Goal: Task Accomplishment & Management: Complete application form

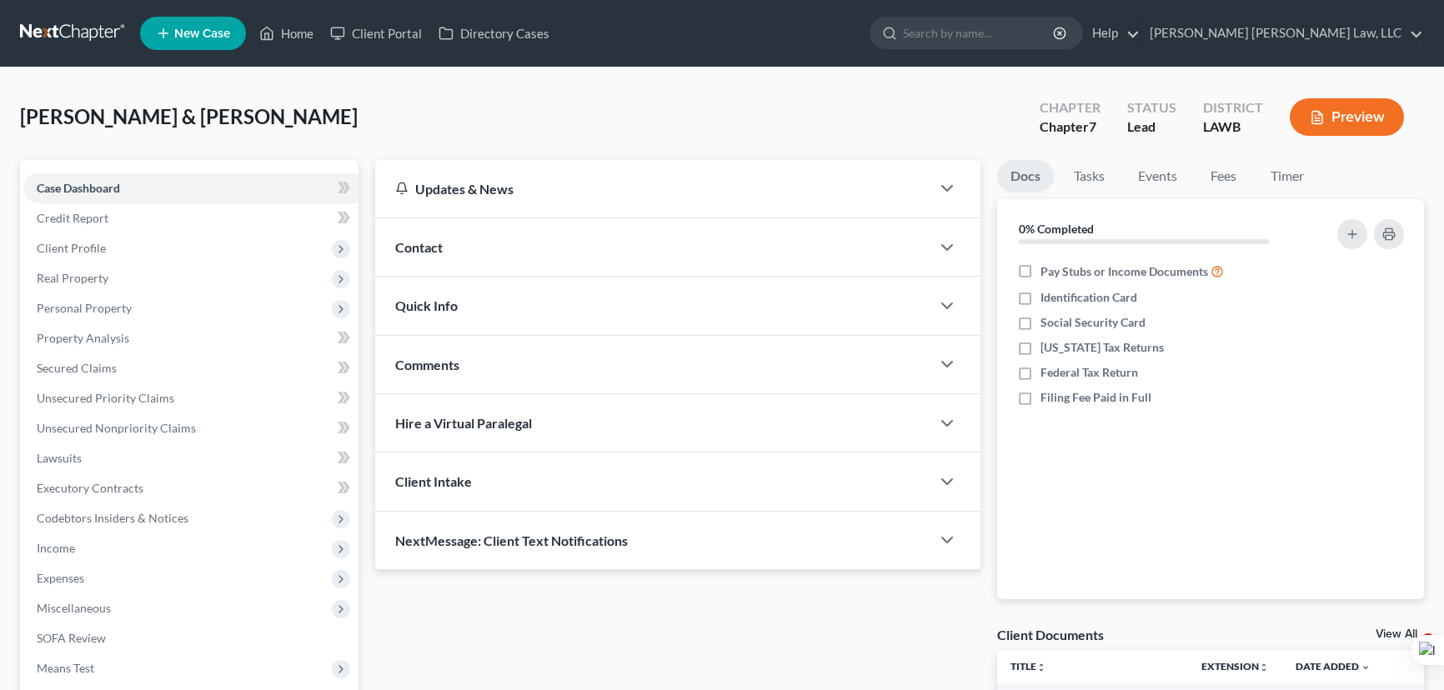
drag, startPoint x: 0, startPoint y: 0, endPoint x: 52, endPoint y: 21, distance: 55.7
click at [52, 21] on link at bounding box center [73, 33] width 107 height 30
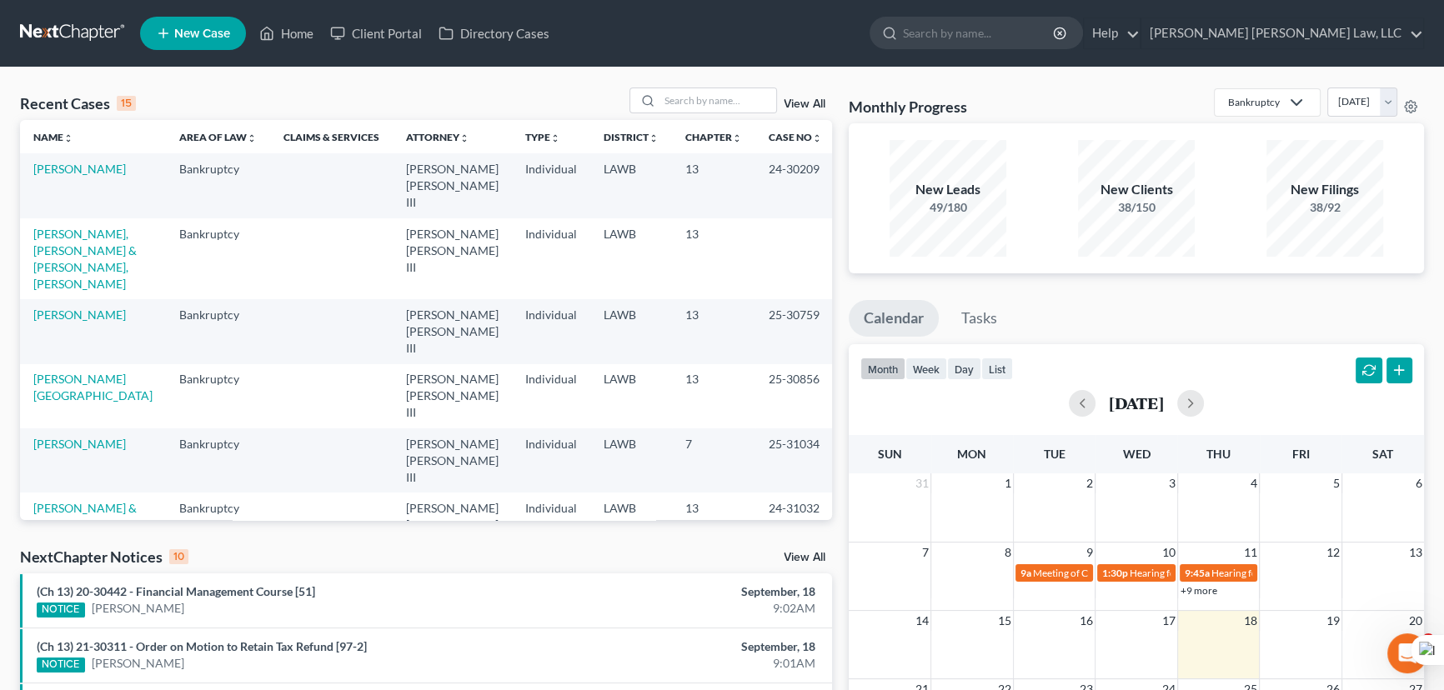
click at [739, 78] on div "Recent Cases 15 View All Name unfold_more expand_more expand_less Area of Law u…" at bounding box center [722, 627] width 1444 height 1119
click at [742, 103] on input "search" at bounding box center [717, 100] width 117 height 24
type input "martin, james"
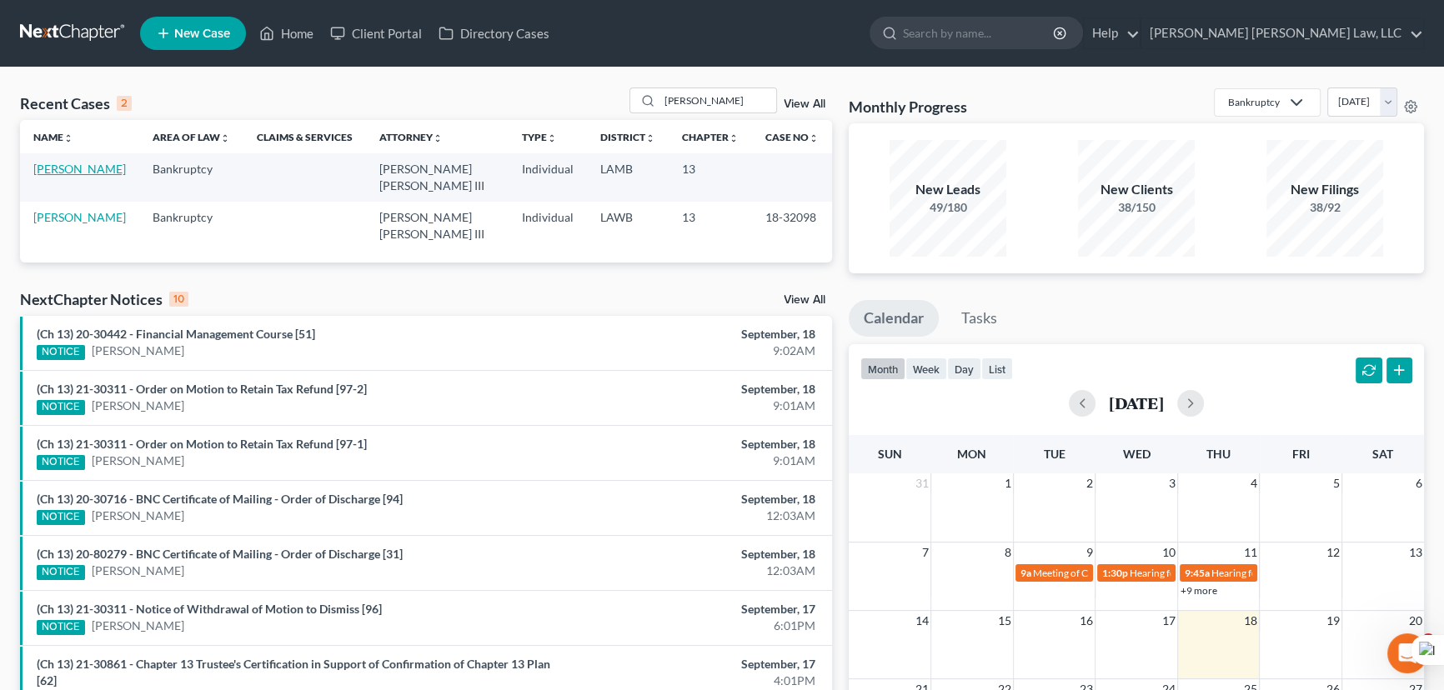
click at [57, 169] on link "[PERSON_NAME]" at bounding box center [79, 169] width 93 height 14
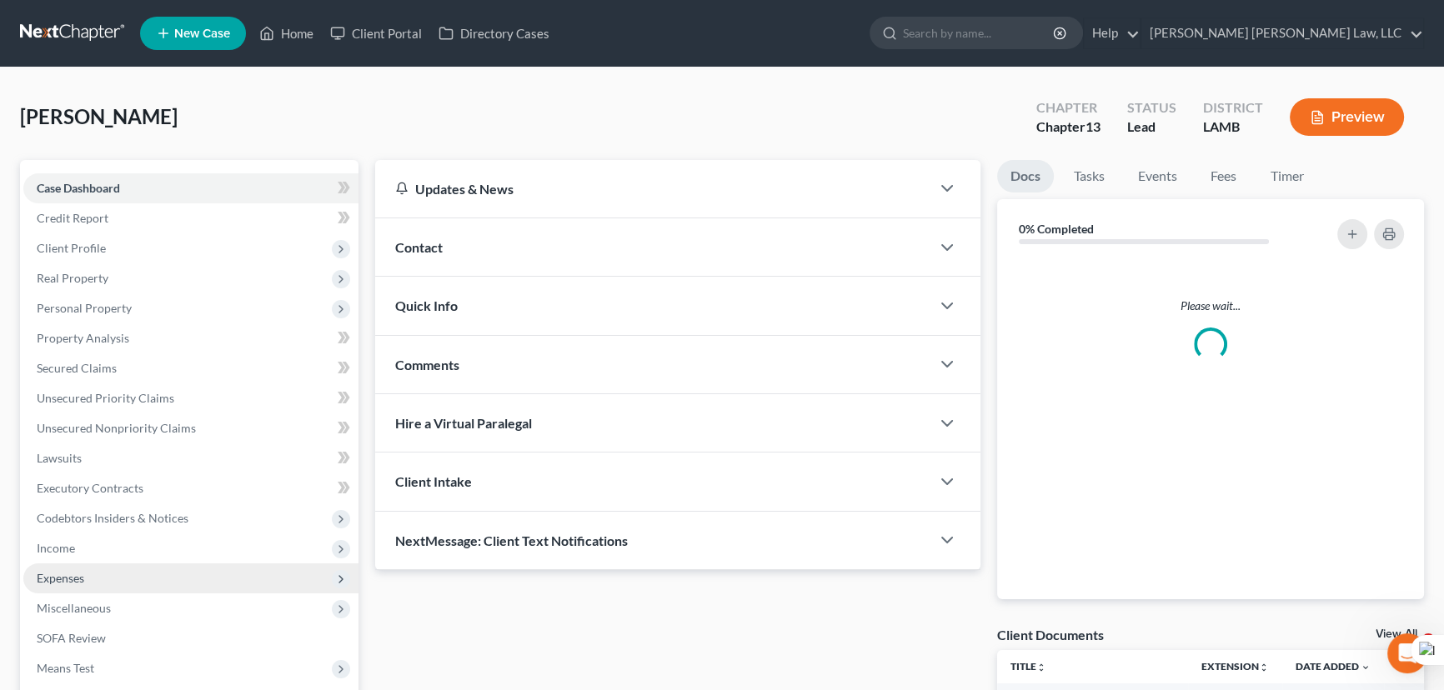
click at [173, 563] on span "Expenses" at bounding box center [190, 578] width 335 height 30
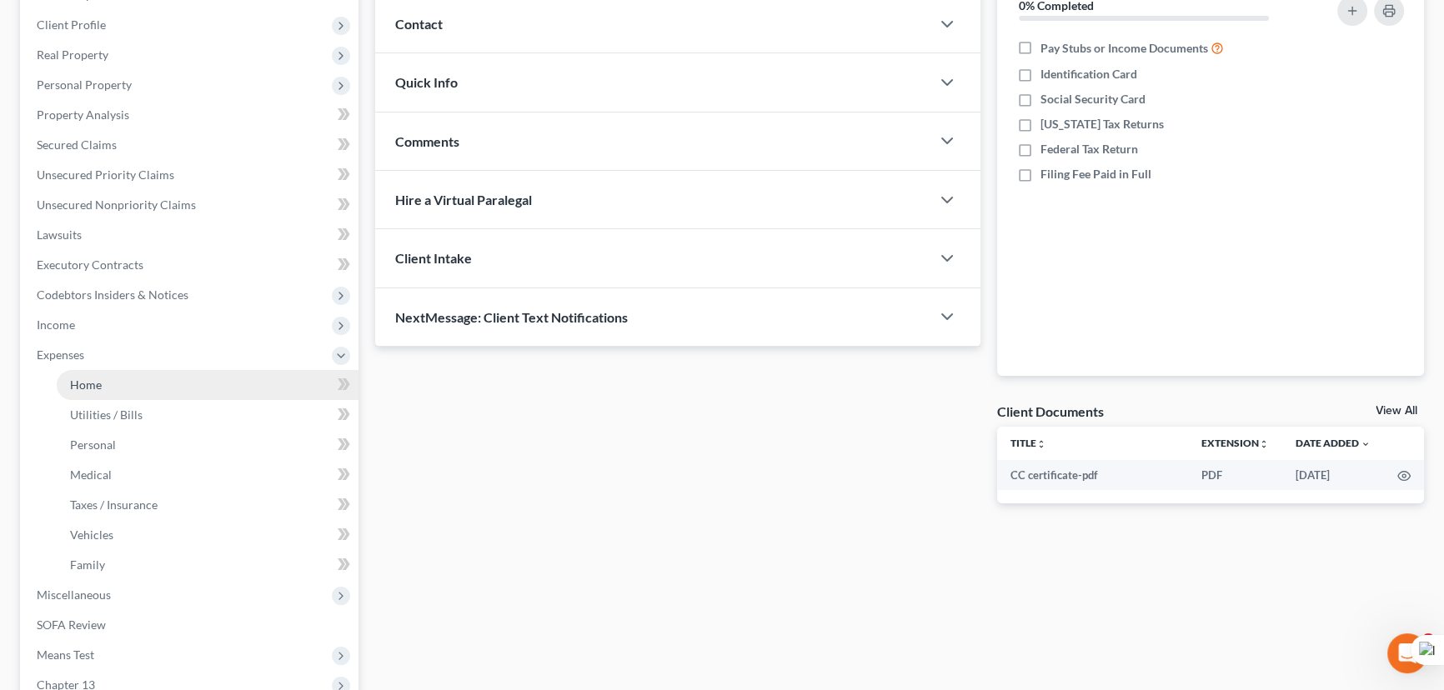
click at [181, 375] on link "Home" at bounding box center [208, 385] width 302 height 30
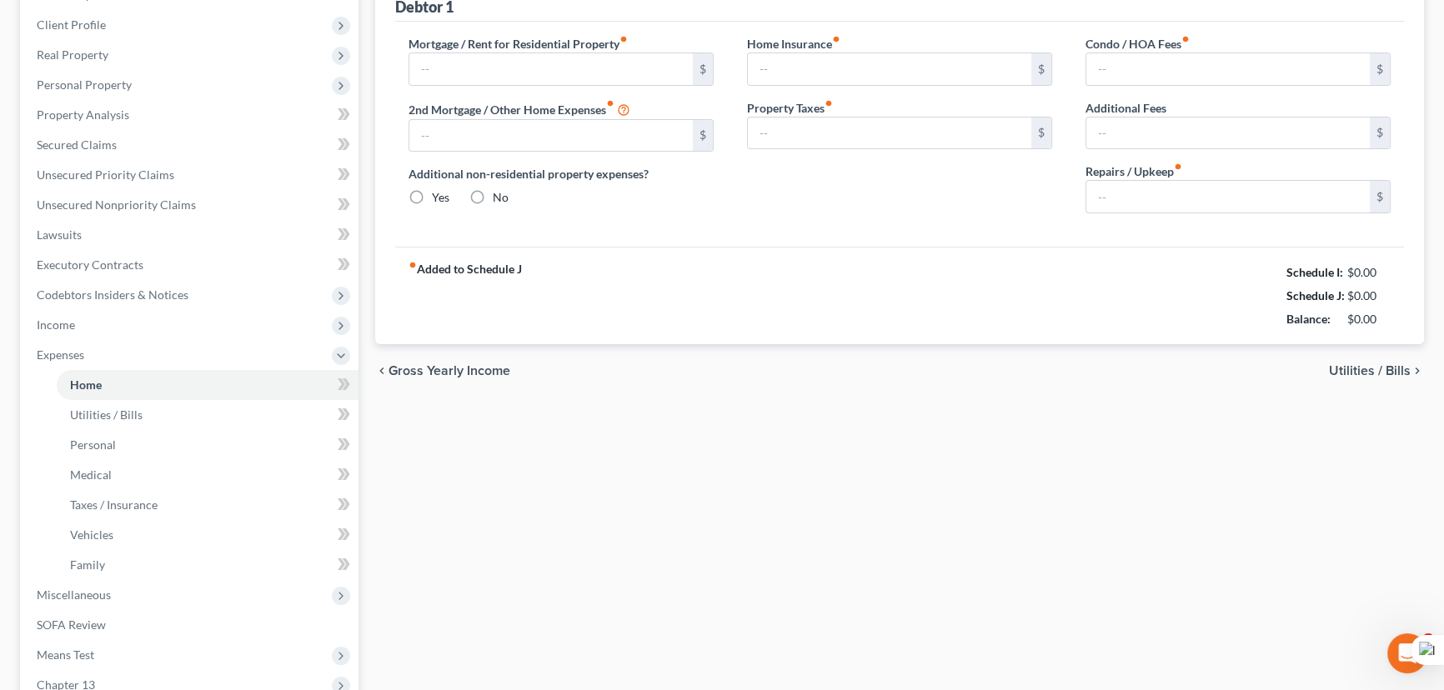
scroll to position [125, 0]
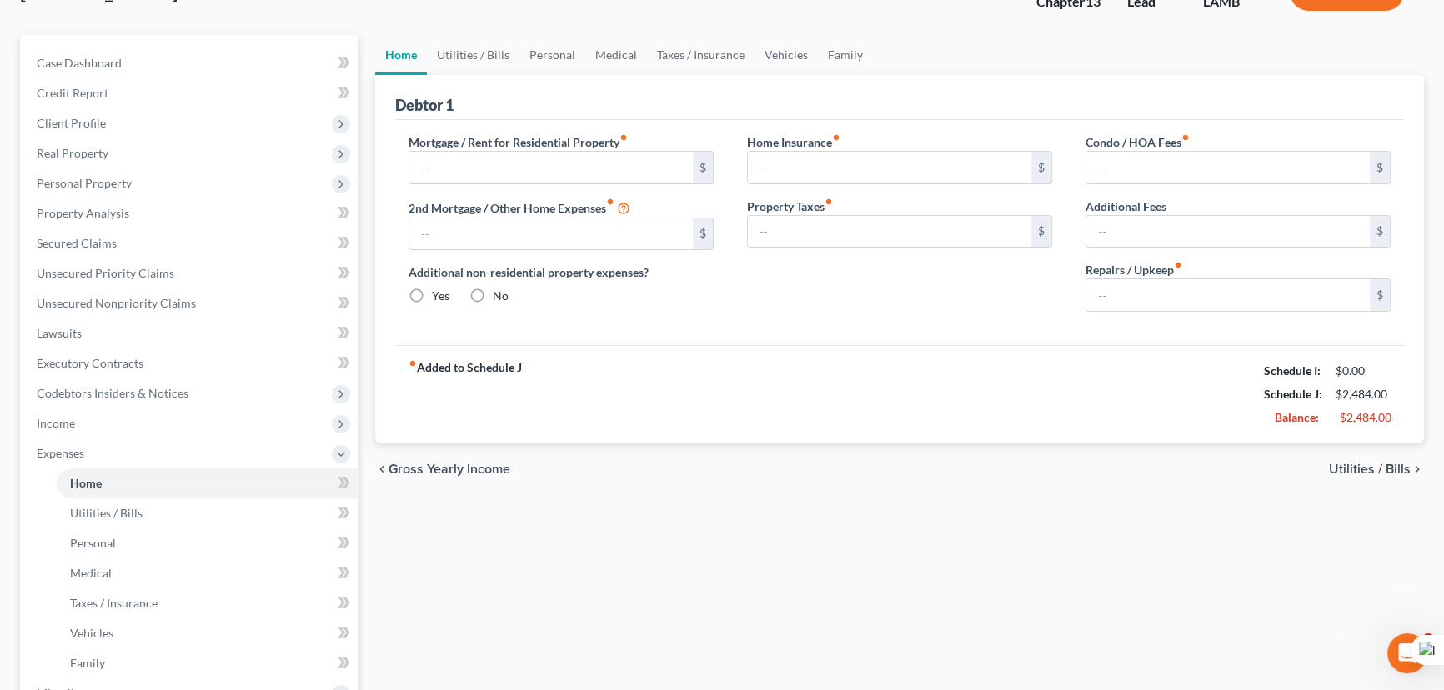
type input "0.00"
radio input "true"
type input "0.00"
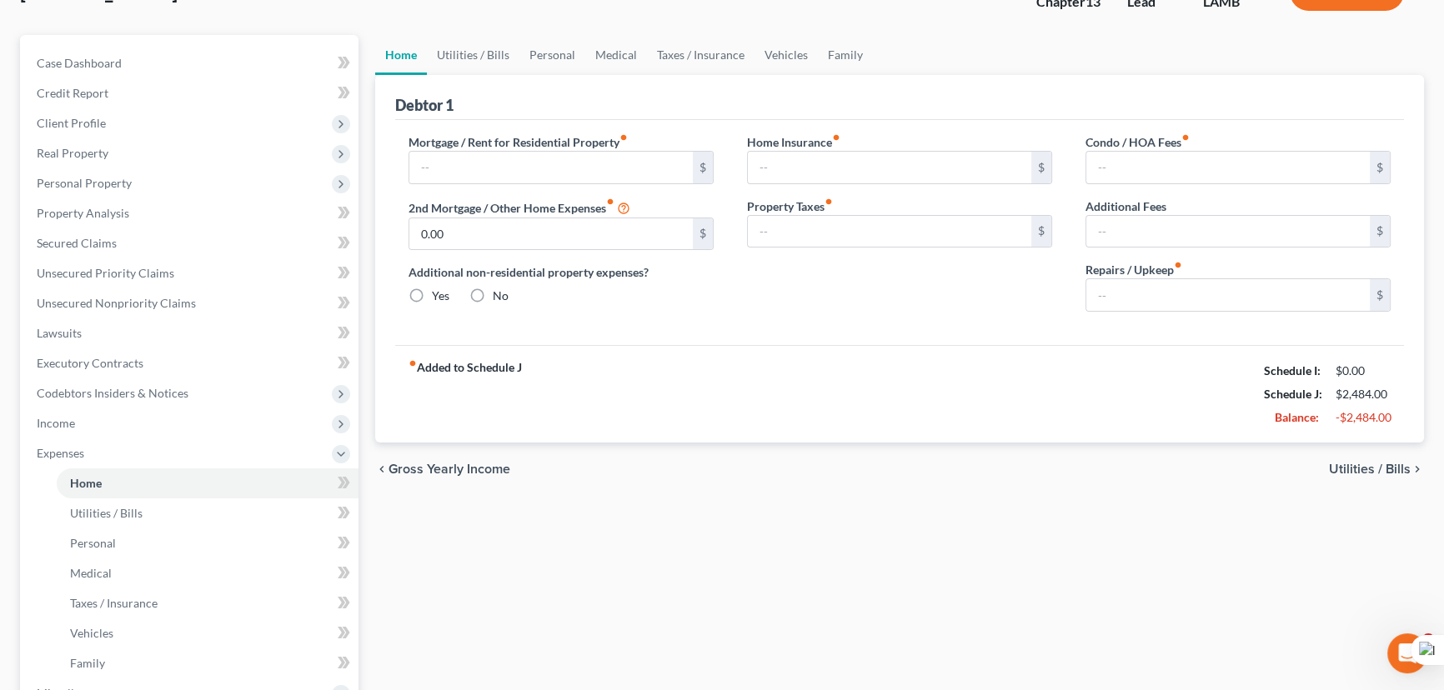
type input "0.00"
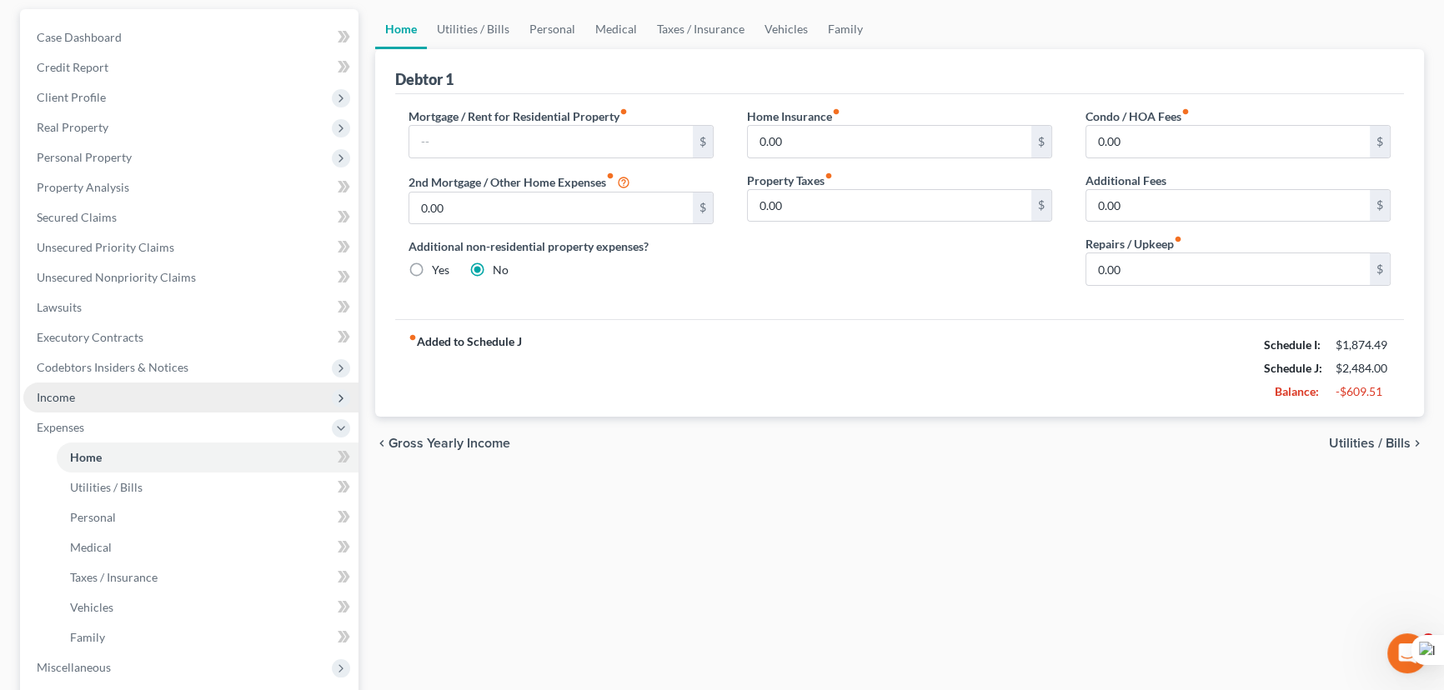
click at [166, 398] on span "Income" at bounding box center [190, 398] width 335 height 30
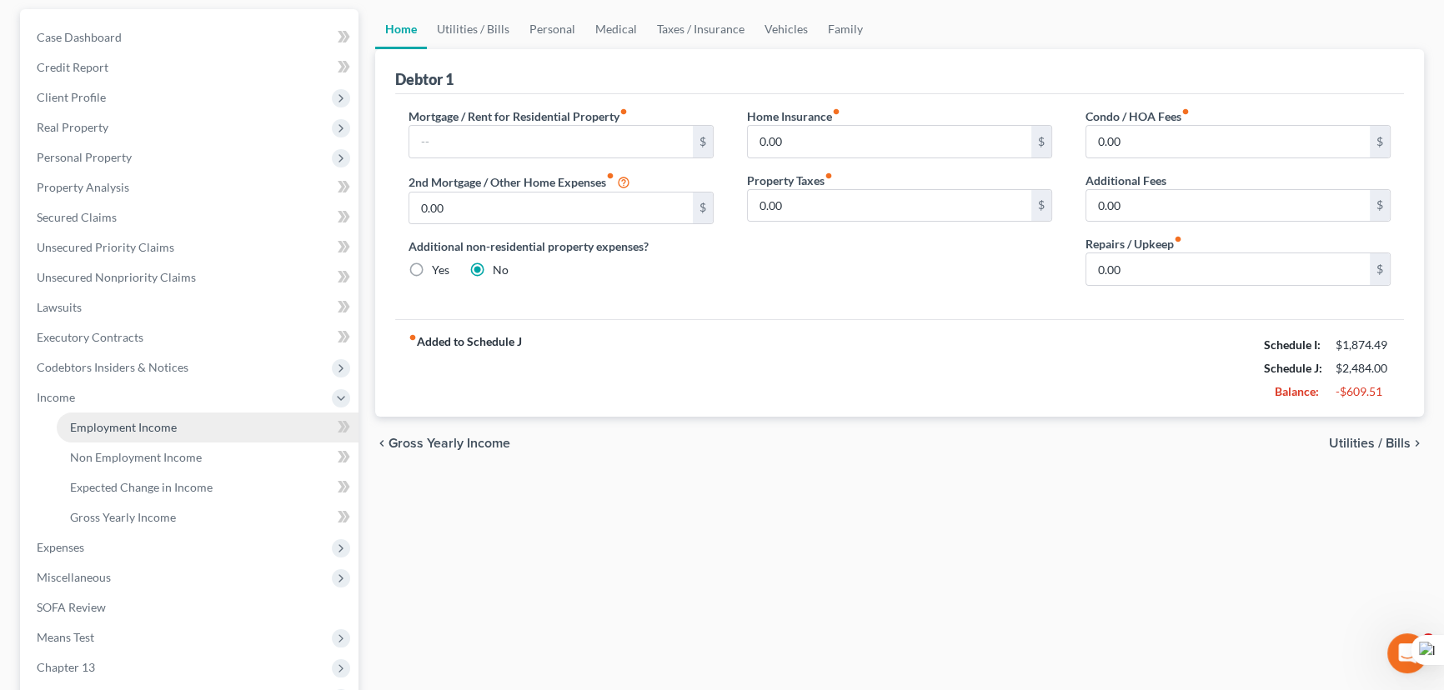
click at [188, 421] on link "Employment Income" at bounding box center [208, 428] width 302 height 30
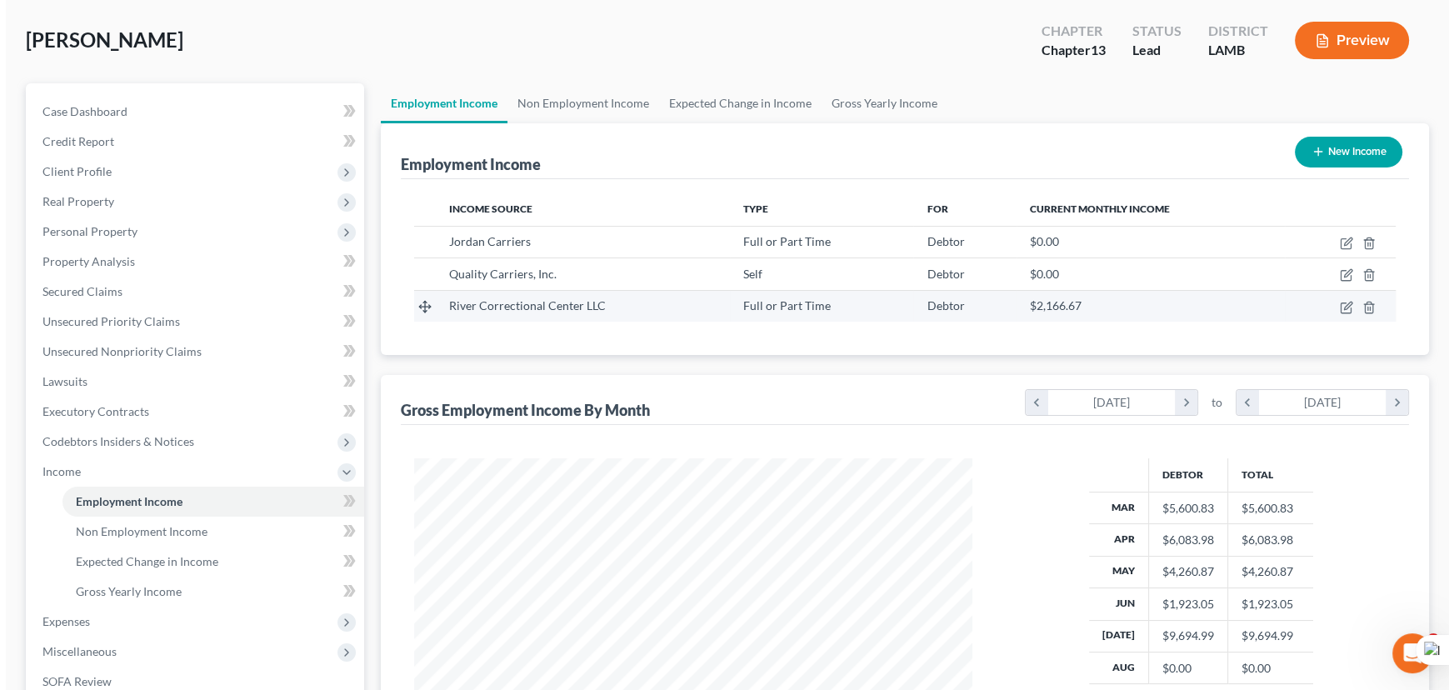
scroll to position [151, 0]
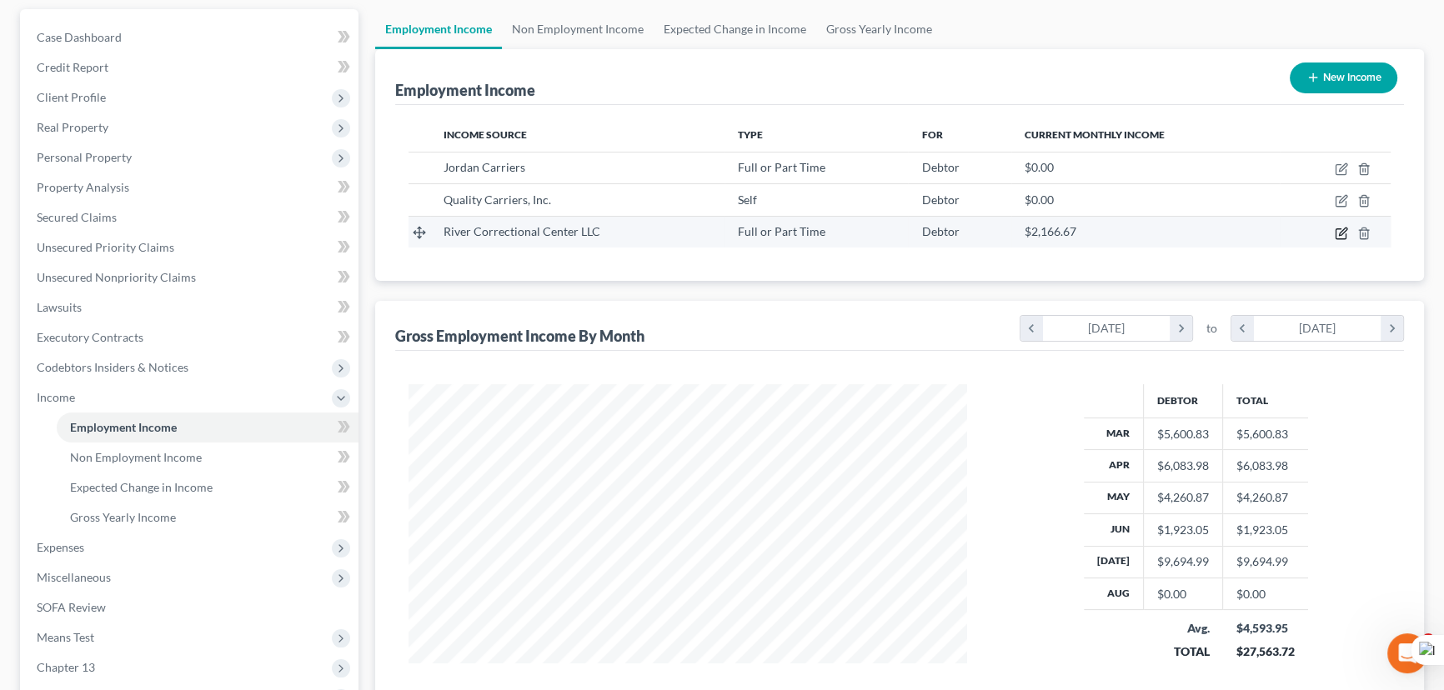
click at [1336, 233] on icon "button" at bounding box center [1340, 233] width 13 height 13
select select "0"
select select "19"
select select "2"
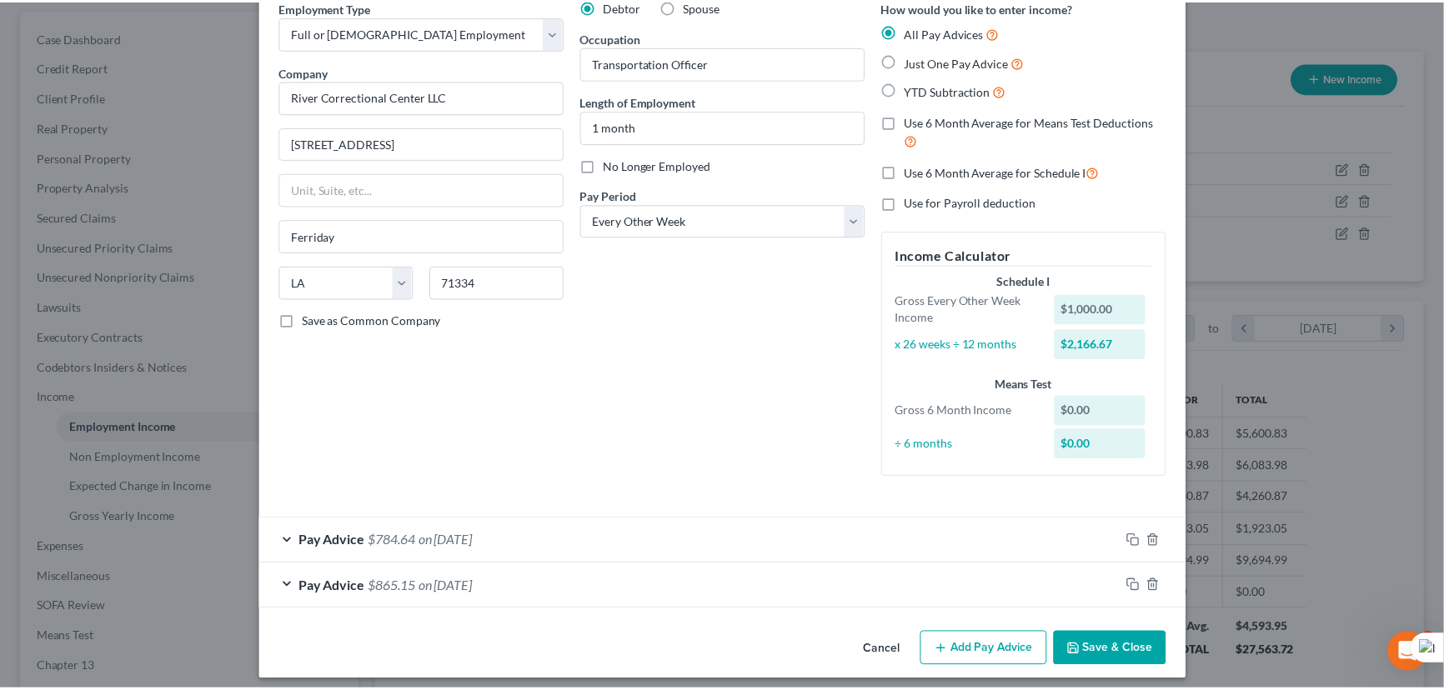
scroll to position [88, 0]
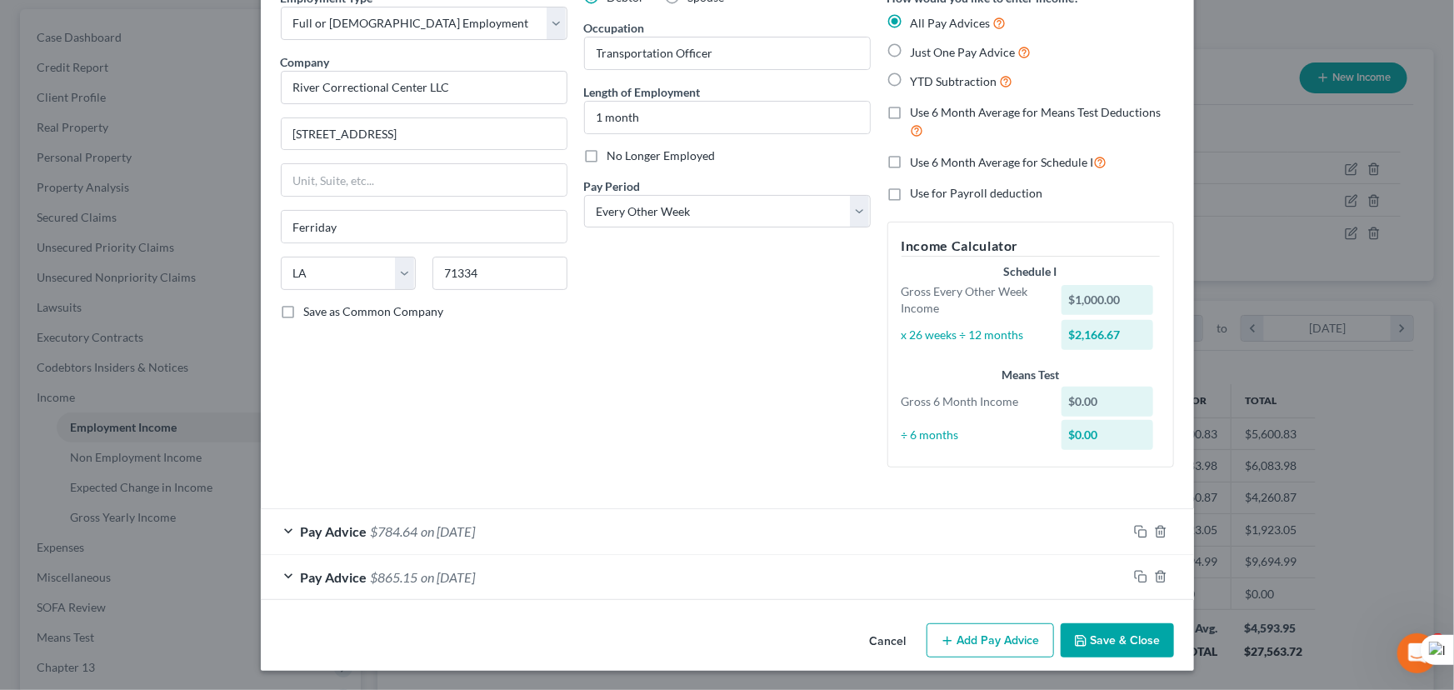
click at [1139, 644] on button "Save & Close" at bounding box center [1117, 640] width 113 height 35
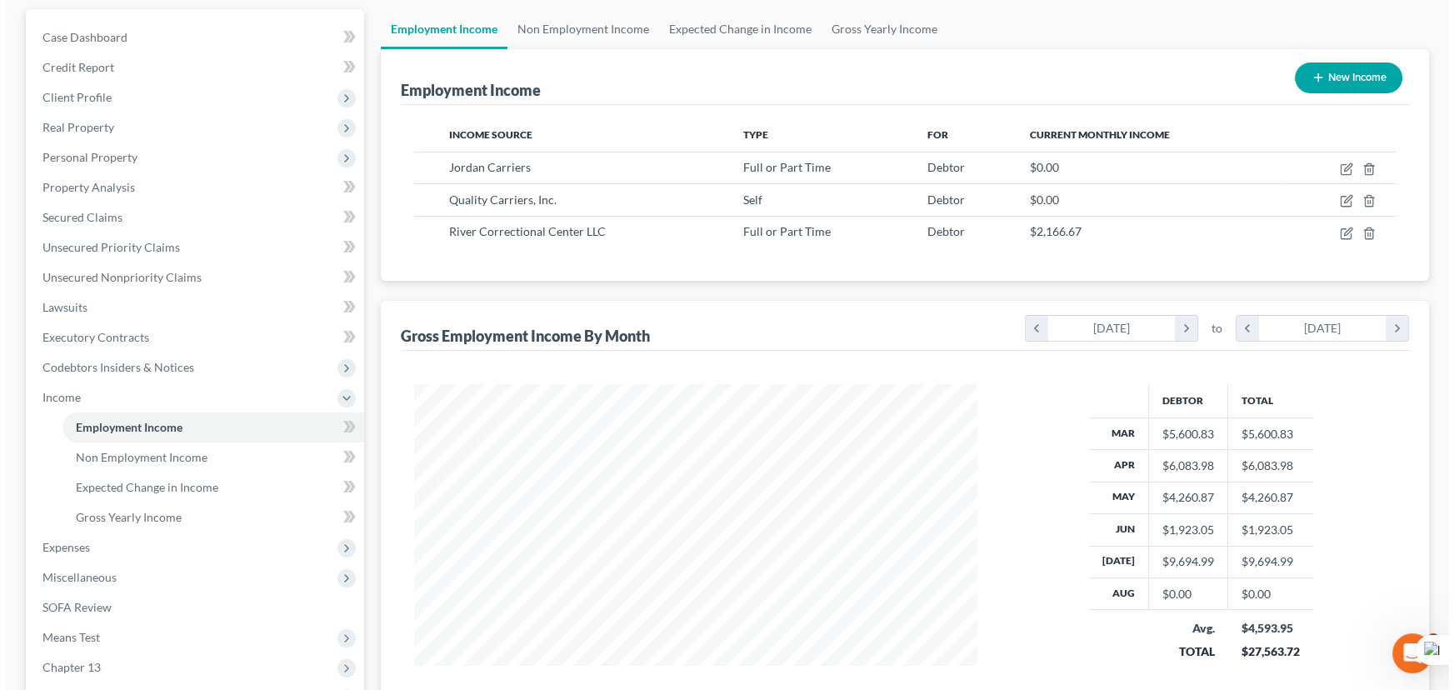
scroll to position [833207, 832914]
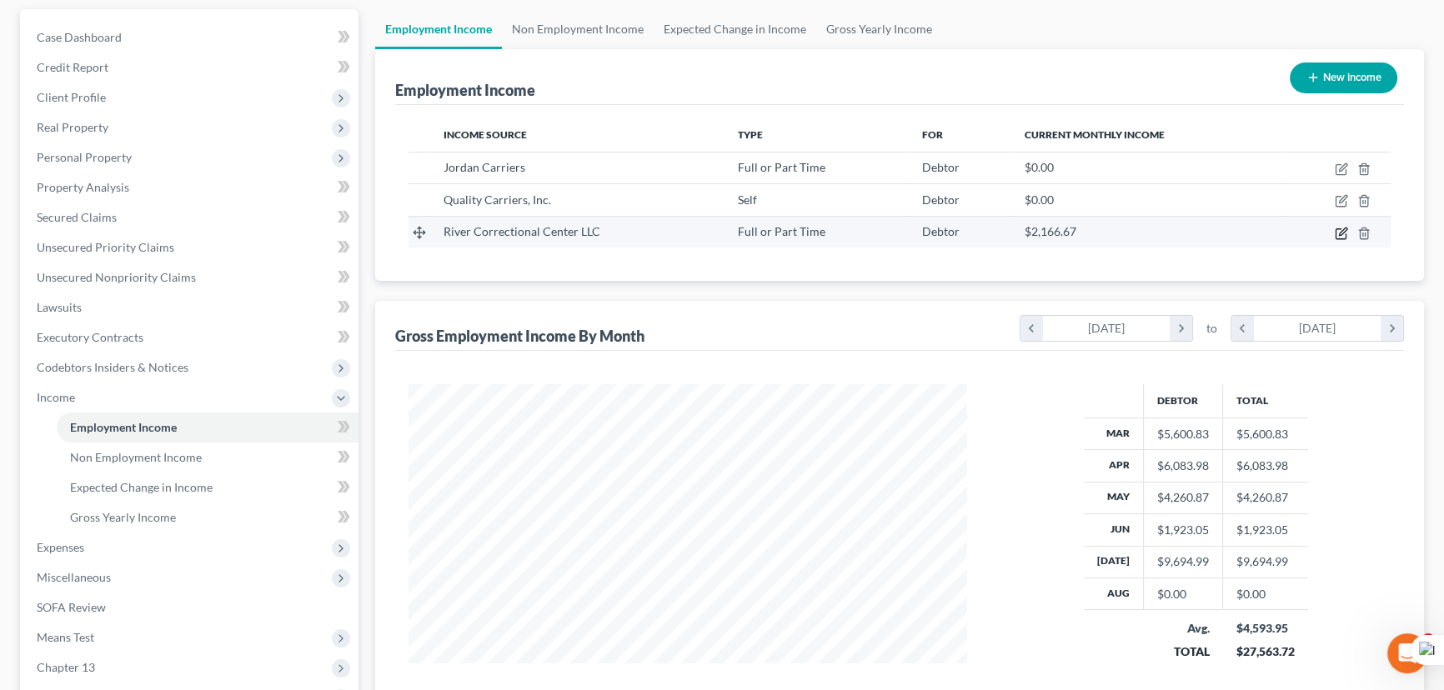
click at [1340, 233] on icon "button" at bounding box center [1343, 232] width 8 height 8
select select "0"
select select "19"
select select "2"
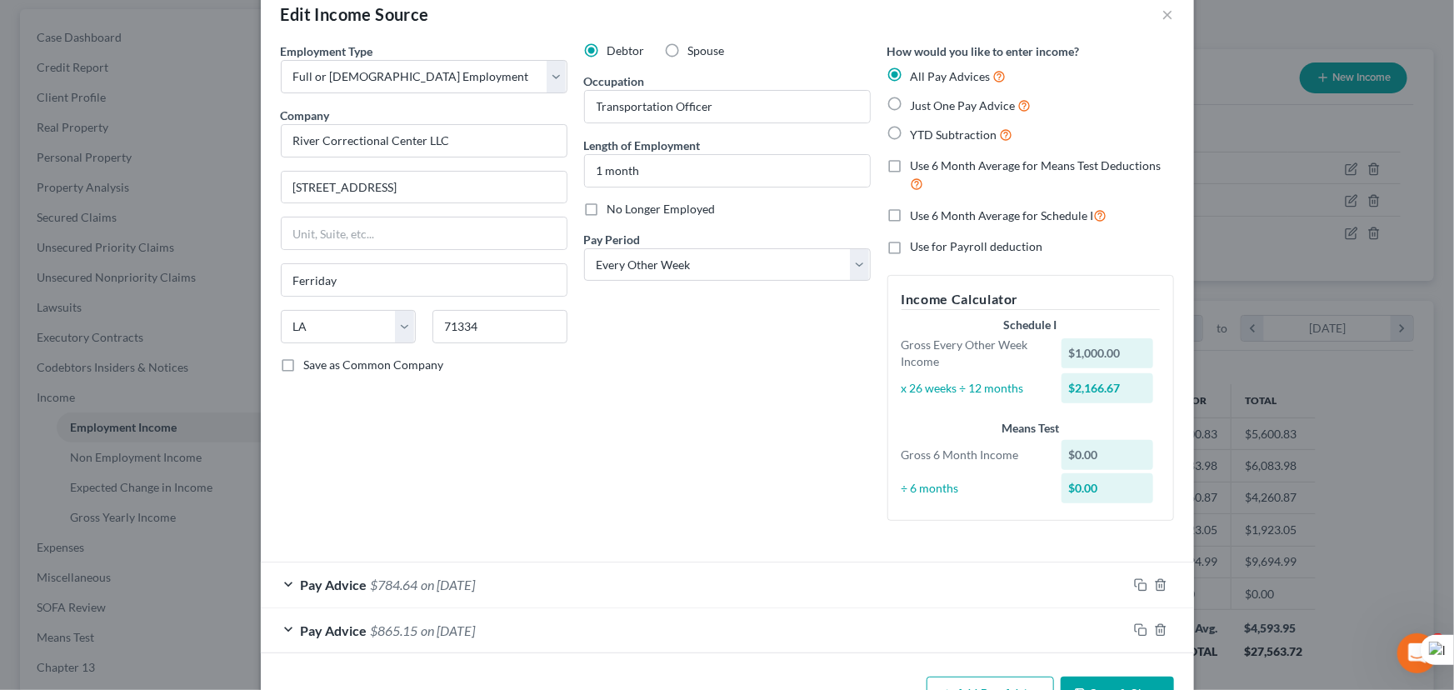
scroll to position [88, 0]
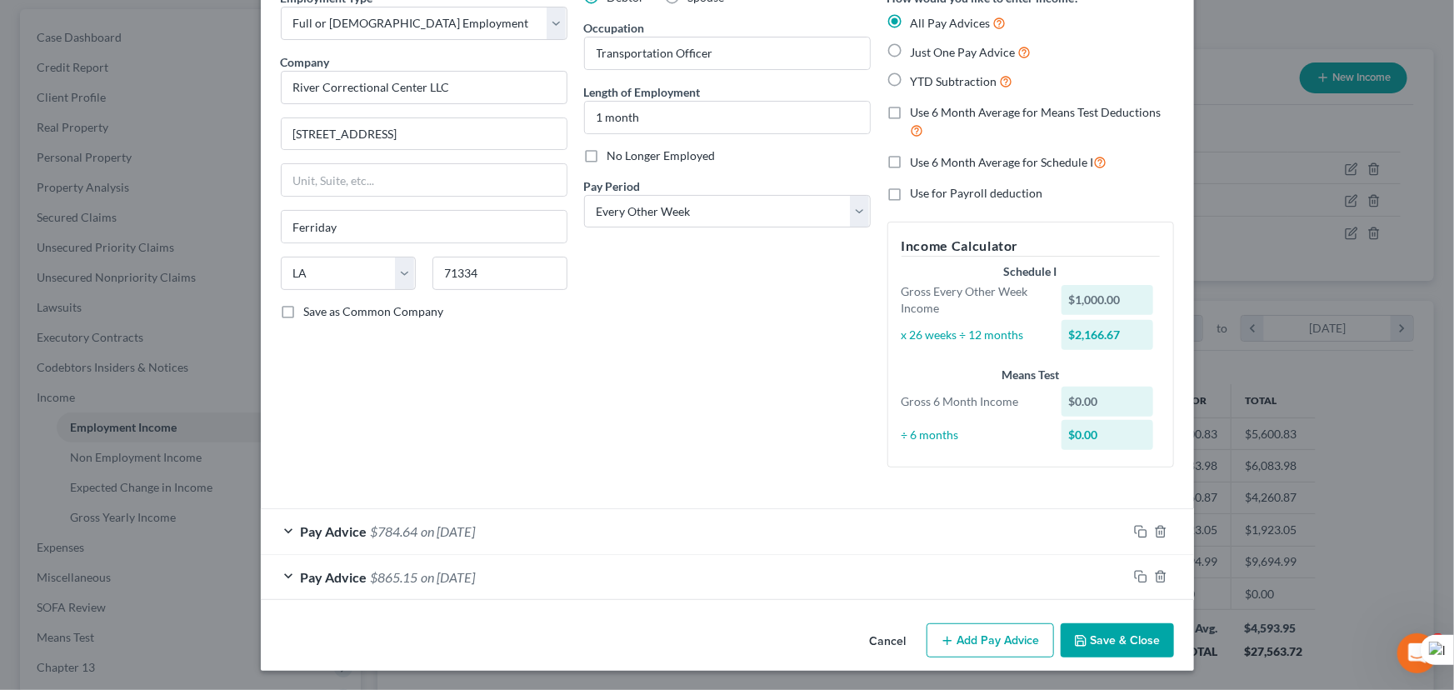
click at [792, 531] on div "Pay Advice $784.64 on 09/05/2025" at bounding box center [694, 531] width 867 height 44
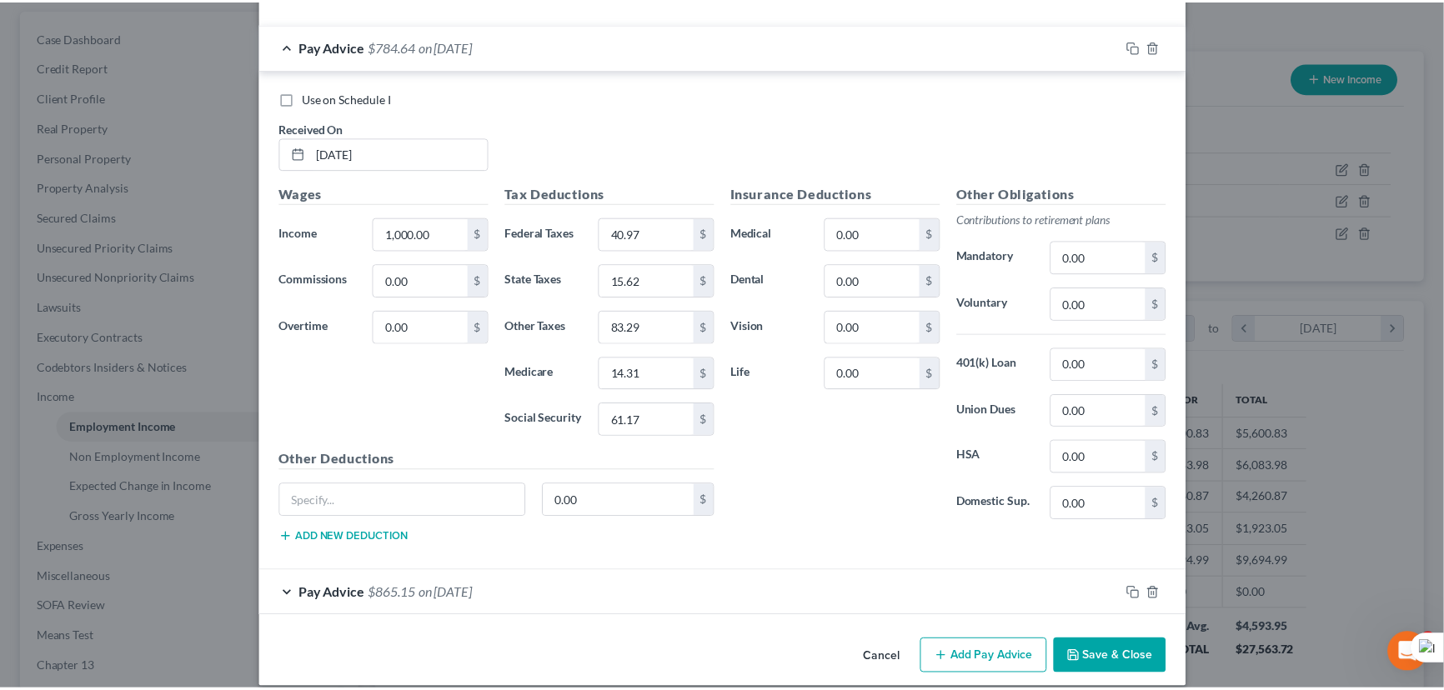
scroll to position [588, 0]
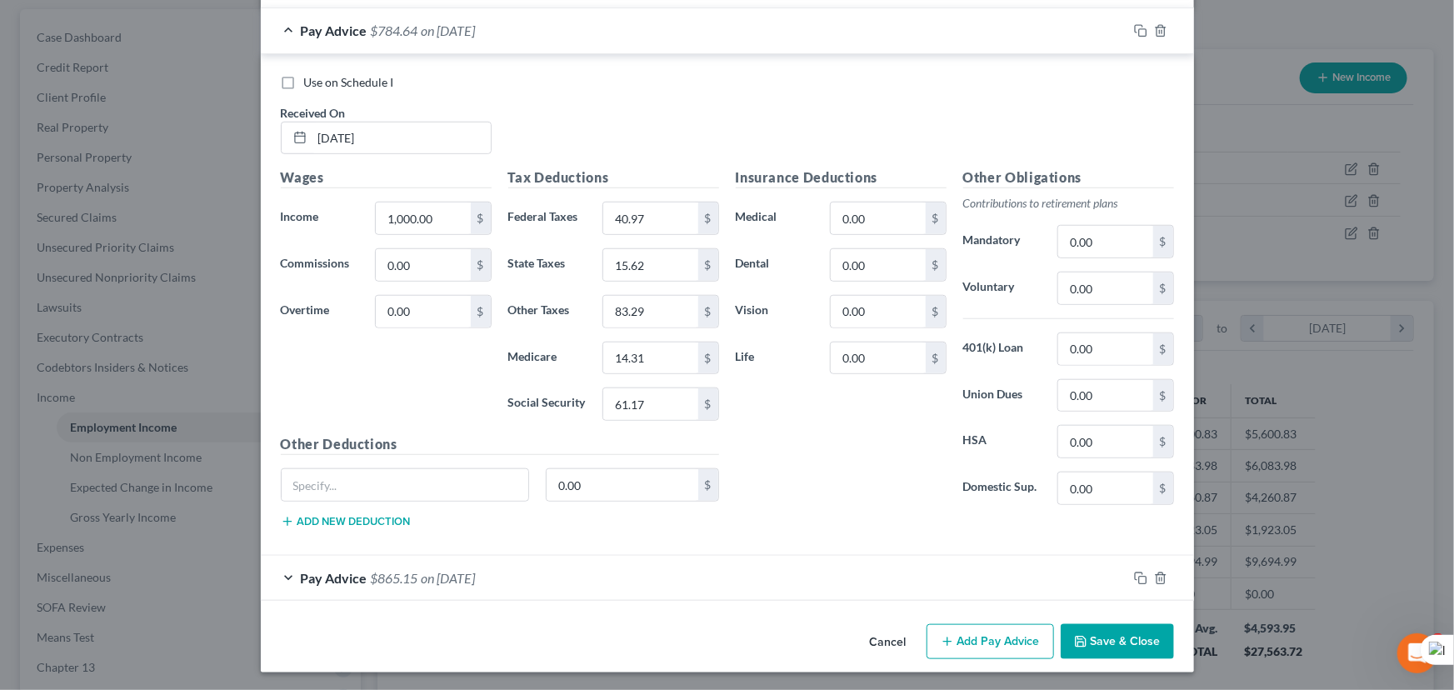
click at [1103, 635] on button "Save & Close" at bounding box center [1117, 641] width 113 height 35
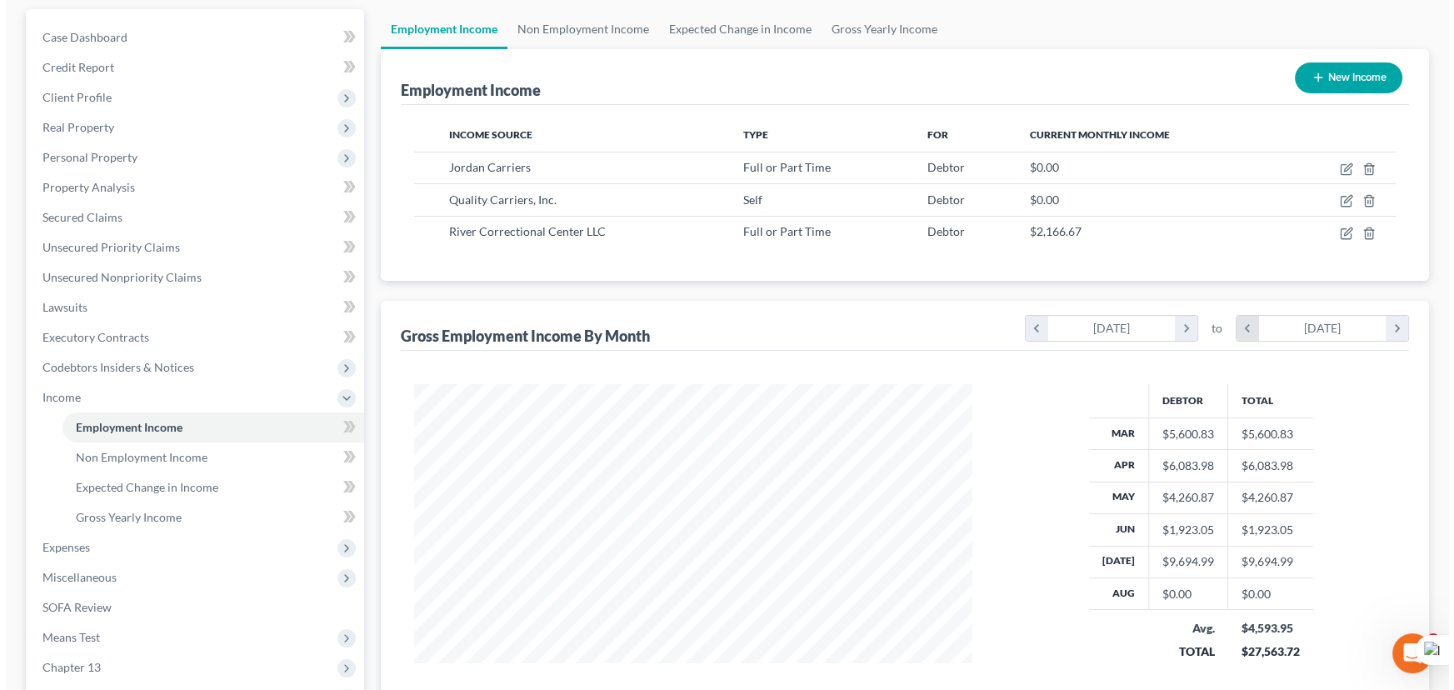
scroll to position [117, 0]
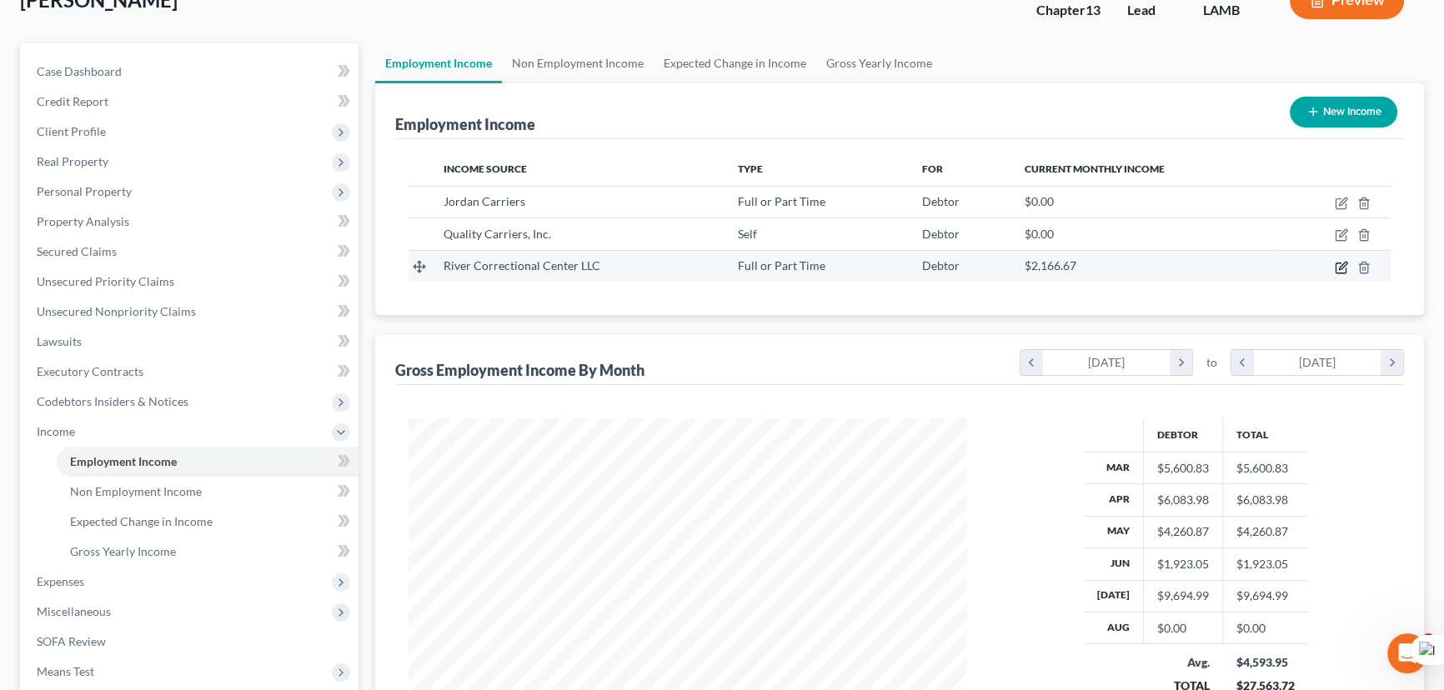
click at [1334, 261] on icon "button" at bounding box center [1340, 267] width 13 height 13
select select "0"
select select "19"
select select "2"
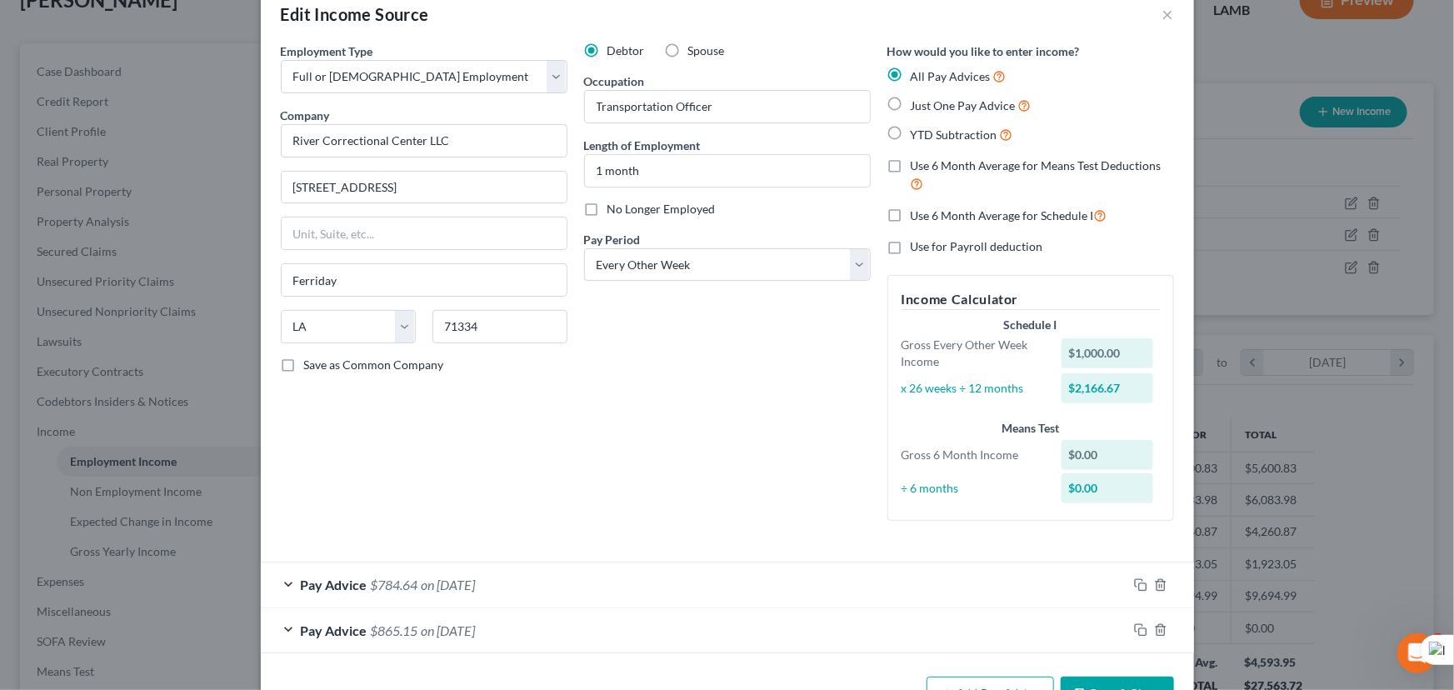
scroll to position [88, 0]
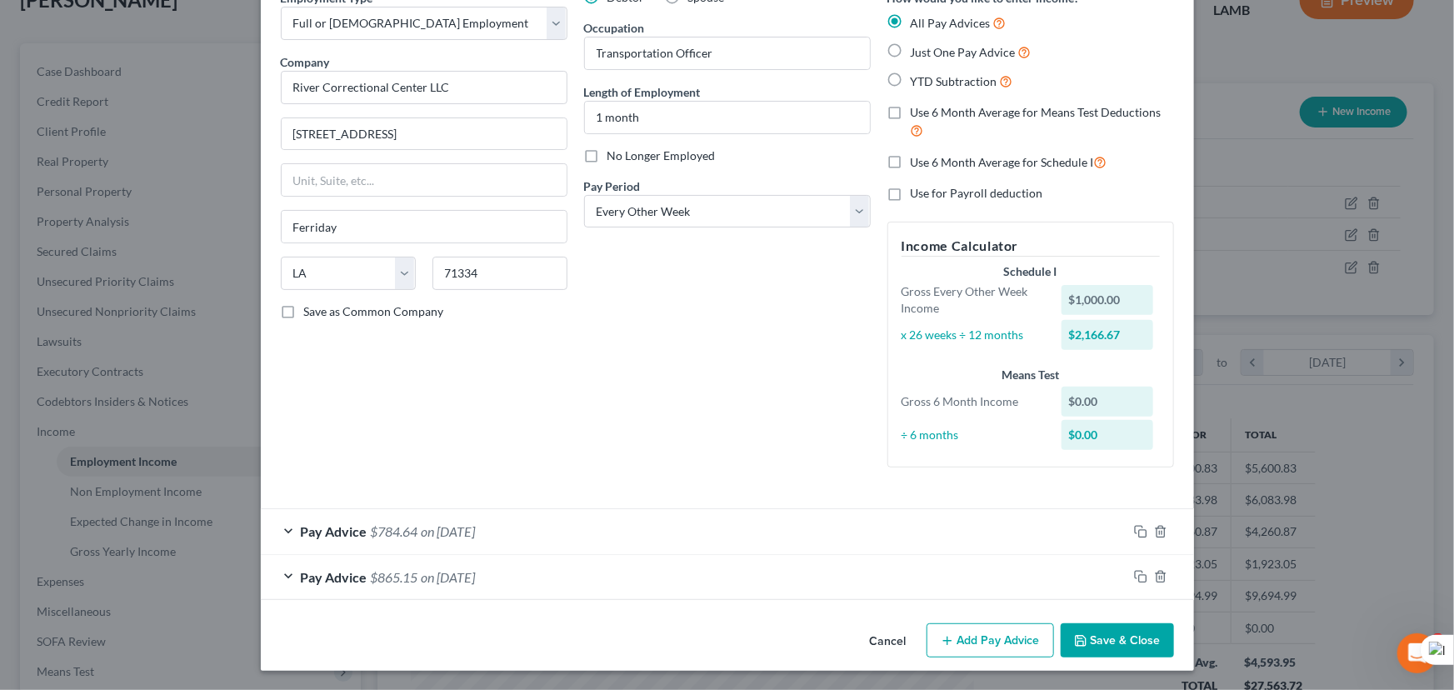
click at [947, 550] on div "Pay Advice $784.64 on 09/05/2025" at bounding box center [694, 531] width 867 height 44
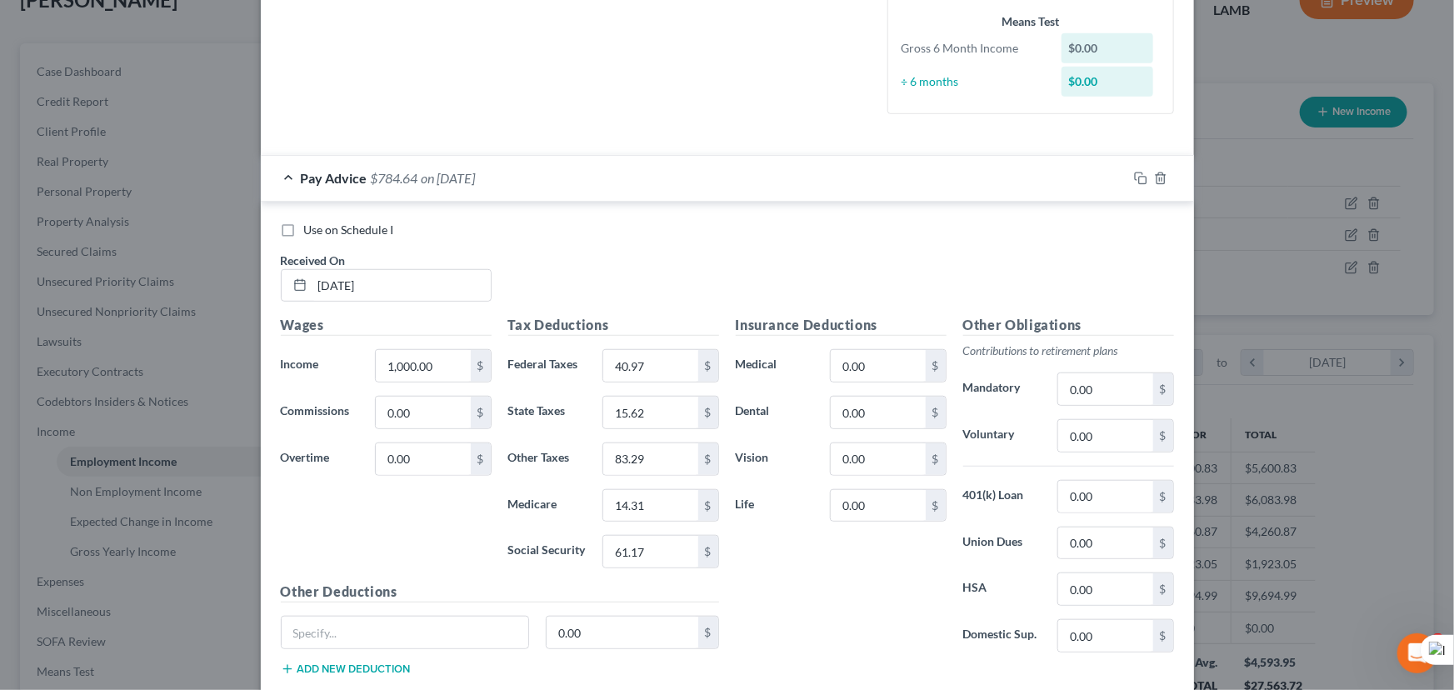
scroll to position [542, 0]
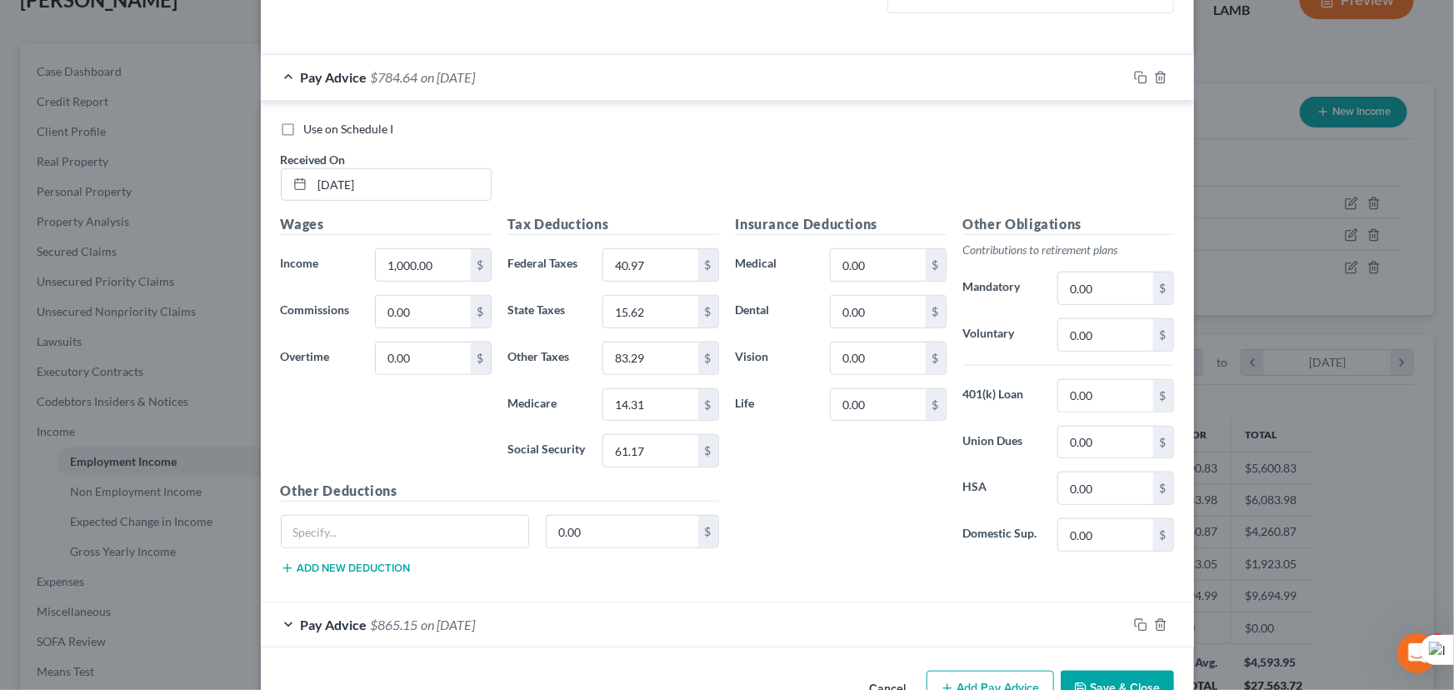
click at [701, 622] on div "Pay Advice $865.15 on 09/05/2025" at bounding box center [694, 625] width 867 height 44
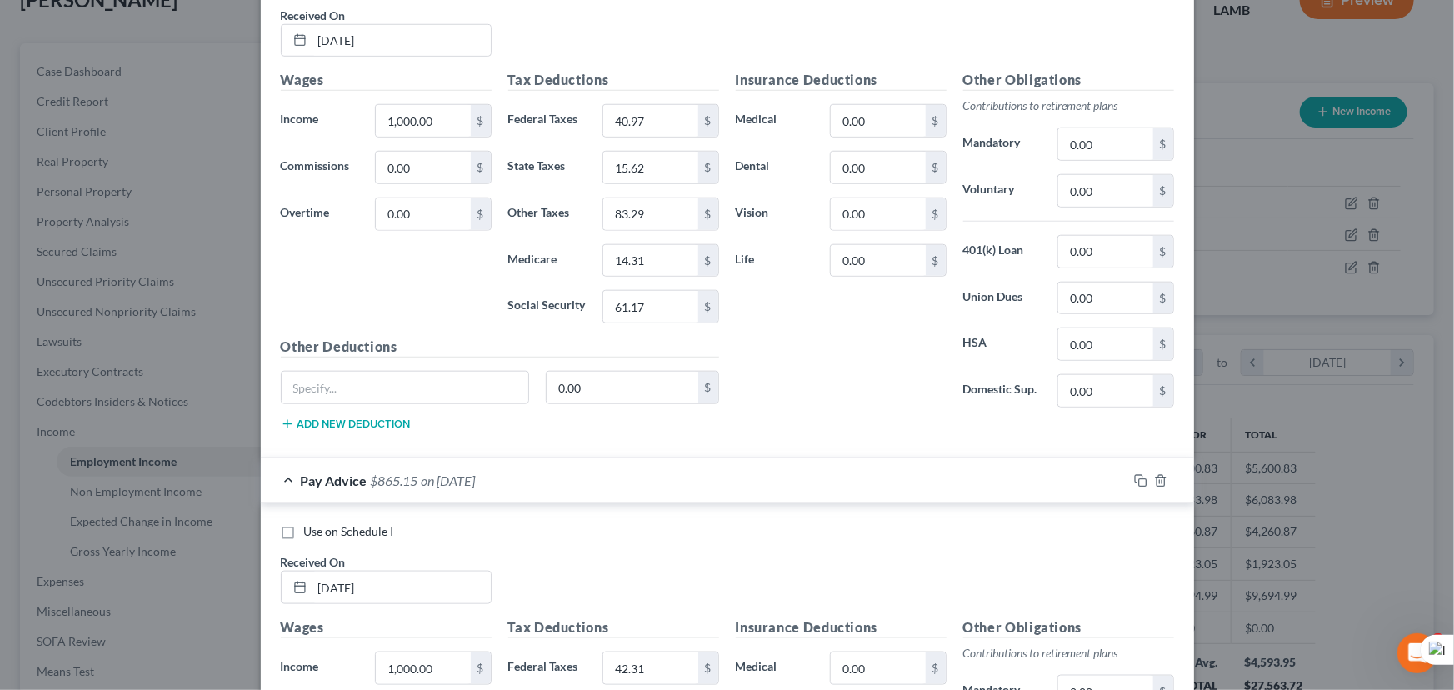
scroll to position [467, 0]
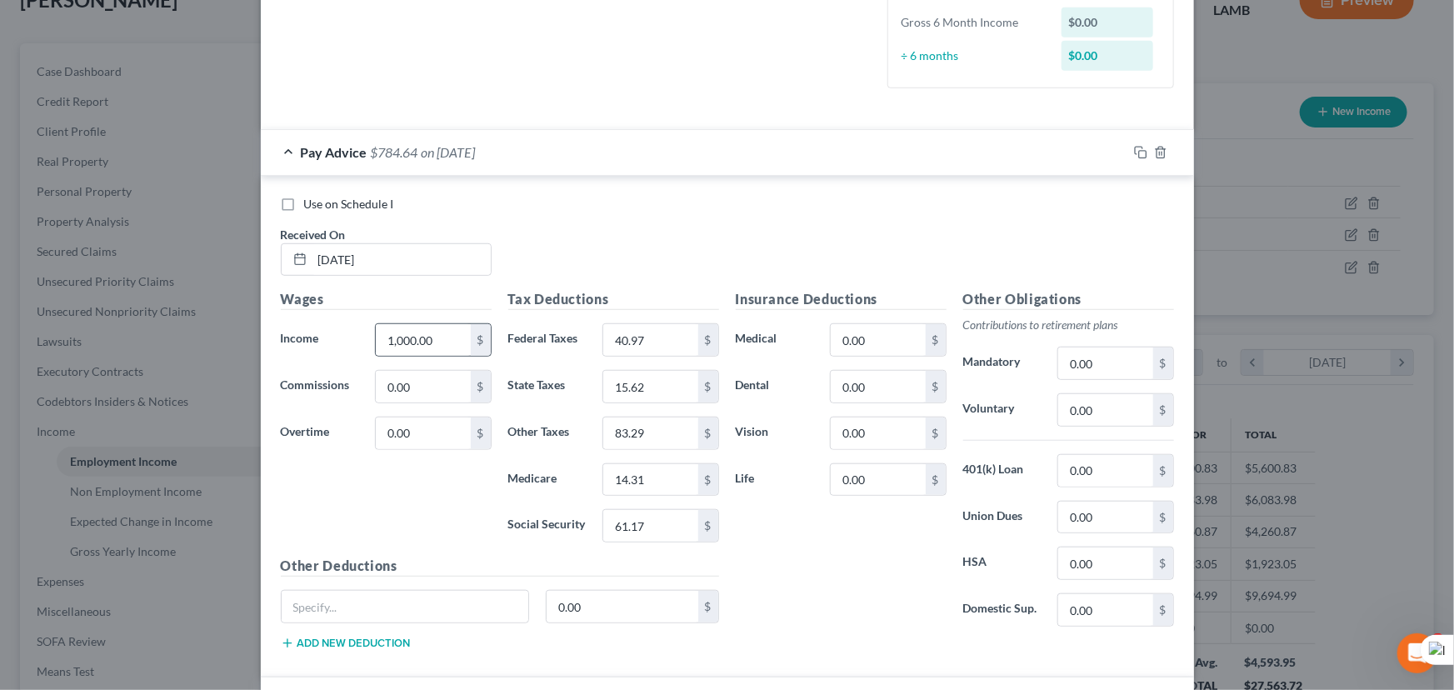
click at [477, 354] on div "$" at bounding box center [481, 340] width 20 height 32
click at [448, 342] on input "1,000.00" at bounding box center [423, 340] width 94 height 32
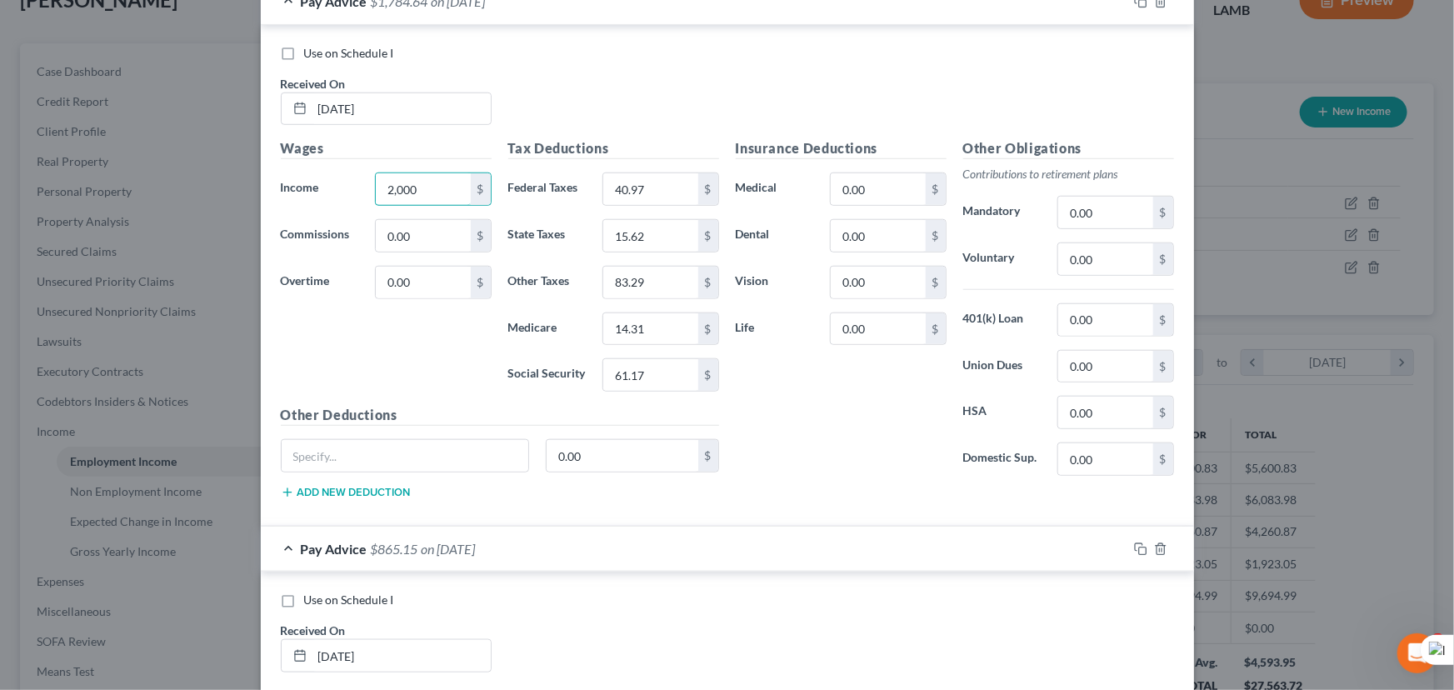
scroll to position [769, 0]
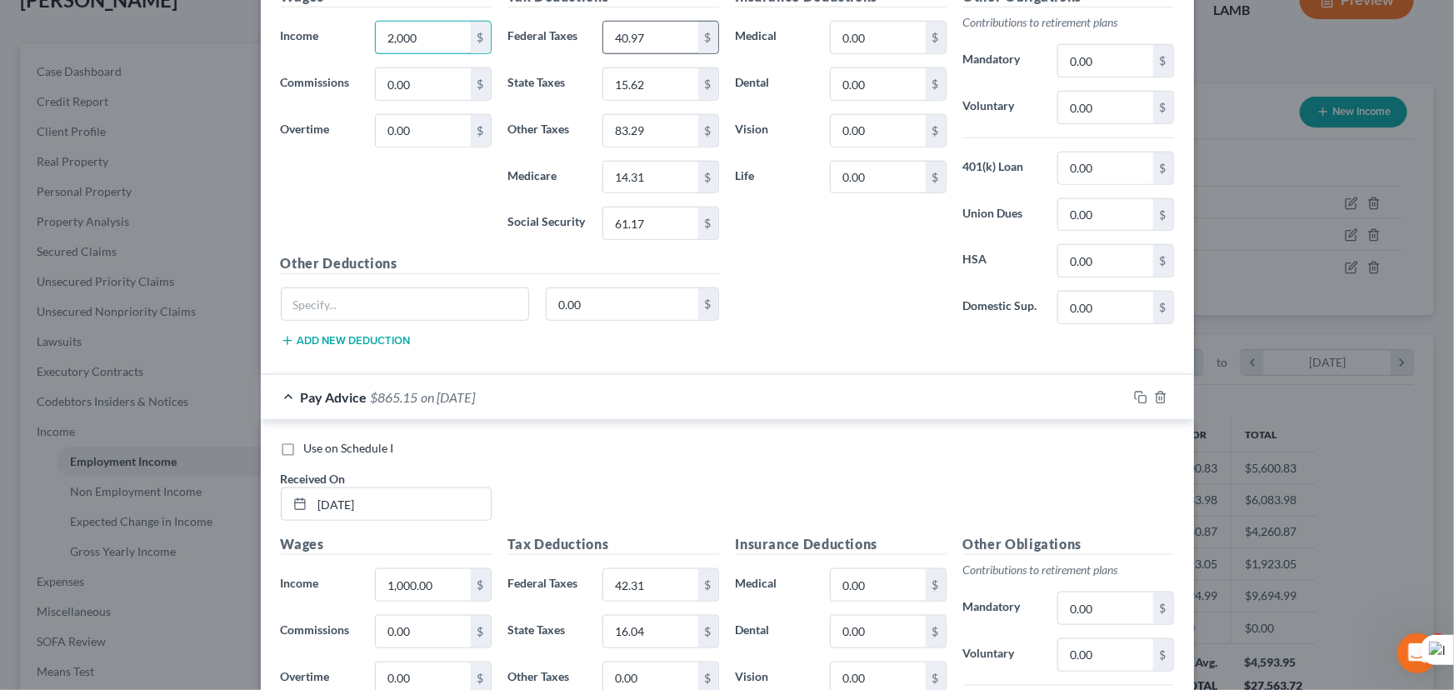
type input "2,000"
click at [646, 30] on input "40.97" at bounding box center [650, 38] width 94 height 32
type input "83.28"
click at [659, 100] on div "Tax Deductions Federal Taxes 83.28 $ State Taxes 15.62 $ Other Taxes 83.29 $ Me…" at bounding box center [614, 120] width 228 height 267
click at [663, 80] on input "15.62" at bounding box center [650, 84] width 94 height 32
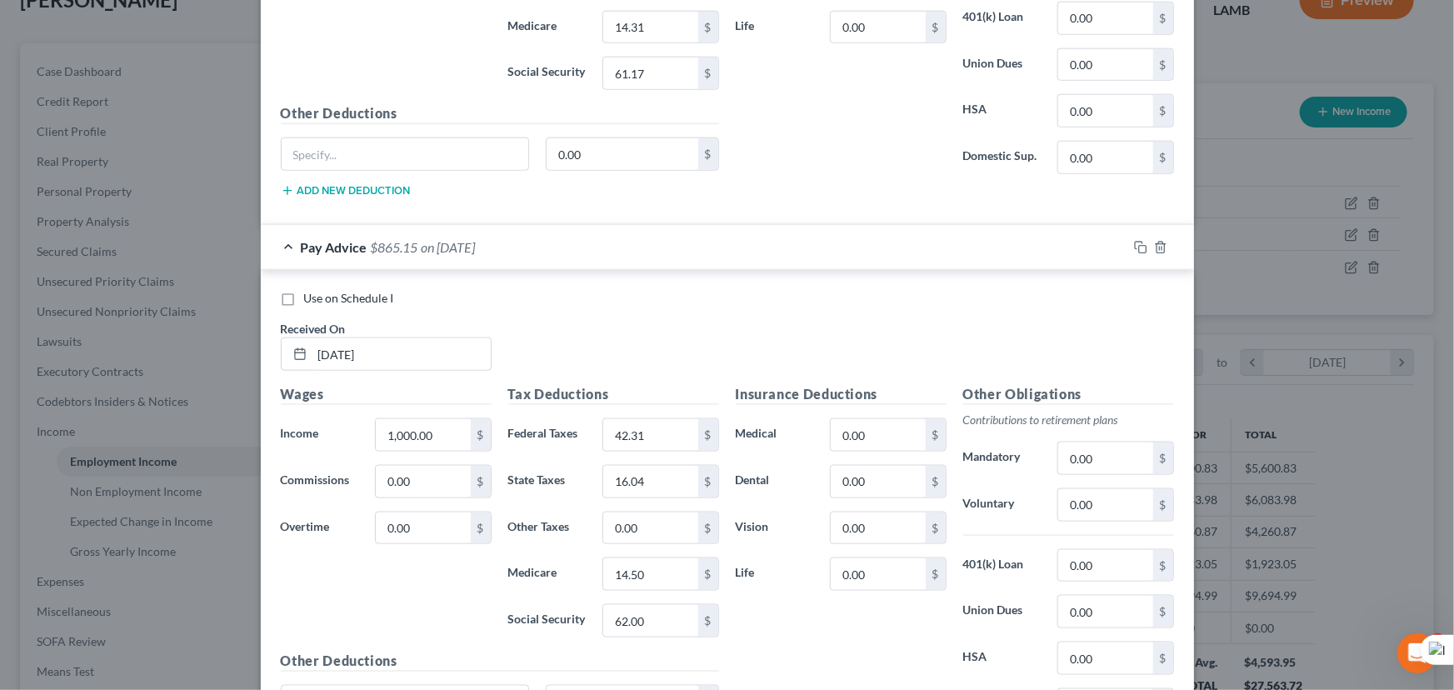
scroll to position [921, 0]
type input "31.66"
click at [668, 21] on input "14.31" at bounding box center [650, 26] width 94 height 32
drag, startPoint x: 664, startPoint y: 30, endPoint x: 658, endPoint y: 58, distance: 28.1
click at [663, 37] on input "28.21" at bounding box center [650, 26] width 94 height 32
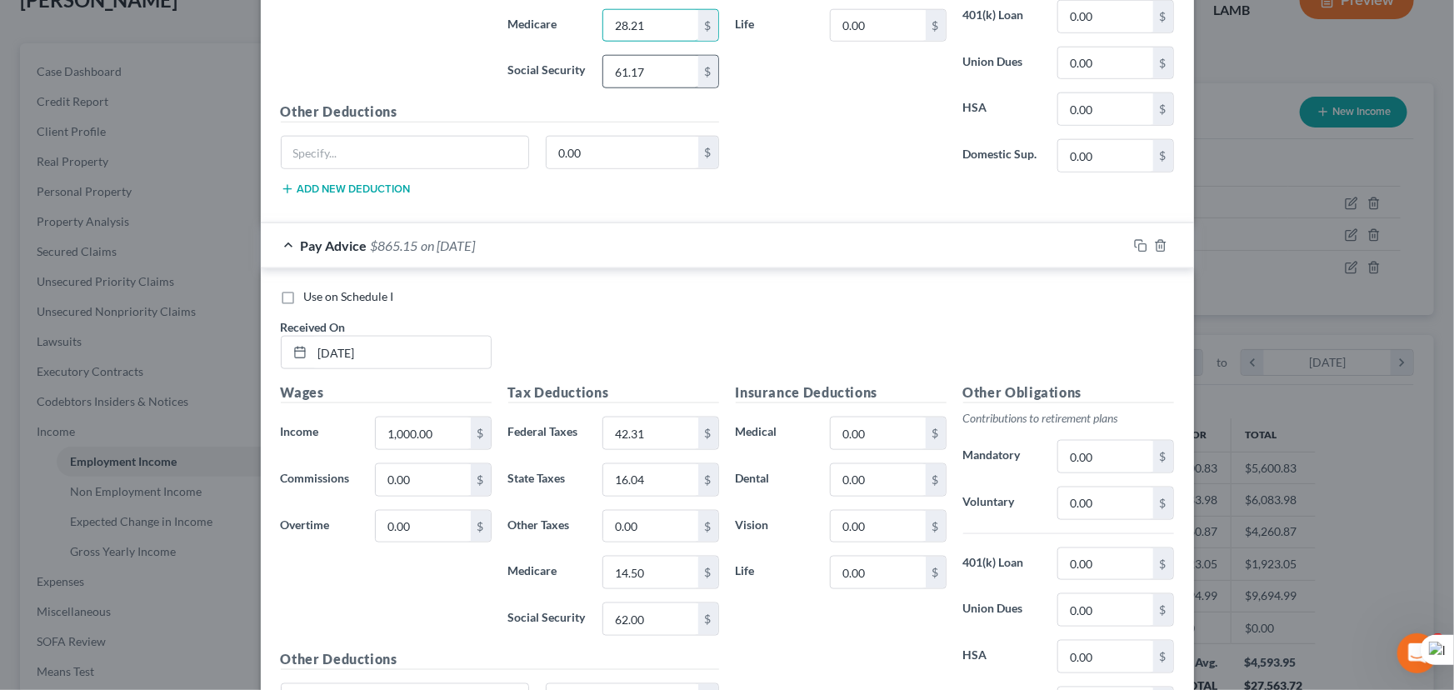
type input "28.21"
click at [657, 65] on html "Home New Case Client Portal Directory Cases E. Orum Young Law, LLC madison.f@eo…" at bounding box center [727, 401] width 1454 height 1036
type input "123.17"
click at [667, 426] on input "42.31" at bounding box center [650, 434] width 94 height 32
click at [1154, 244] on icon "button" at bounding box center [1160, 245] width 13 height 13
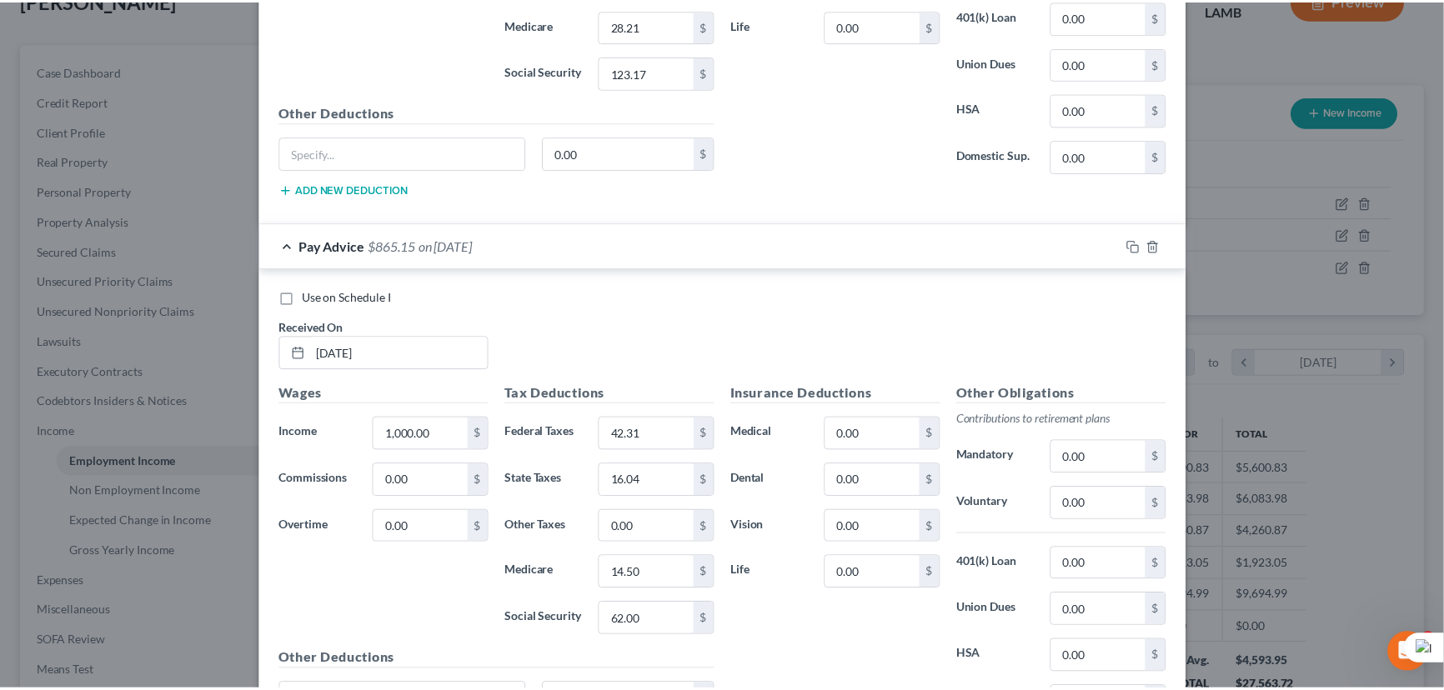
scroll to position [542, 0]
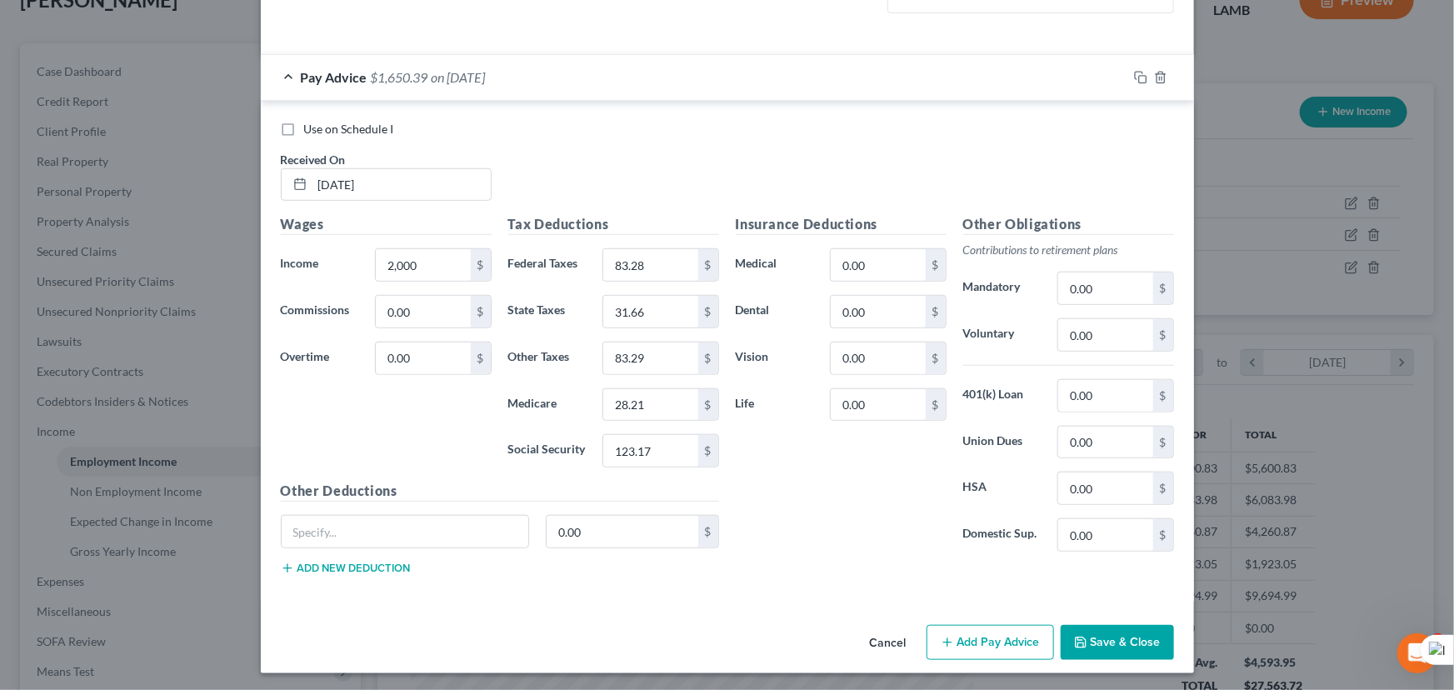
click at [1117, 634] on button "Save & Close" at bounding box center [1117, 642] width 113 height 35
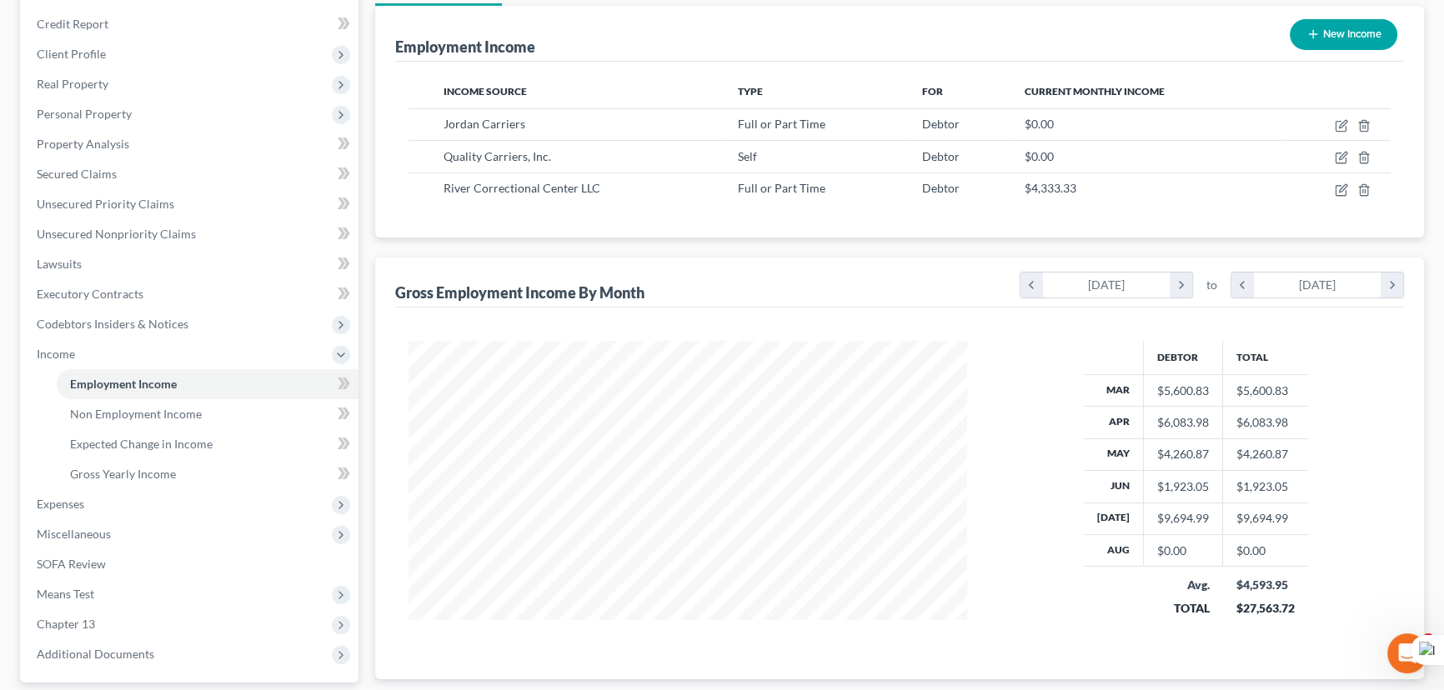
scroll to position [268, 0]
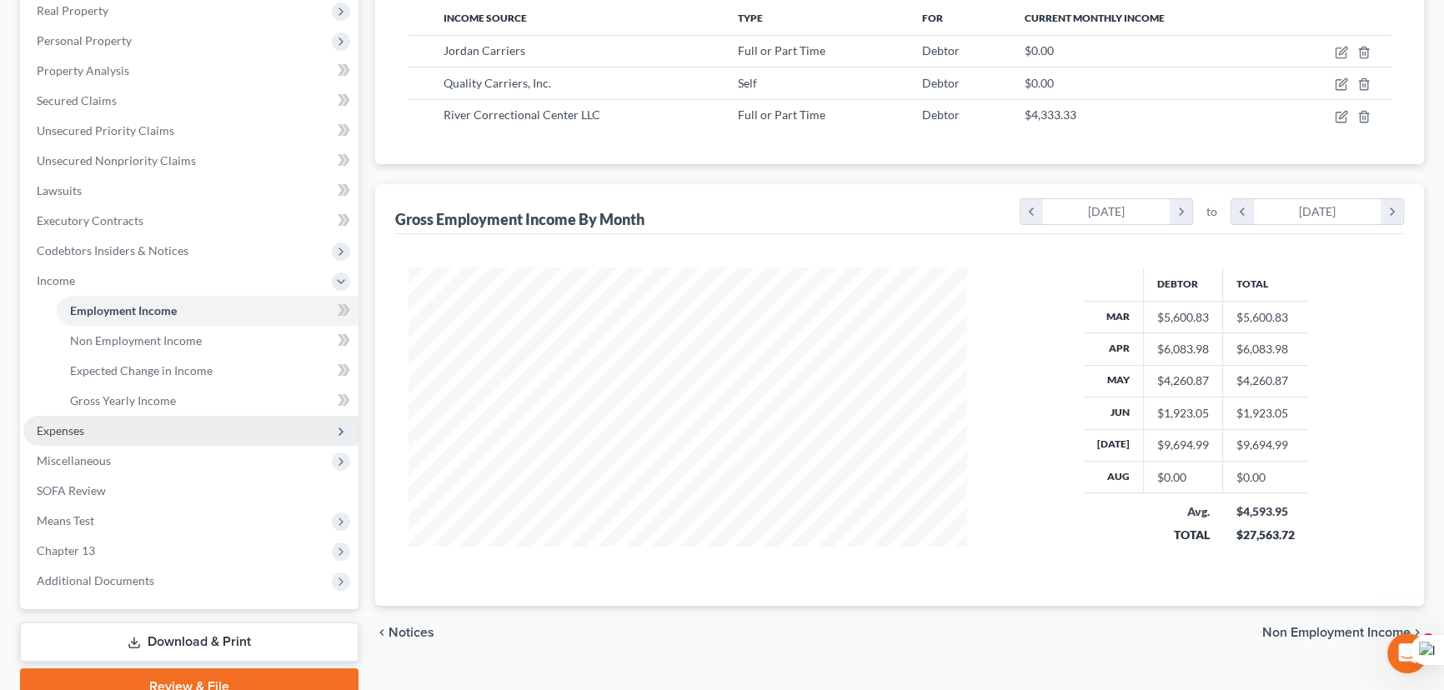
click at [121, 417] on span "Expenses" at bounding box center [190, 431] width 335 height 30
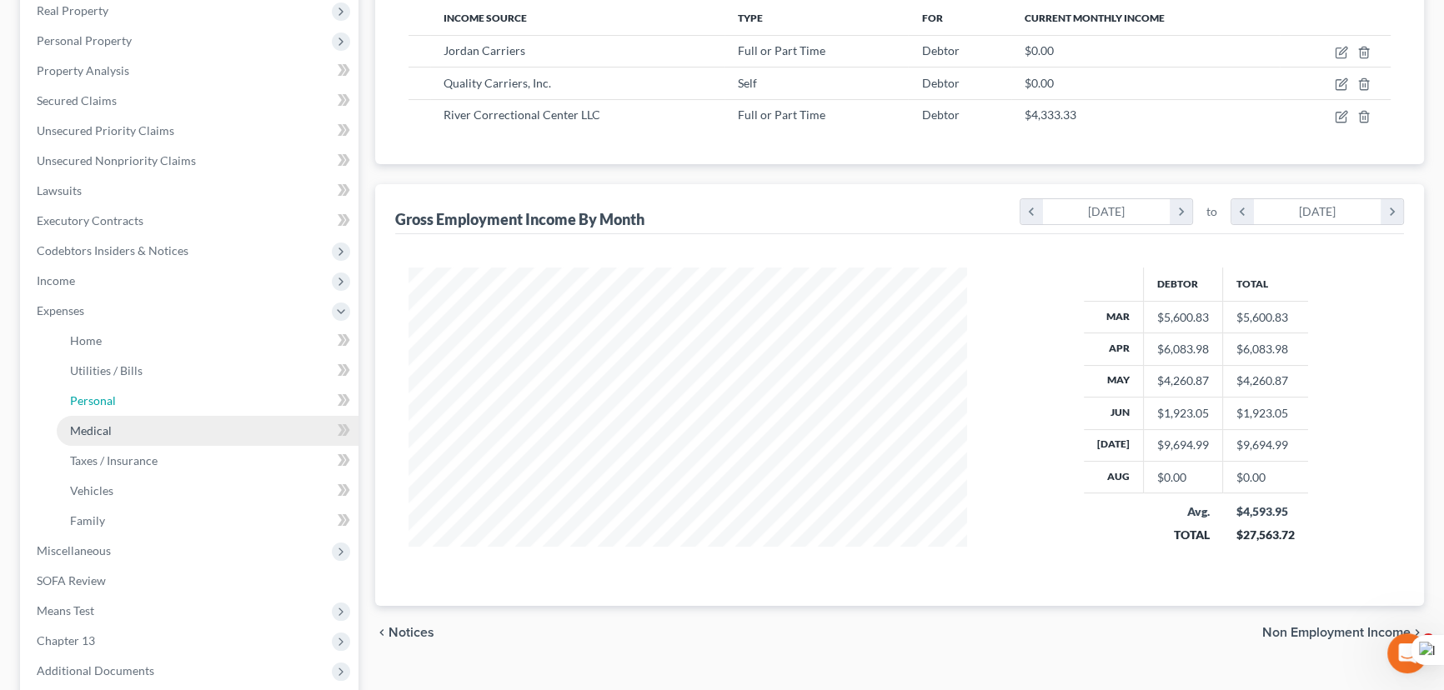
click at [123, 441] on ul "Home Utilities / Bills Personal Medical" at bounding box center [190, 431] width 335 height 210
click at [127, 432] on link "Medical" at bounding box center [208, 431] width 302 height 30
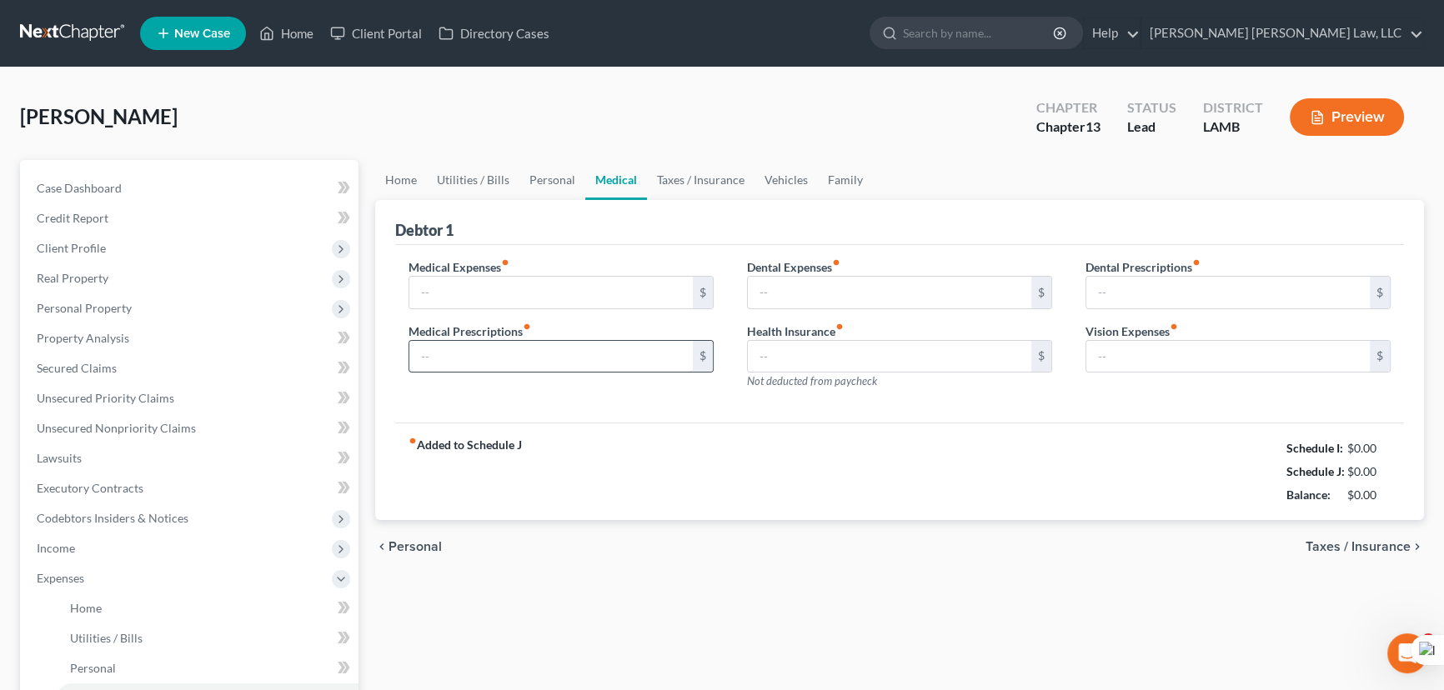
type input "0.00"
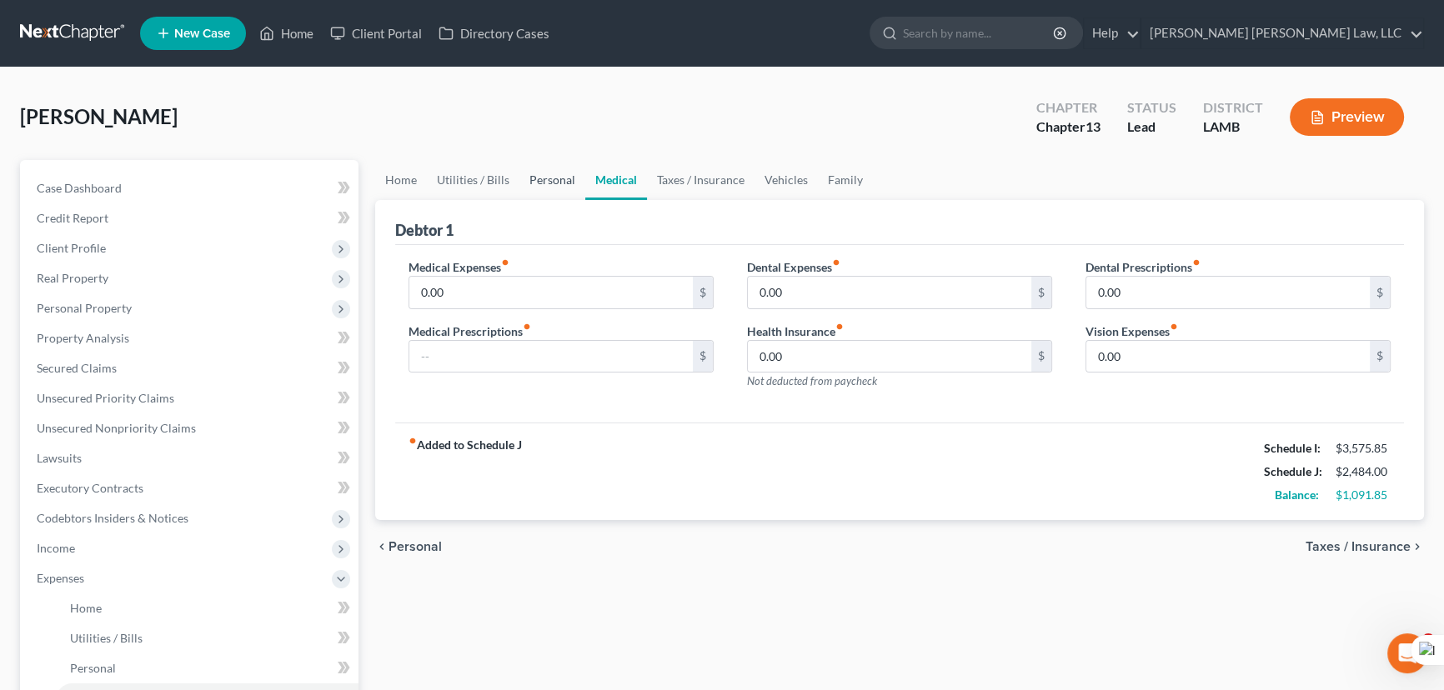
click at [552, 182] on link "Personal" at bounding box center [552, 180] width 66 height 40
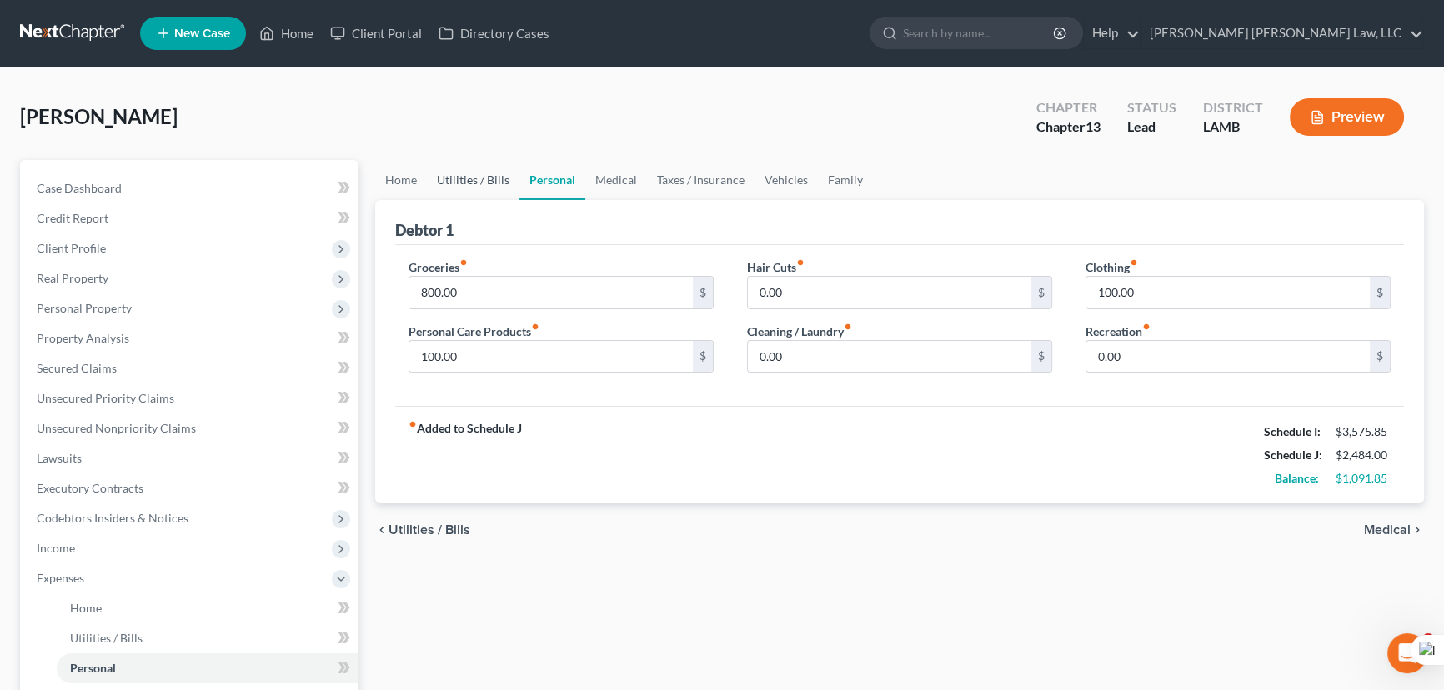
click at [474, 183] on link "Utilities / Bills" at bounding box center [473, 180] width 93 height 40
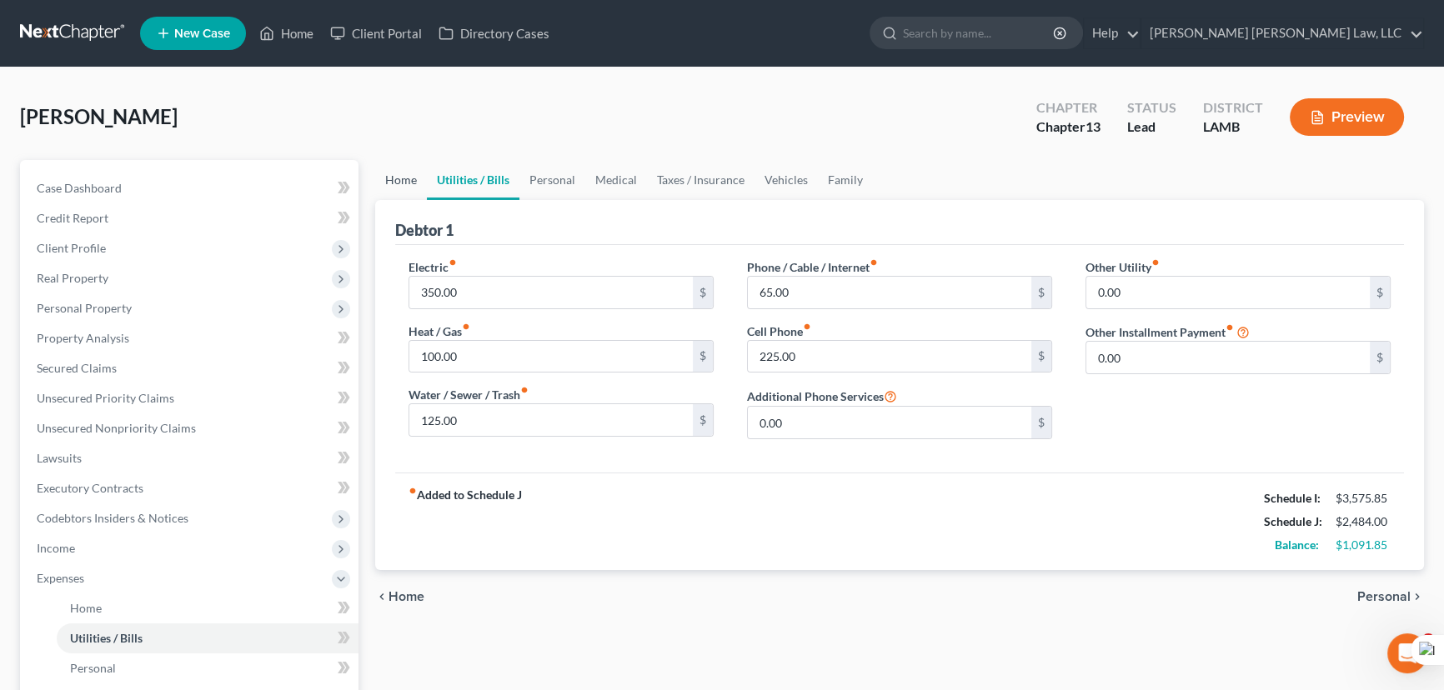
click at [401, 177] on link "Home" at bounding box center [401, 180] width 52 height 40
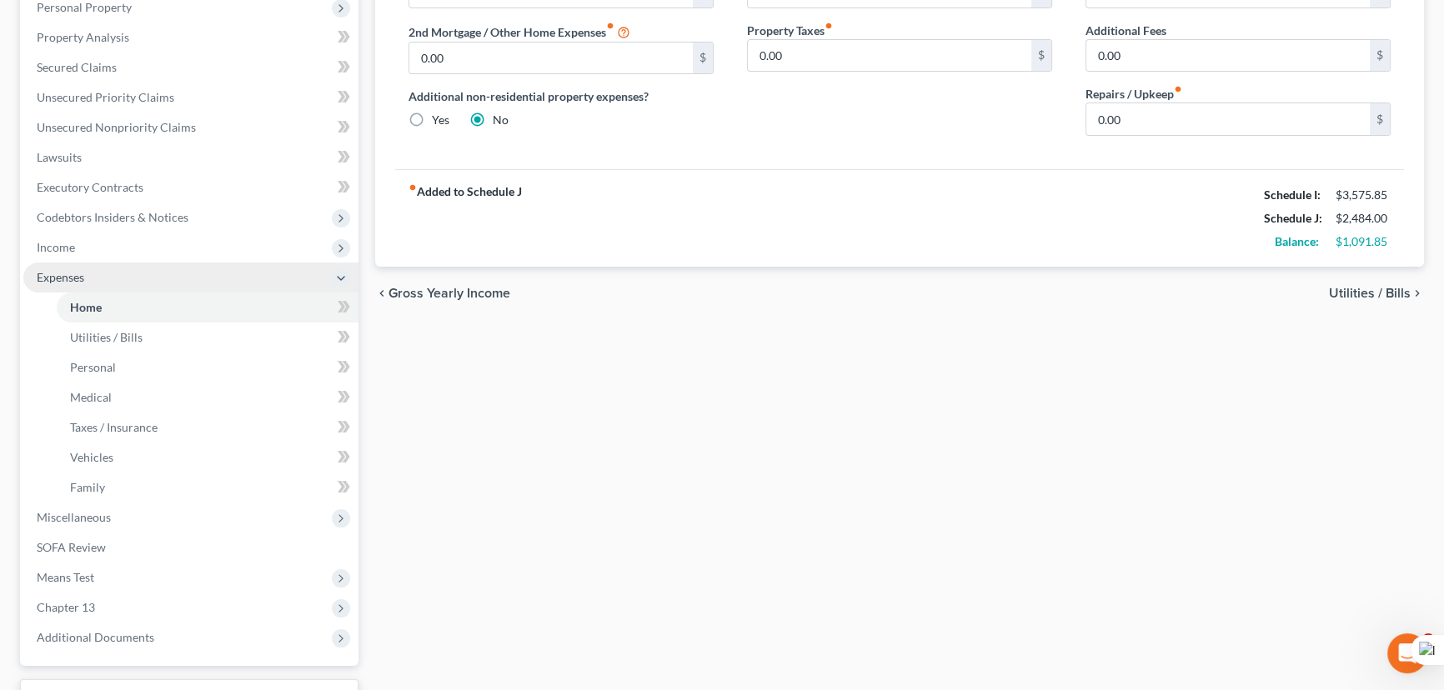
scroll to position [303, 0]
click at [143, 252] on span "Income" at bounding box center [190, 246] width 335 height 30
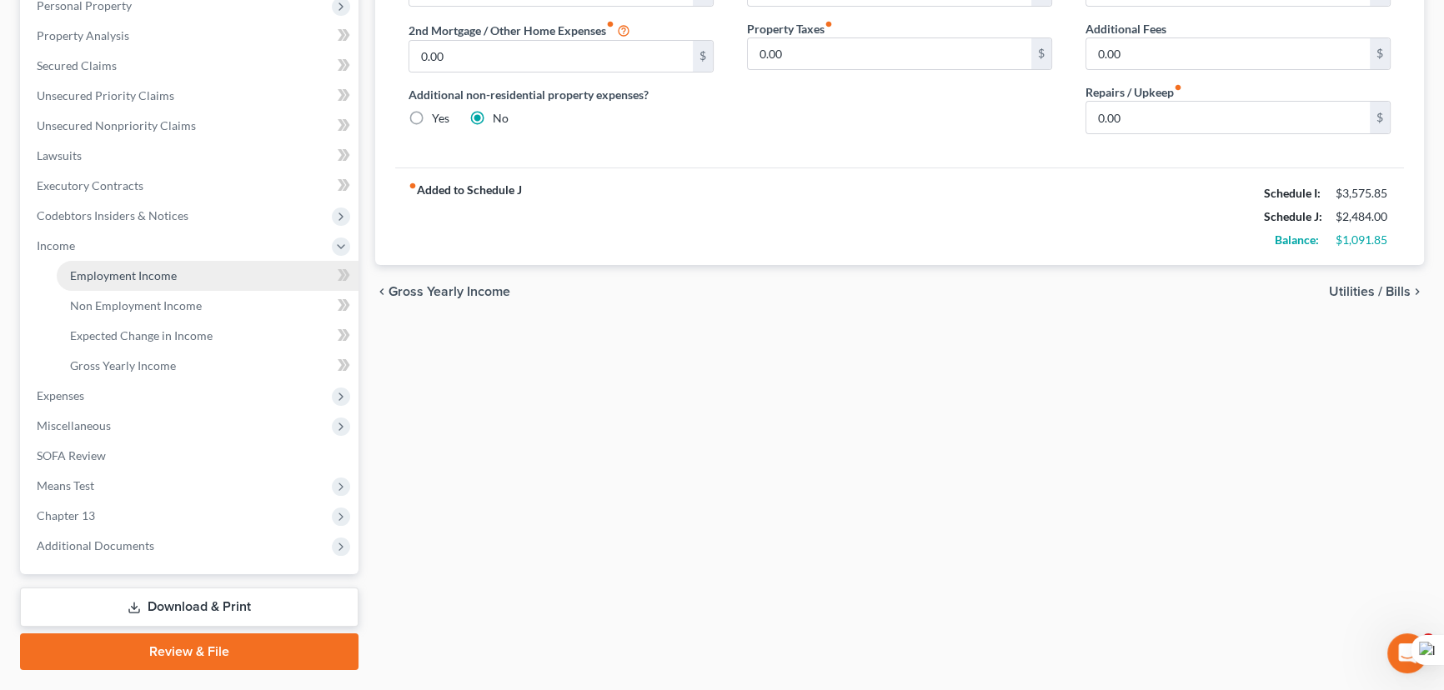
click at [148, 271] on span "Employment Income" at bounding box center [123, 275] width 107 height 14
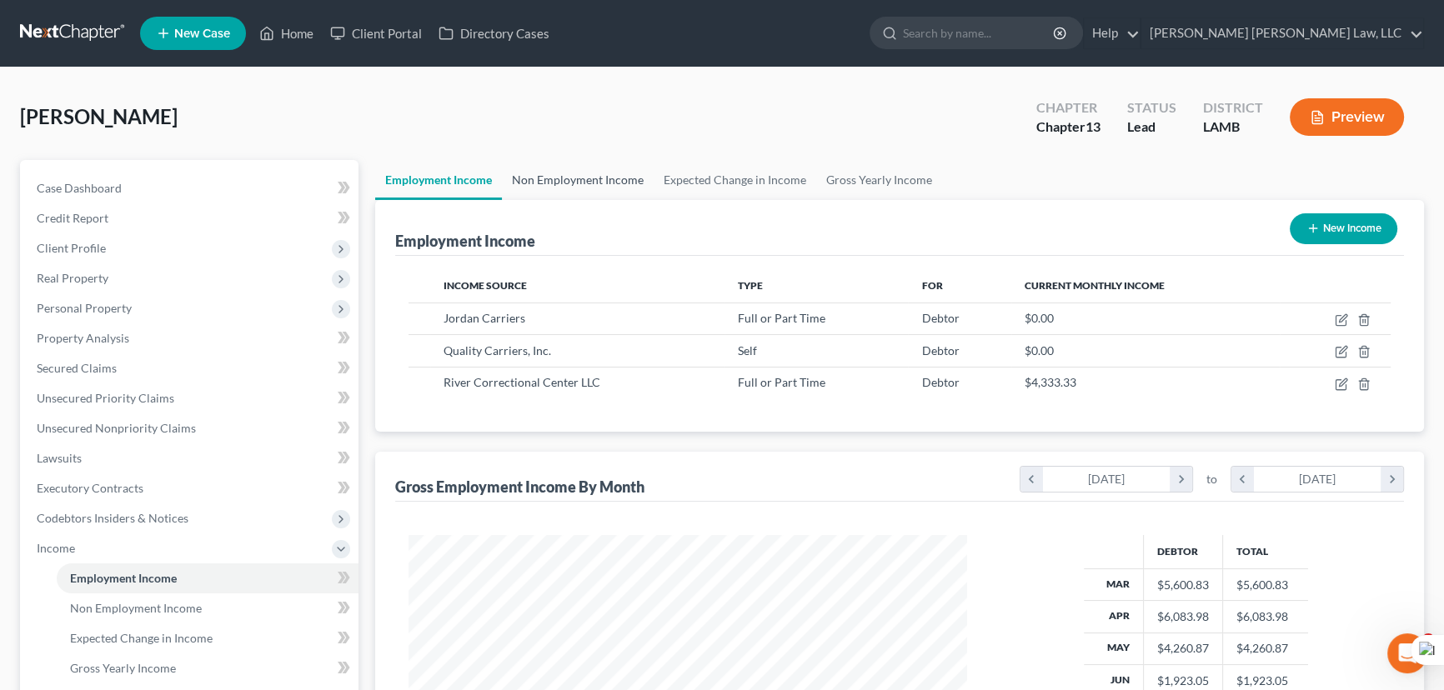
scroll to position [298, 592]
click at [564, 175] on link "Non Employment Income" at bounding box center [578, 180] width 152 height 40
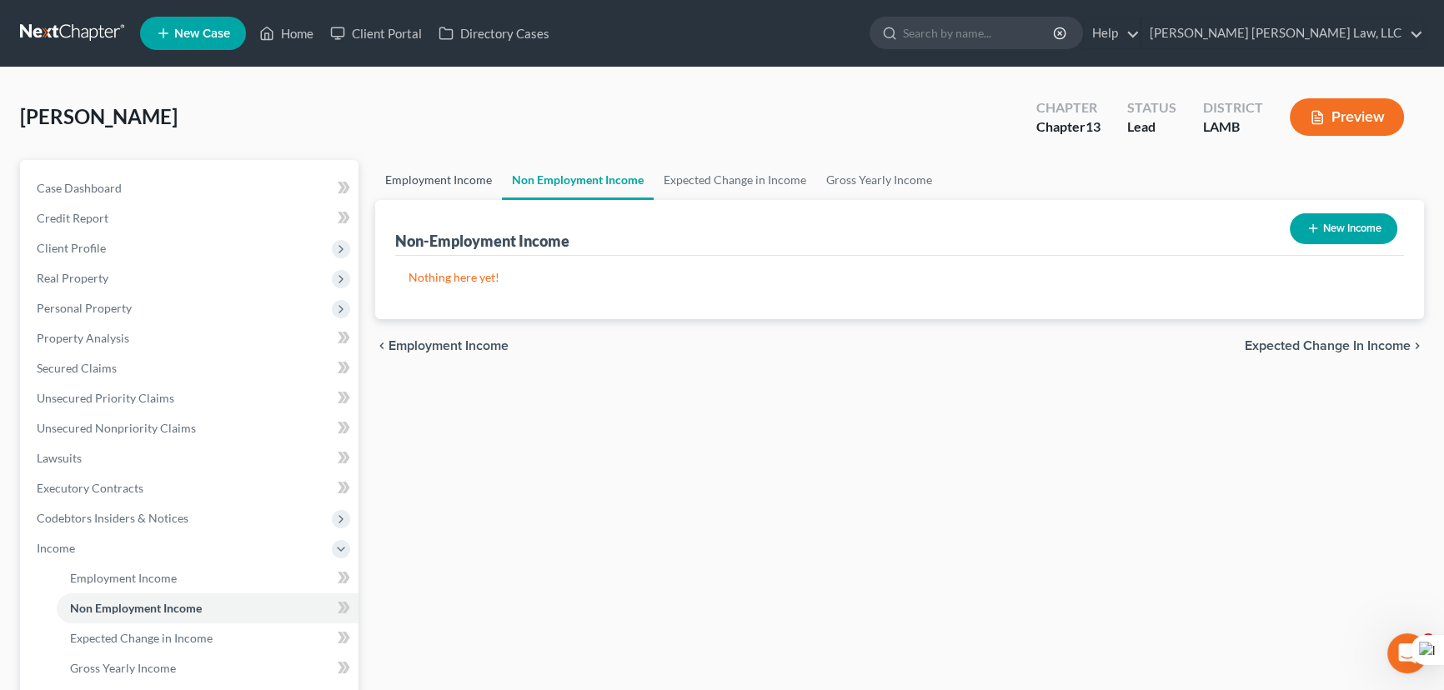
click at [391, 178] on link "Employment Income" at bounding box center [438, 180] width 127 height 40
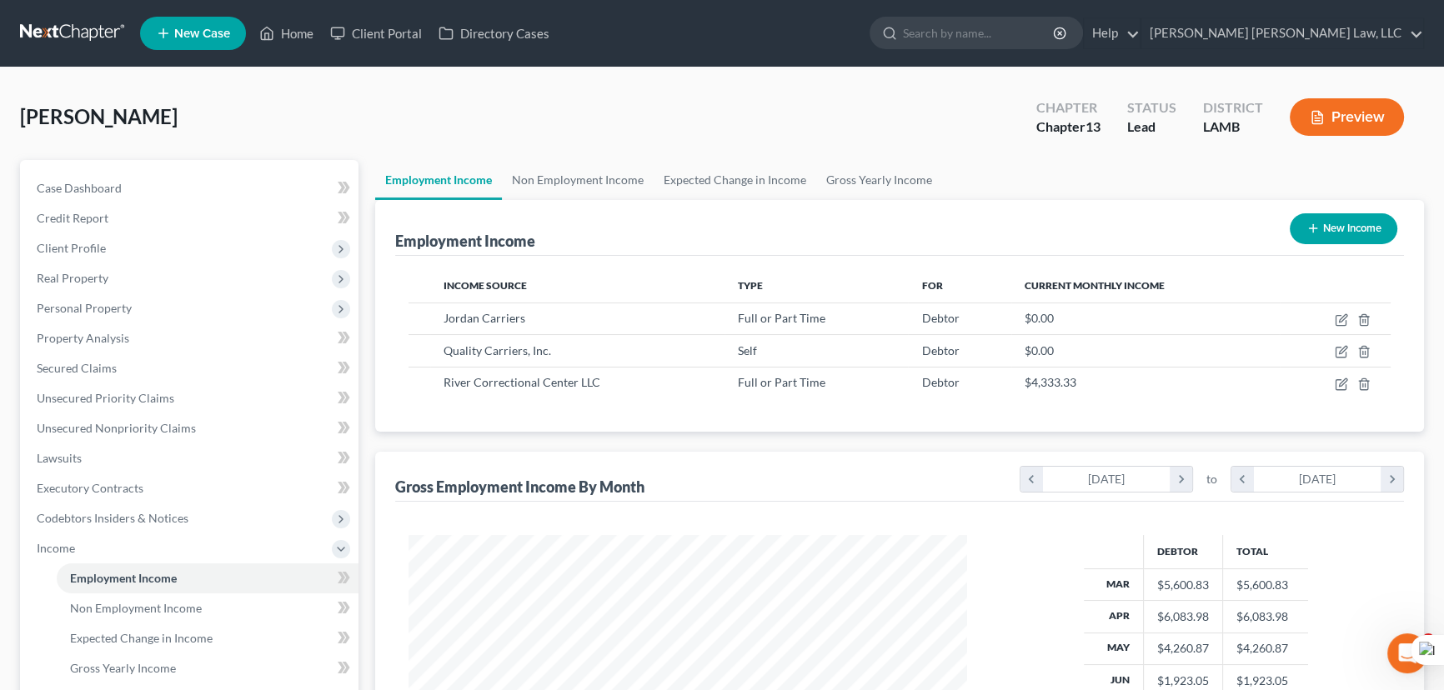
scroll to position [298, 592]
drag, startPoint x: 234, startPoint y: 234, endPoint x: 228, endPoint y: 244, distance: 11.6
click at [234, 234] on span "Client Profile" at bounding box center [190, 248] width 335 height 30
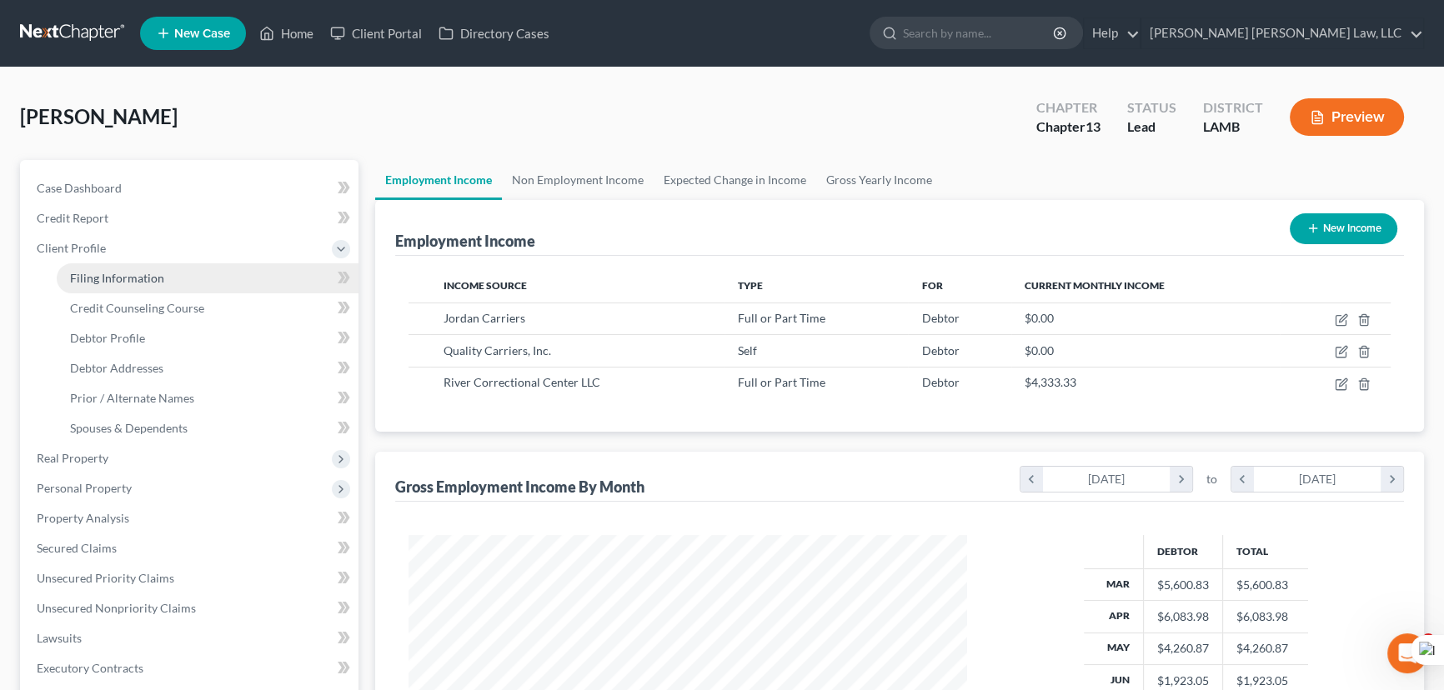
click at [218, 271] on link "Filing Information" at bounding box center [208, 278] width 302 height 30
select select "1"
select select "0"
select select "3"
select select "19"
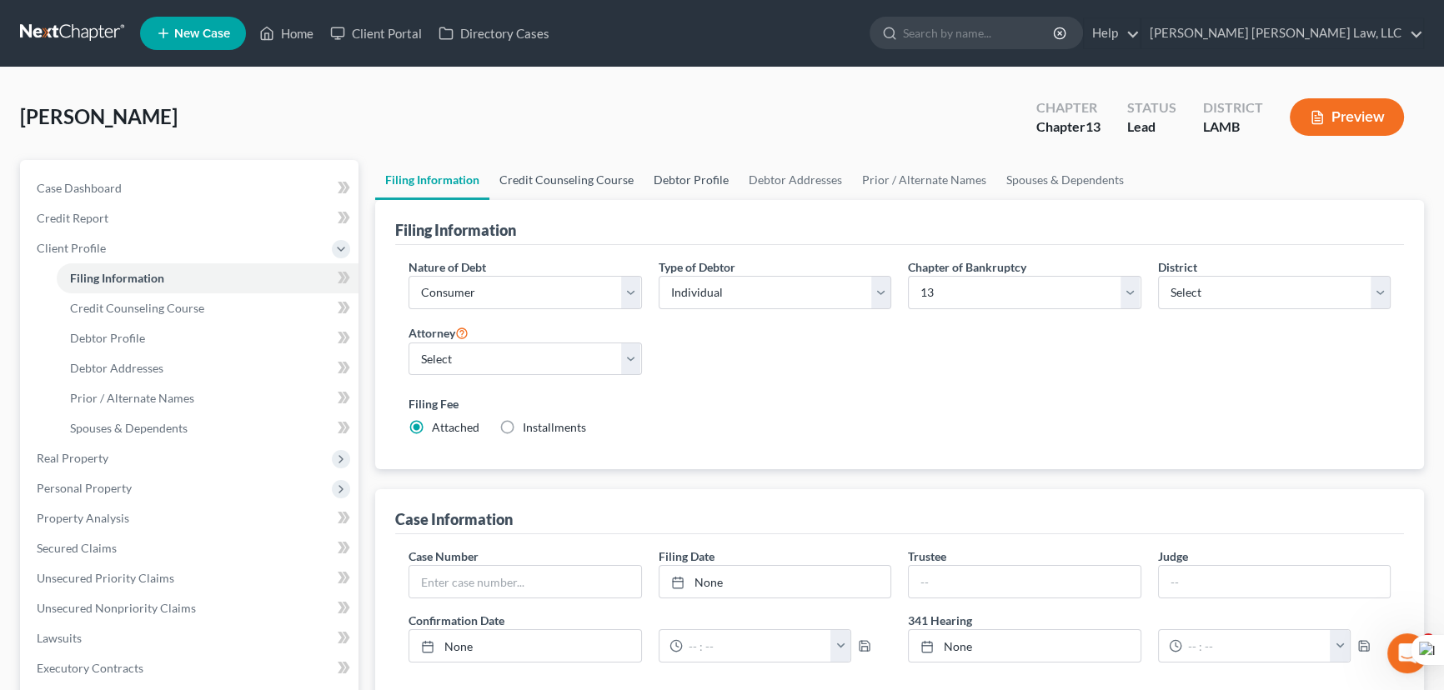
click at [593, 175] on link "Credit Counseling Course" at bounding box center [566, 180] width 154 height 40
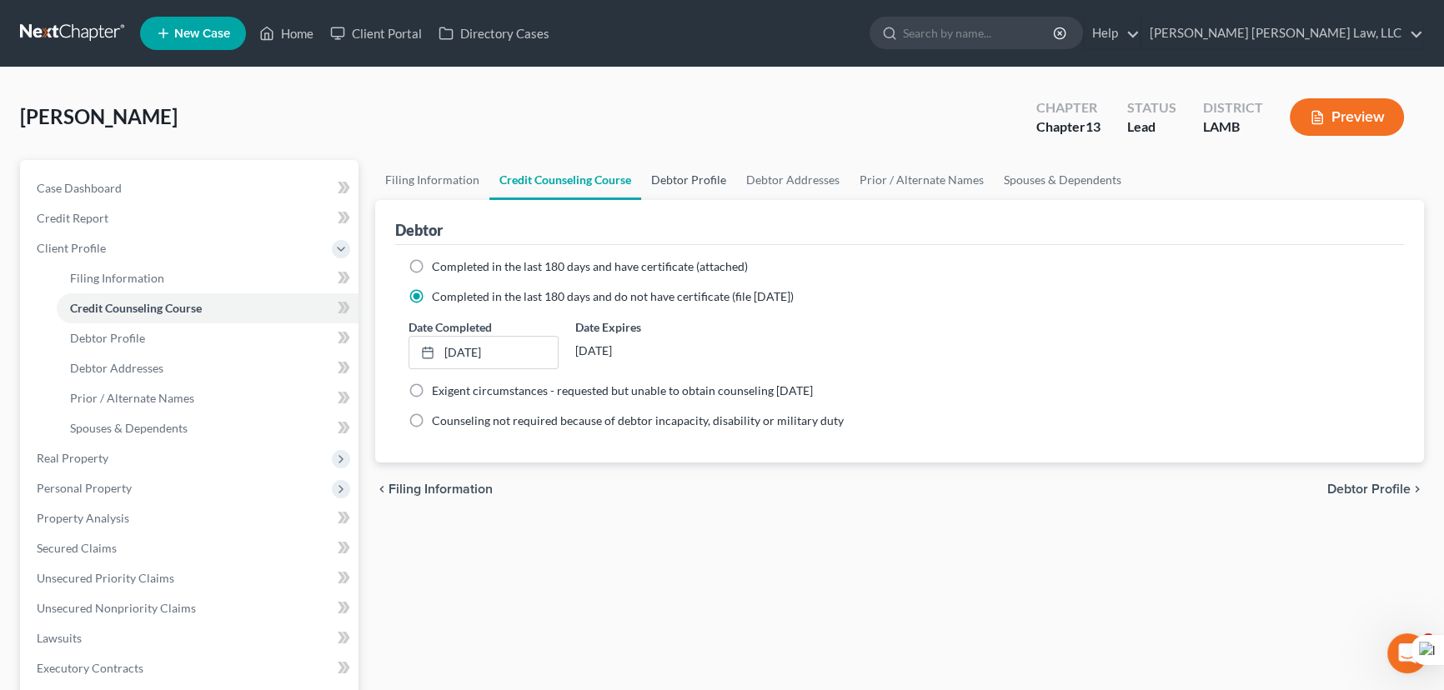
click at [701, 177] on link "Debtor Profile" at bounding box center [688, 180] width 95 height 40
select select "0"
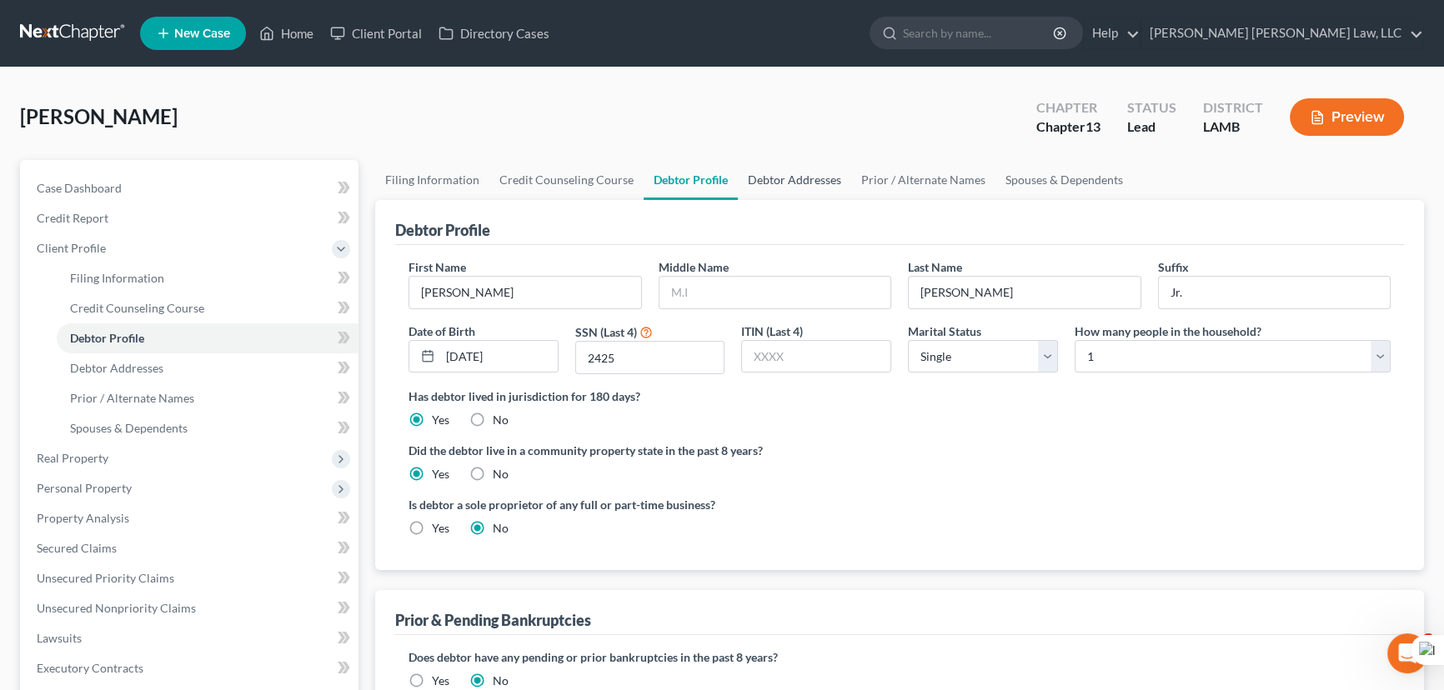
radio input "true"
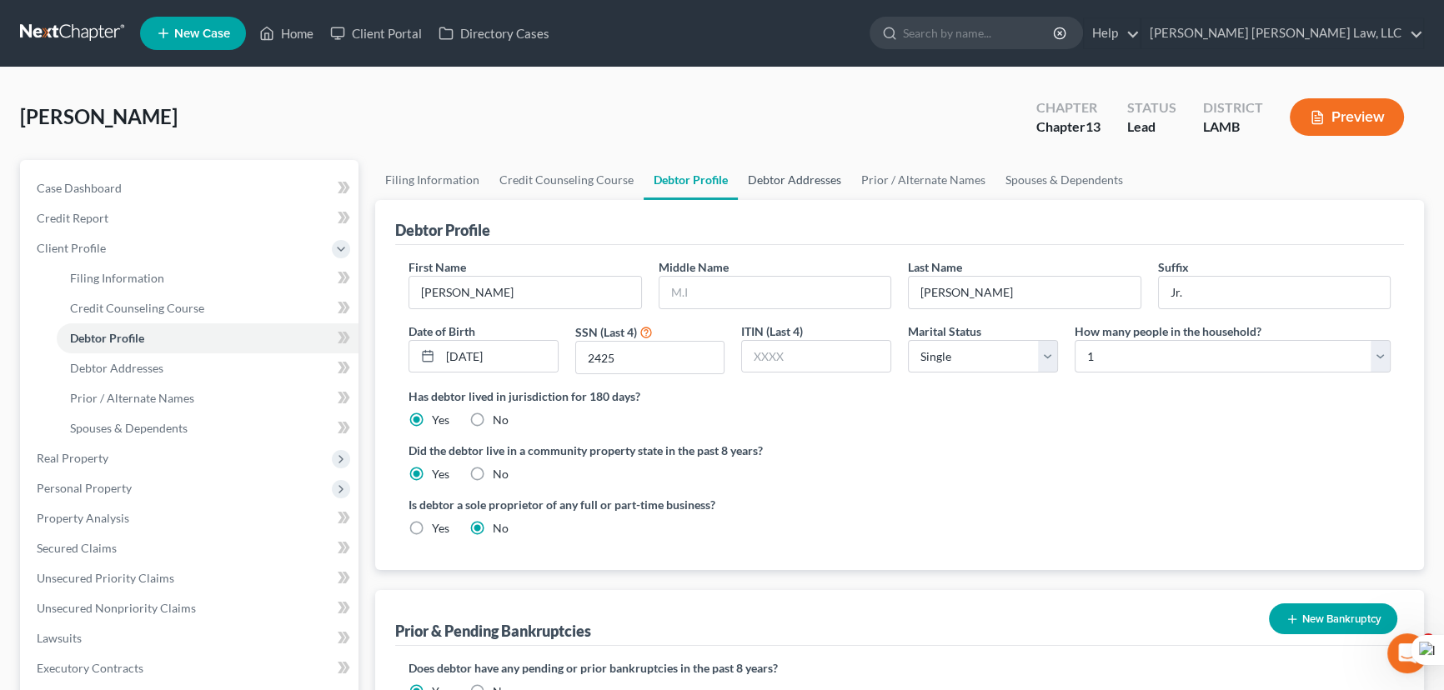
click at [793, 170] on link "Debtor Addresses" at bounding box center [794, 180] width 113 height 40
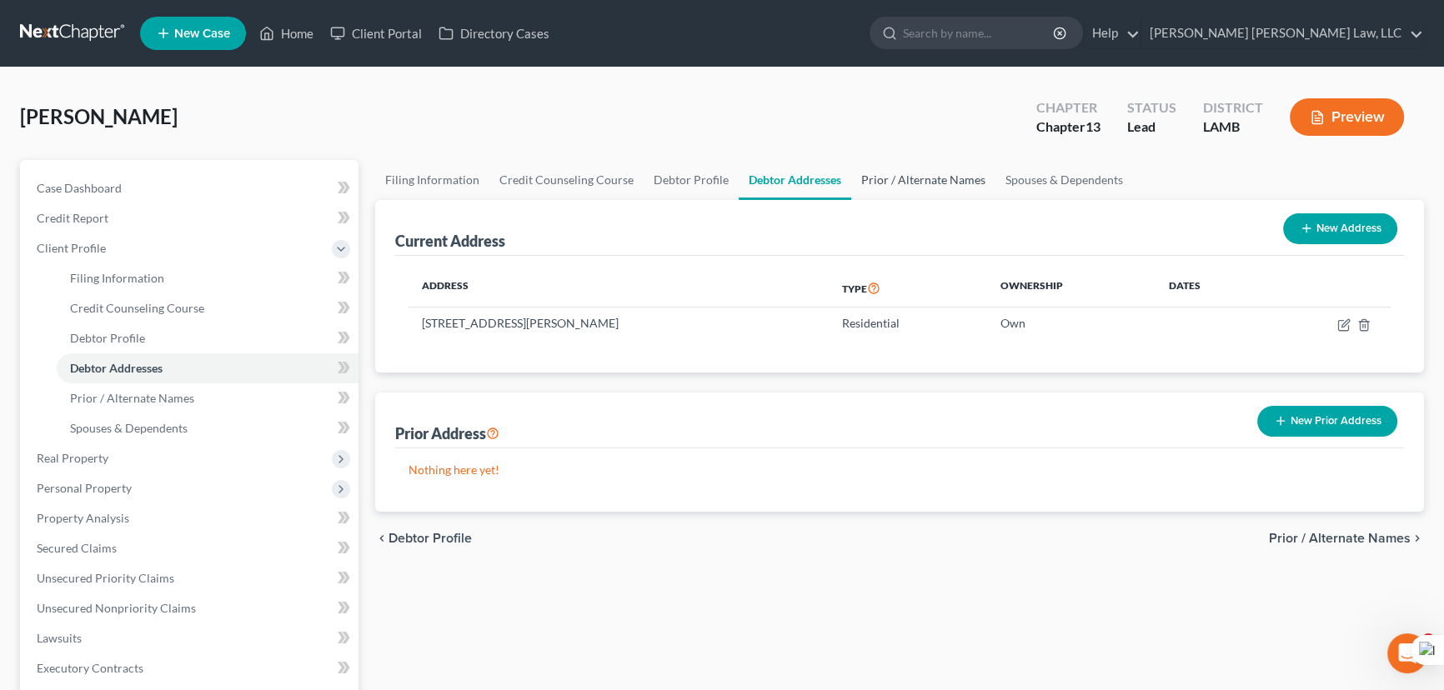
click at [907, 175] on link "Prior / Alternate Names" at bounding box center [923, 180] width 144 height 40
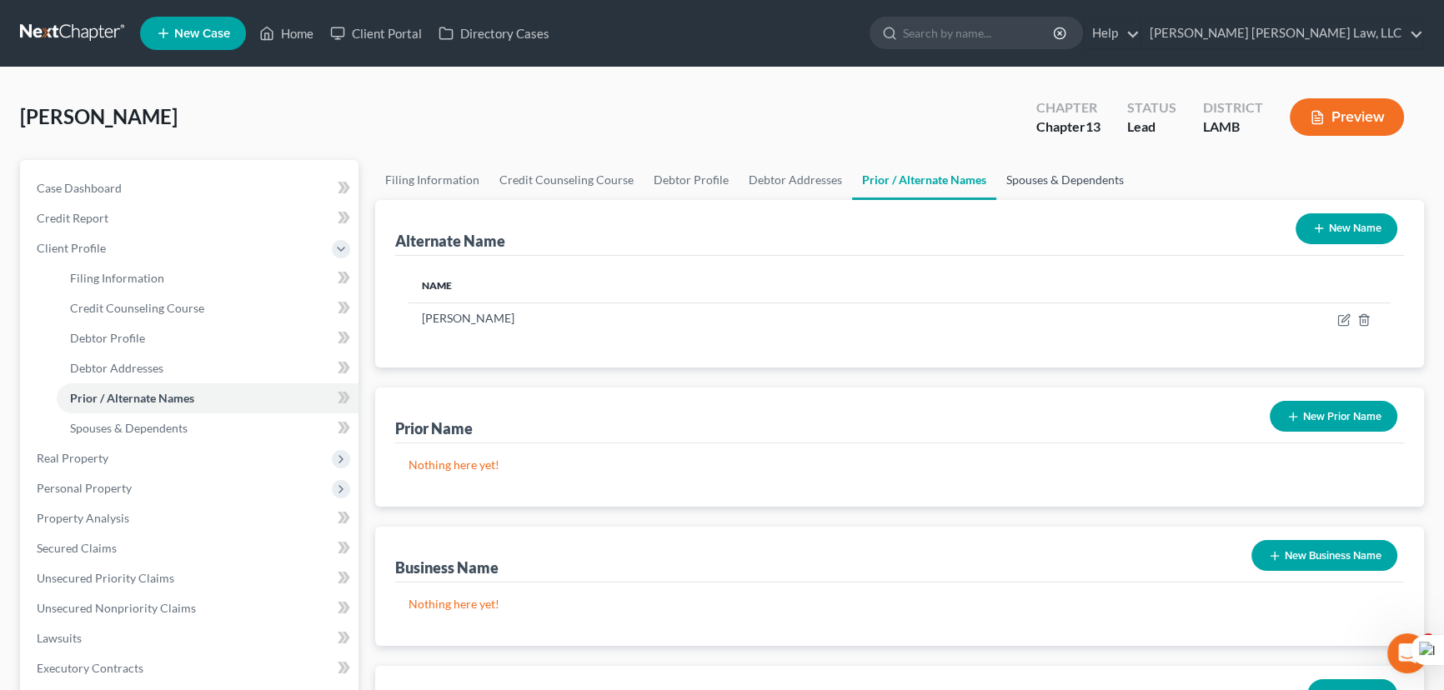
click at [1037, 171] on link "Spouses & Dependents" at bounding box center [1065, 180] width 138 height 40
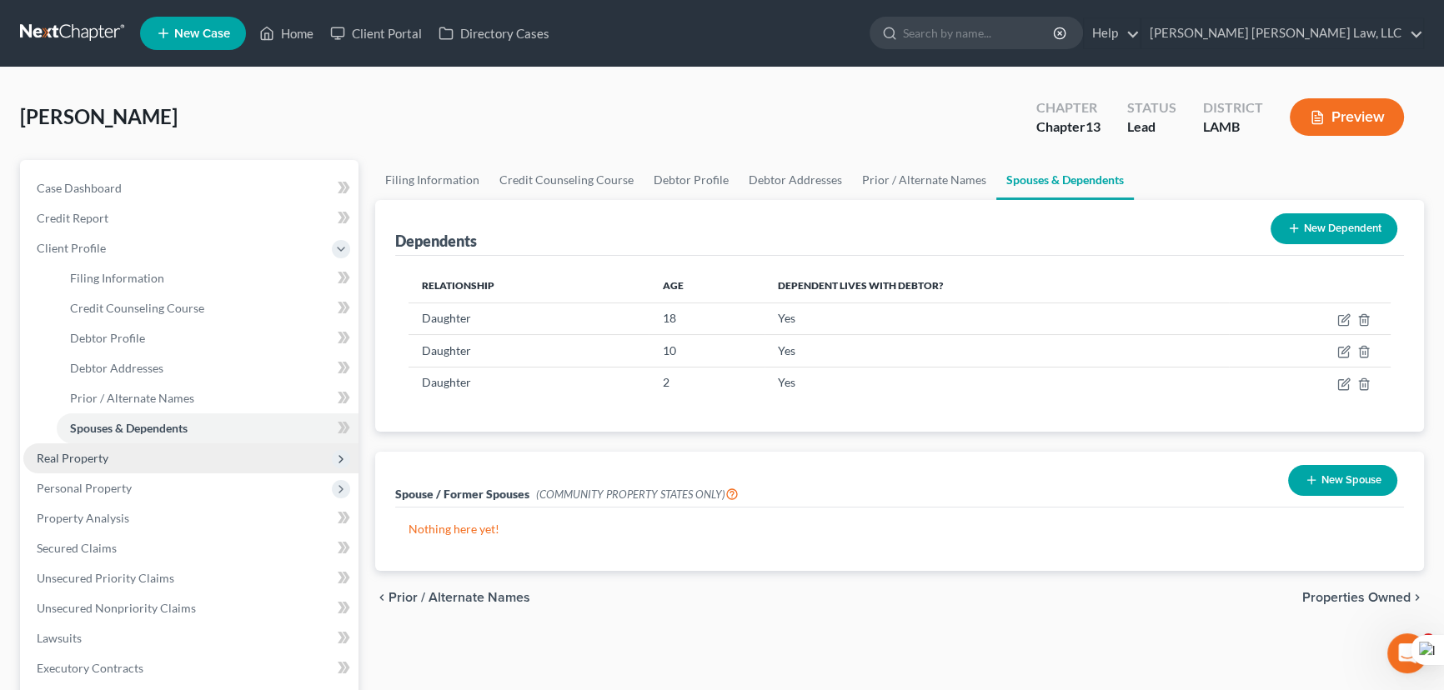
click at [163, 463] on span "Real Property" at bounding box center [190, 458] width 335 height 30
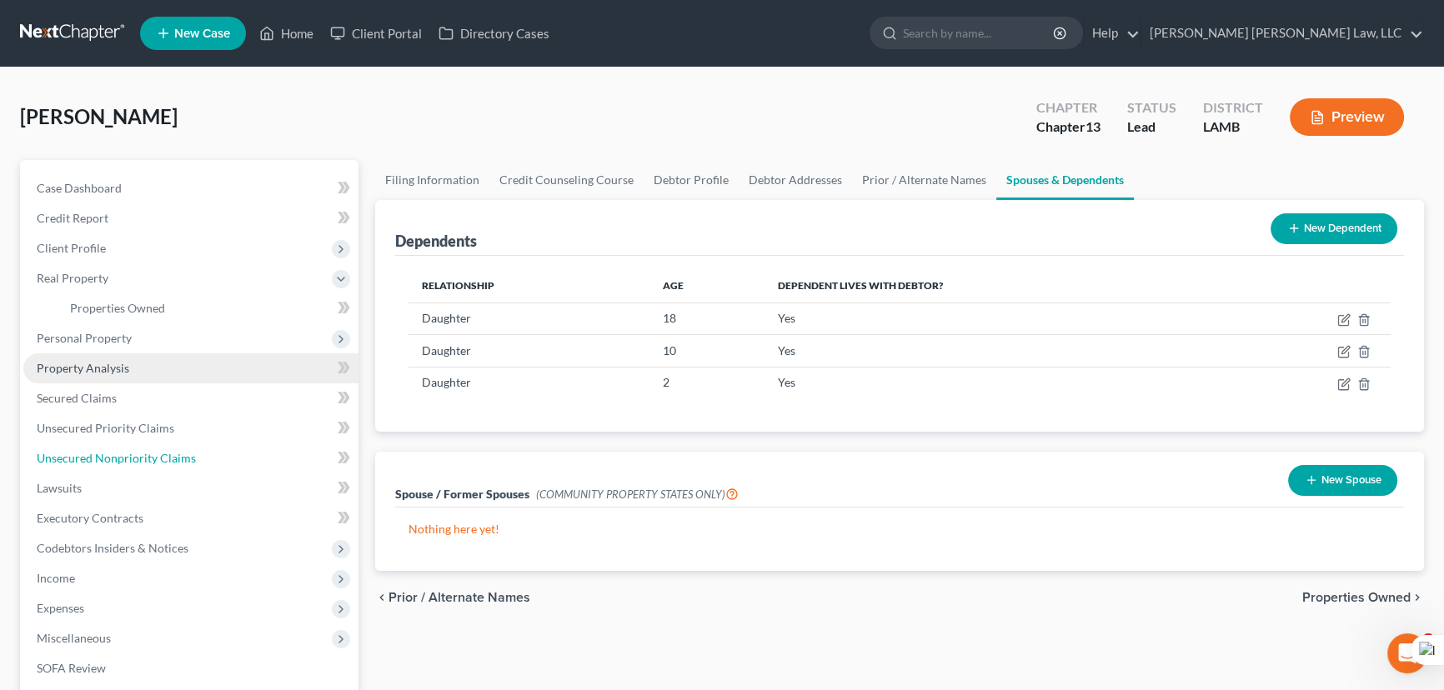
click at [170, 470] on link "Unsecured Nonpriority Claims" at bounding box center [190, 458] width 335 height 30
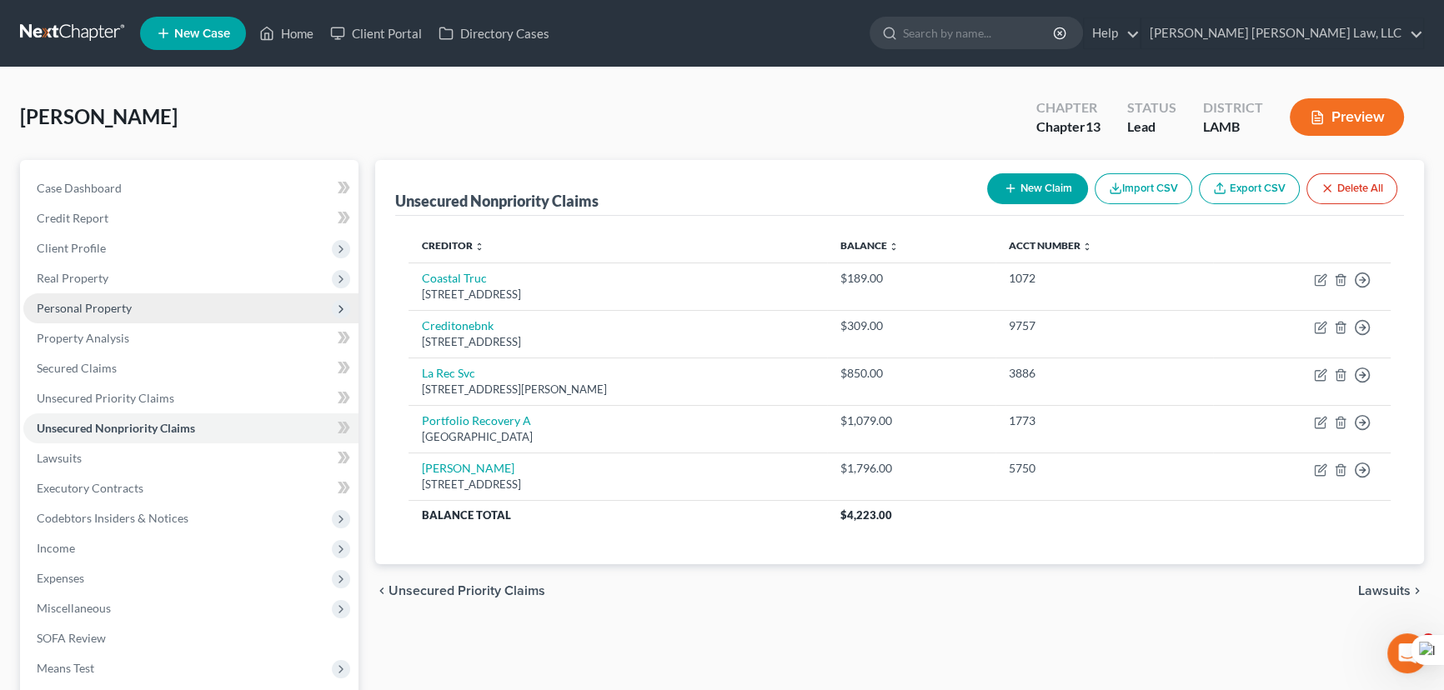
click at [203, 304] on span "Personal Property" at bounding box center [190, 308] width 335 height 30
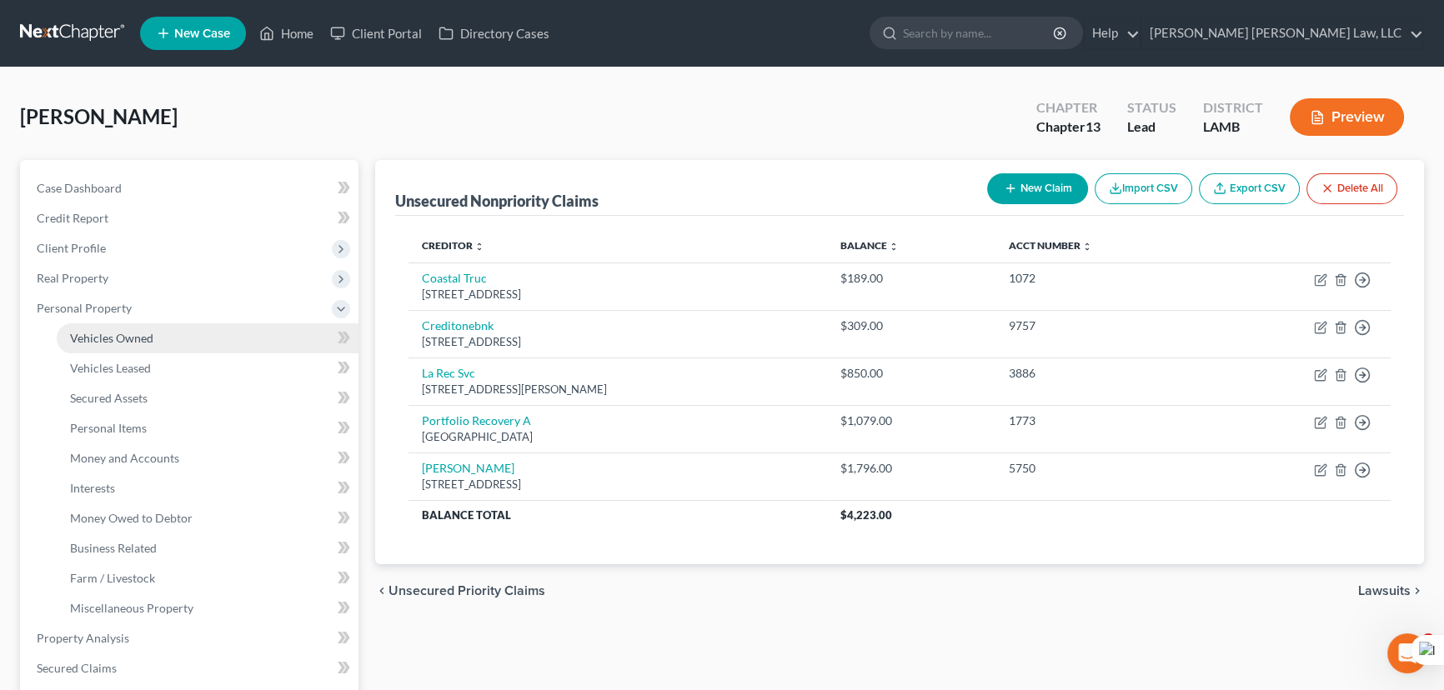
click at [208, 341] on link "Vehicles Owned" at bounding box center [208, 338] width 302 height 30
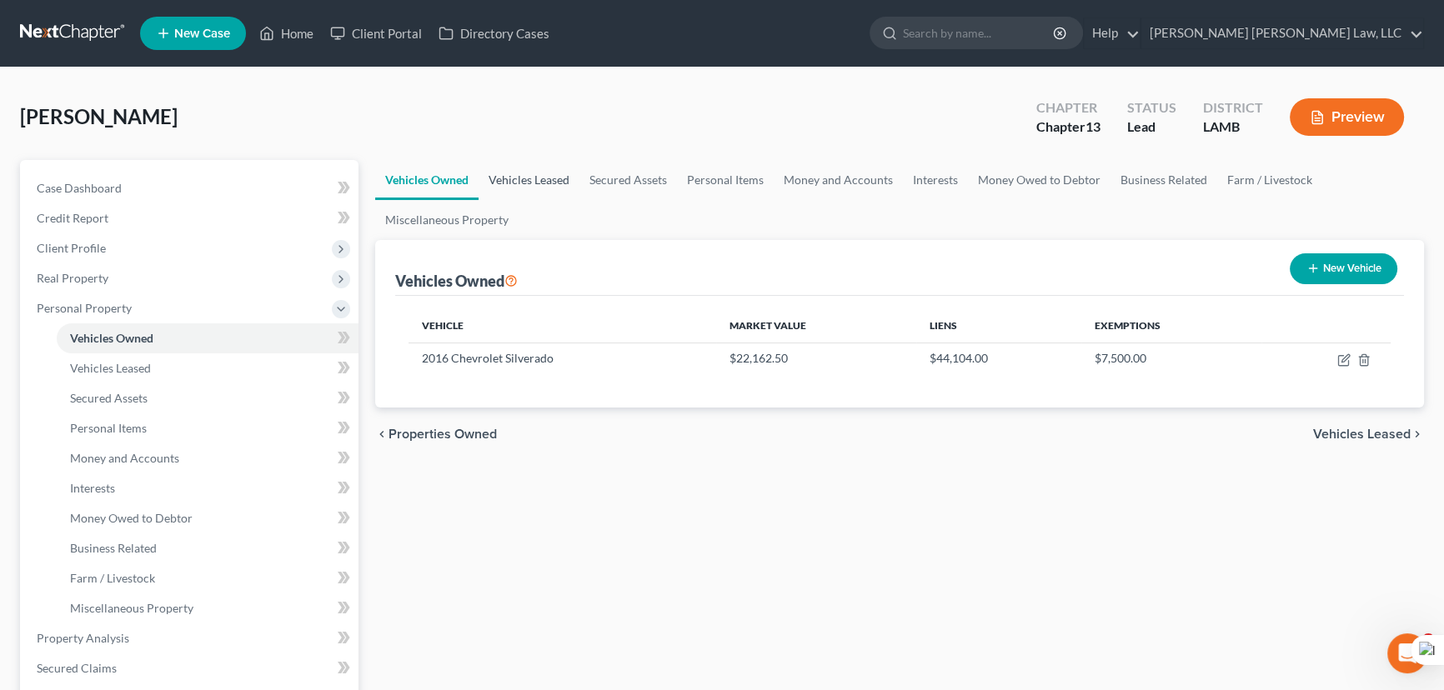
click at [537, 168] on link "Vehicles Leased" at bounding box center [528, 180] width 101 height 40
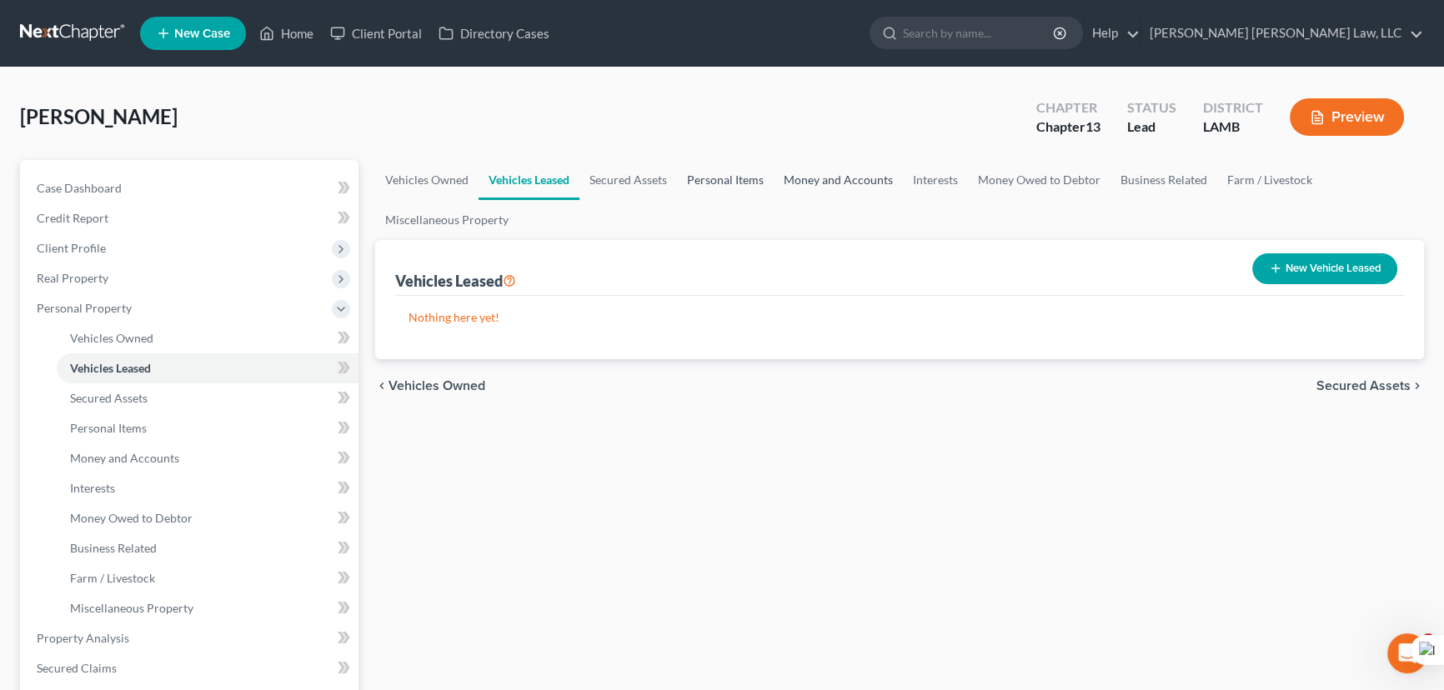
click at [711, 174] on link "Personal Items" at bounding box center [725, 180] width 97 height 40
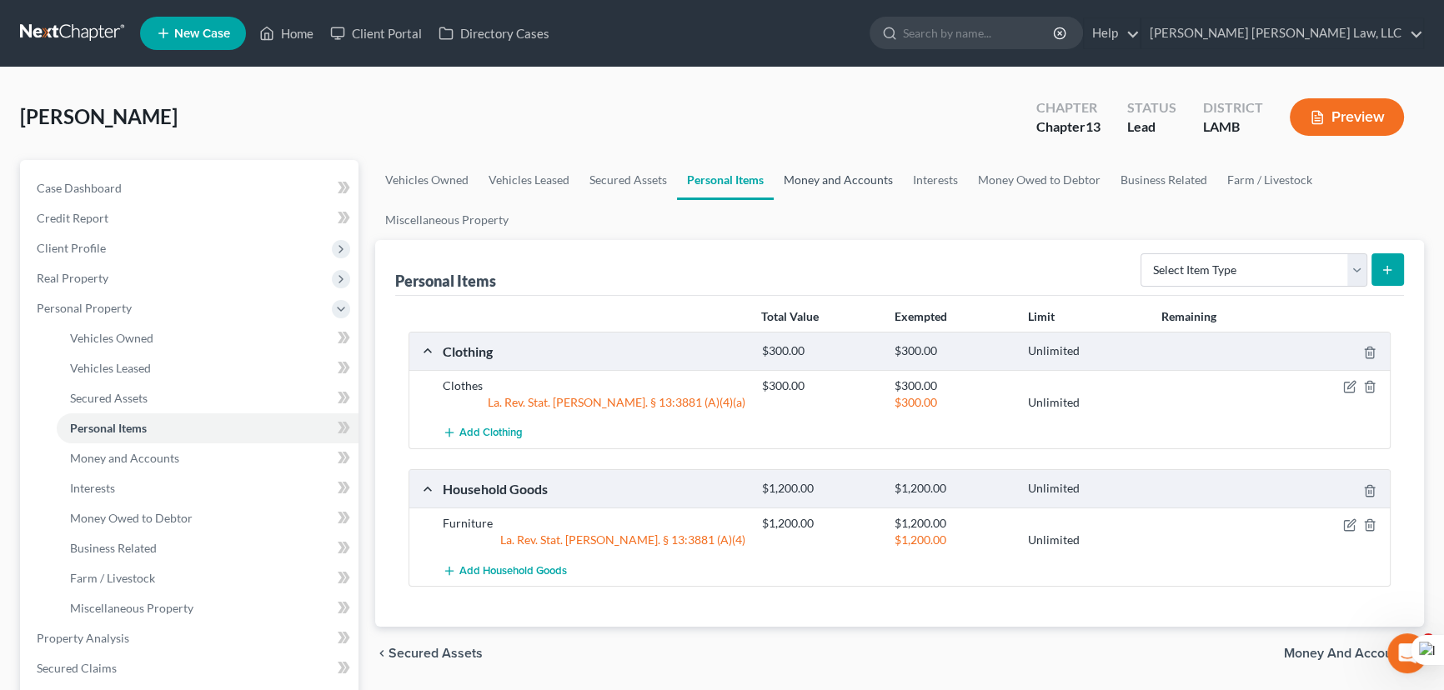
click at [824, 175] on link "Money and Accounts" at bounding box center [837, 180] width 129 height 40
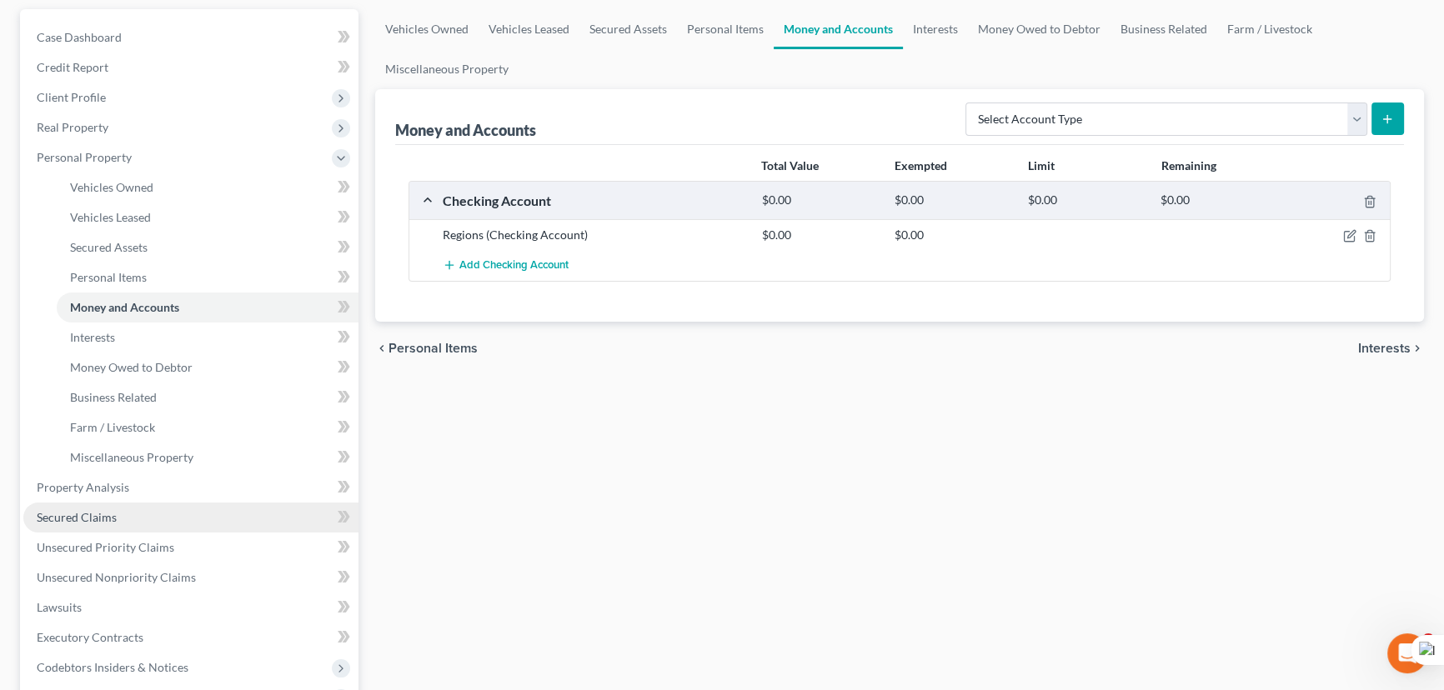
click at [150, 516] on link "Secured Claims" at bounding box center [190, 518] width 335 height 30
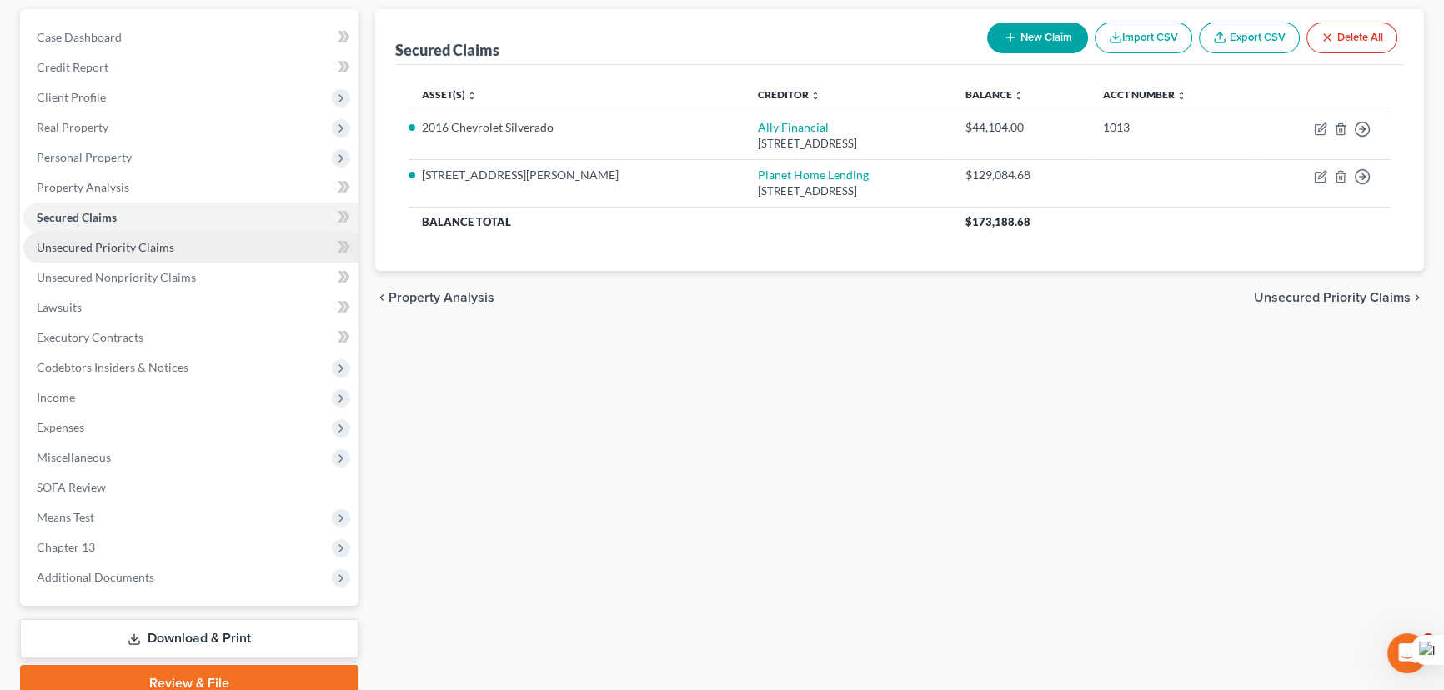
click at [218, 253] on link "Unsecured Priority Claims" at bounding box center [190, 248] width 335 height 30
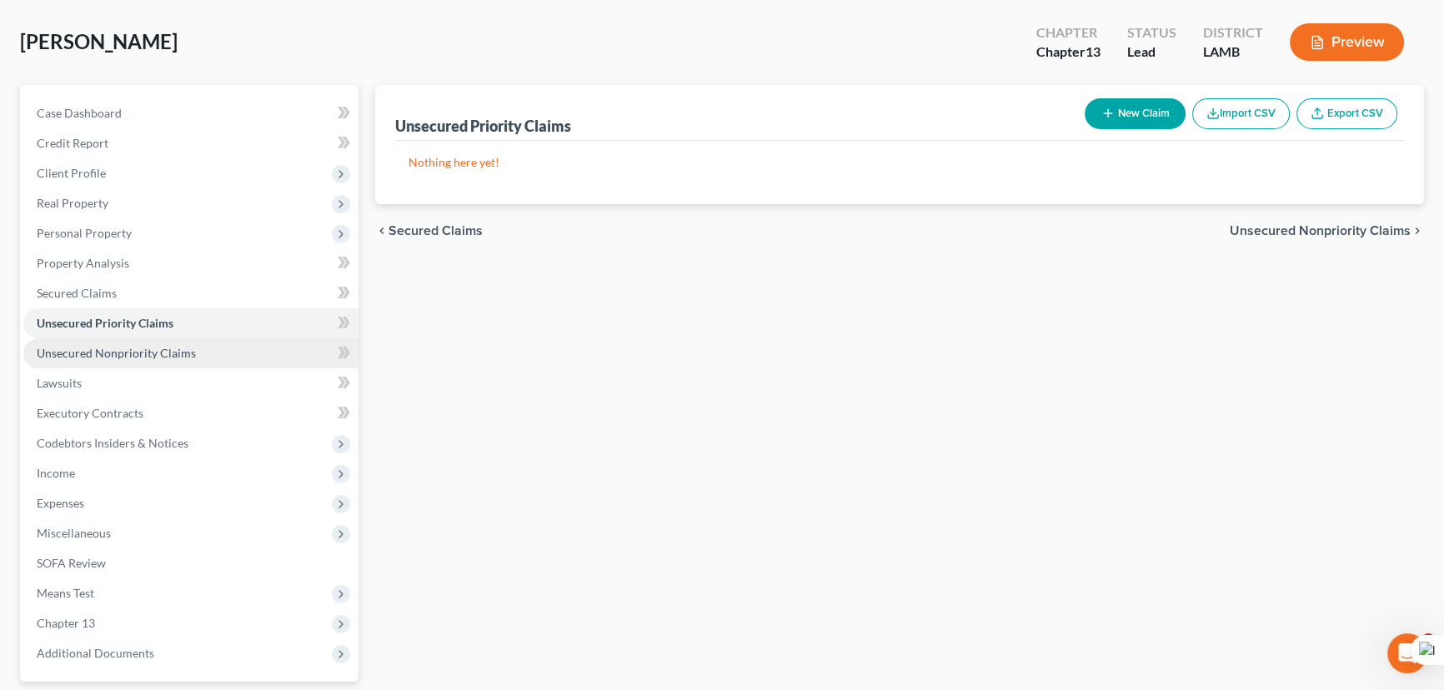
click at [254, 348] on link "Unsecured Nonpriority Claims" at bounding box center [190, 353] width 335 height 30
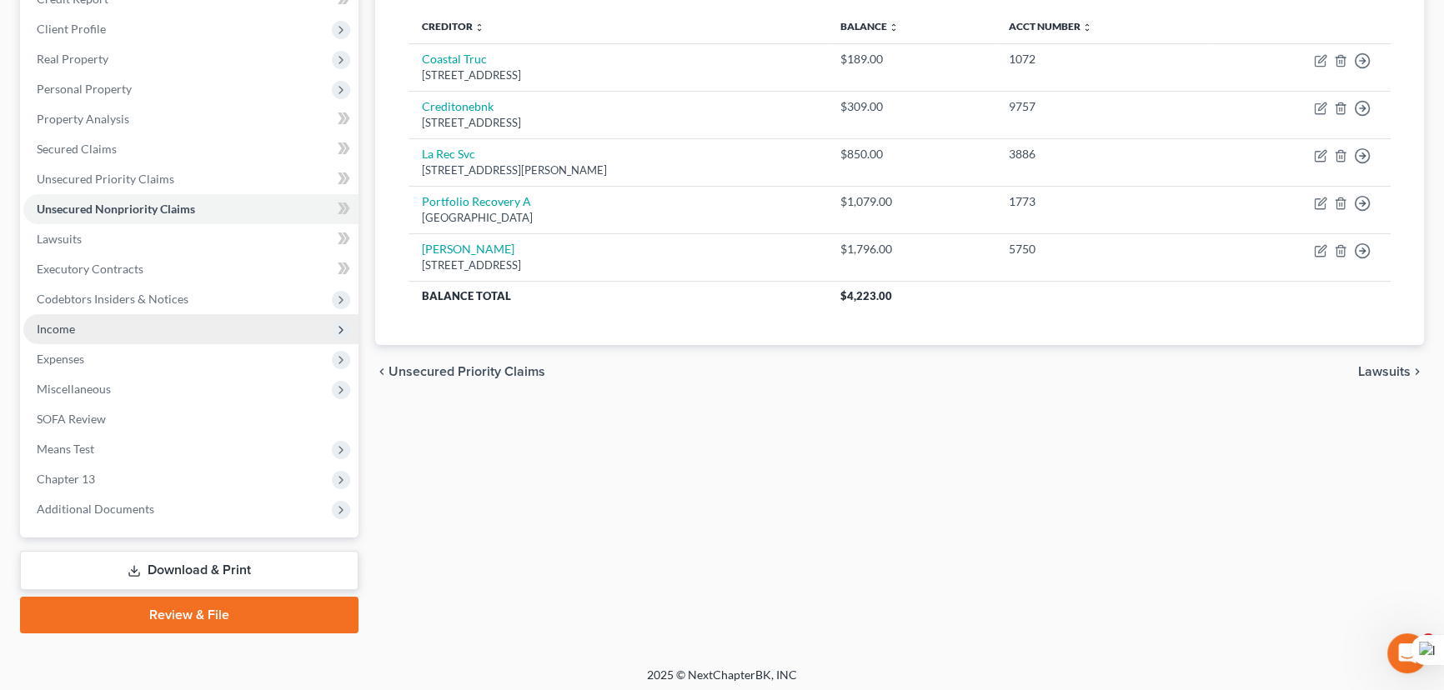
scroll to position [223, 0]
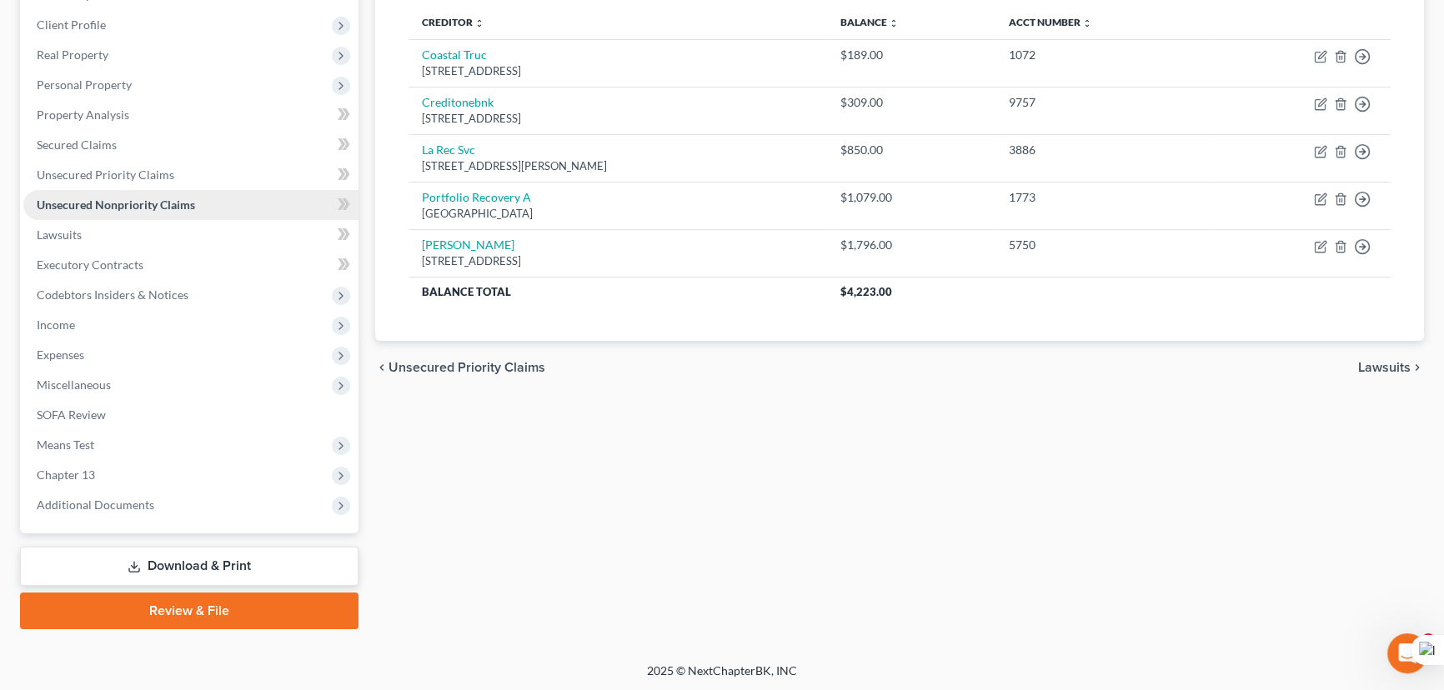
click at [196, 213] on link "Unsecured Nonpriority Claims" at bounding box center [190, 205] width 335 height 30
click at [200, 238] on link "Lawsuits" at bounding box center [190, 235] width 335 height 30
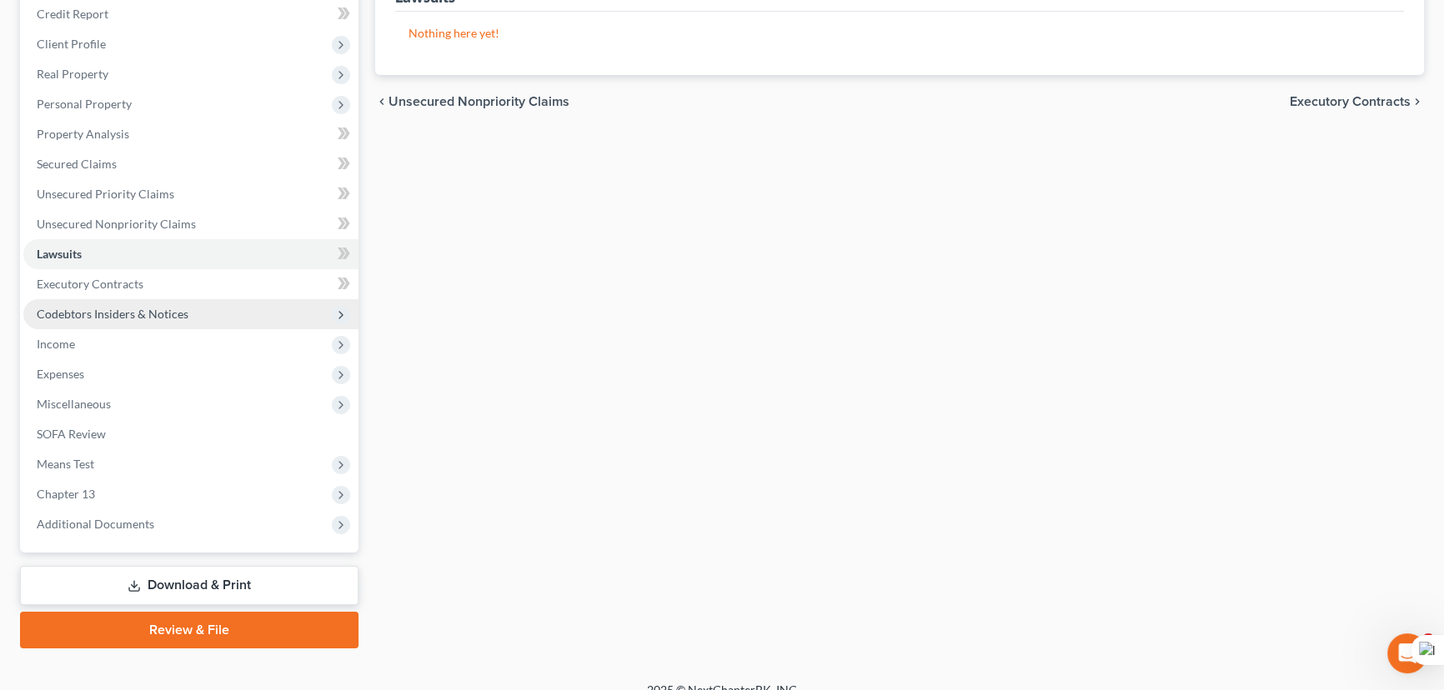
scroll to position [223, 0]
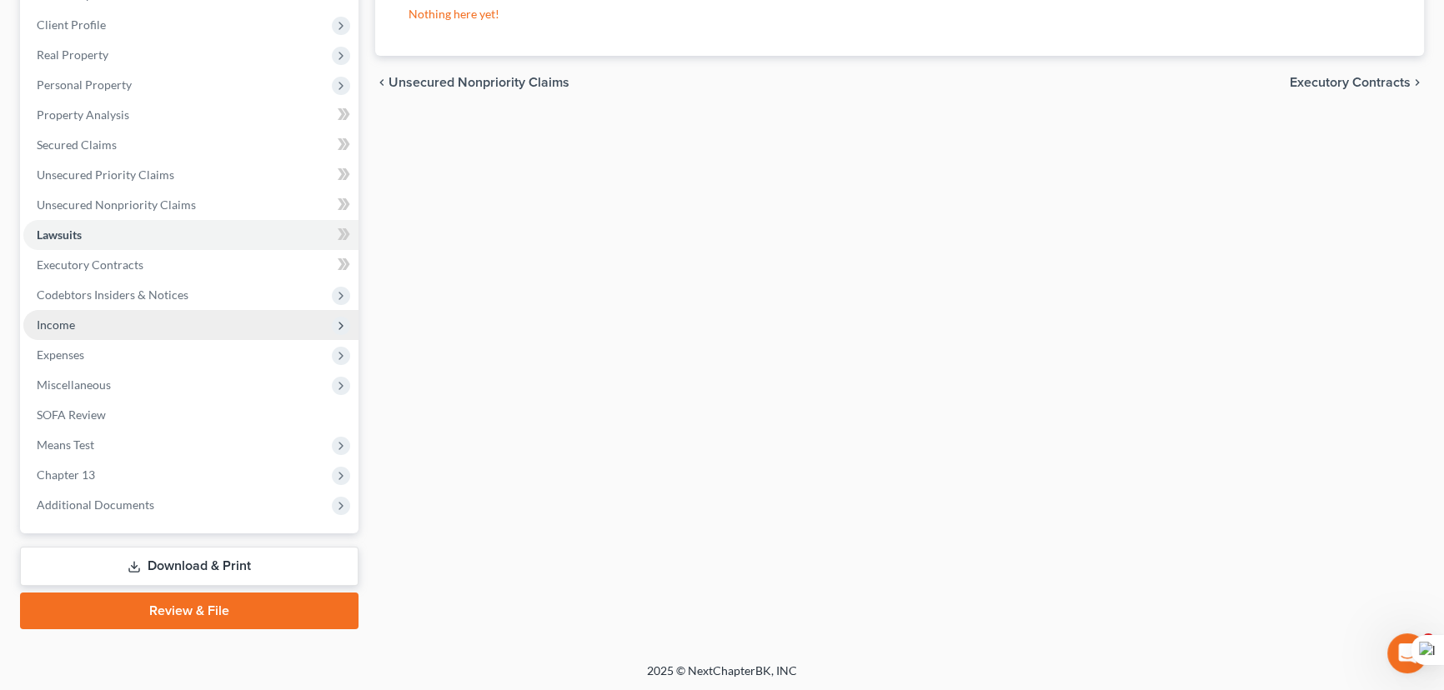
click at [173, 295] on span "Codebtors Insiders & Notices" at bounding box center [113, 295] width 152 height 14
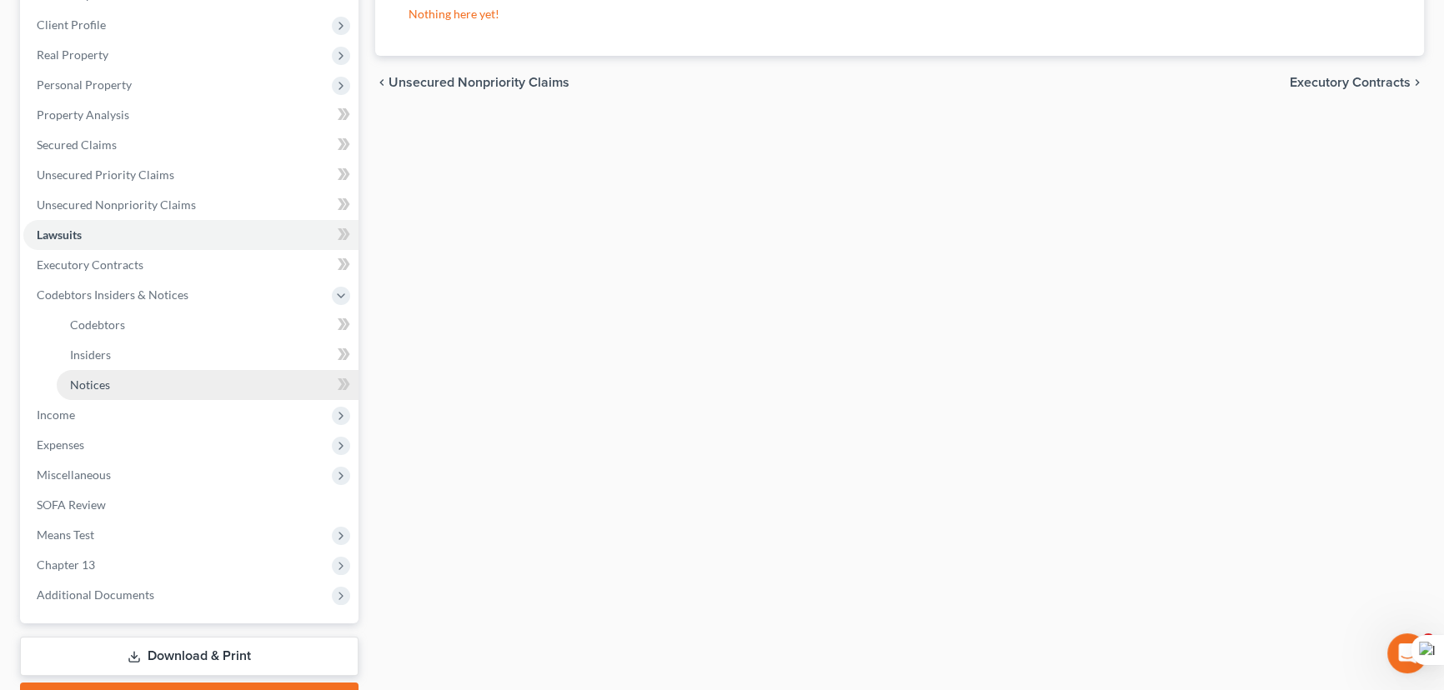
click at [175, 393] on link "Notices" at bounding box center [208, 385] width 302 height 30
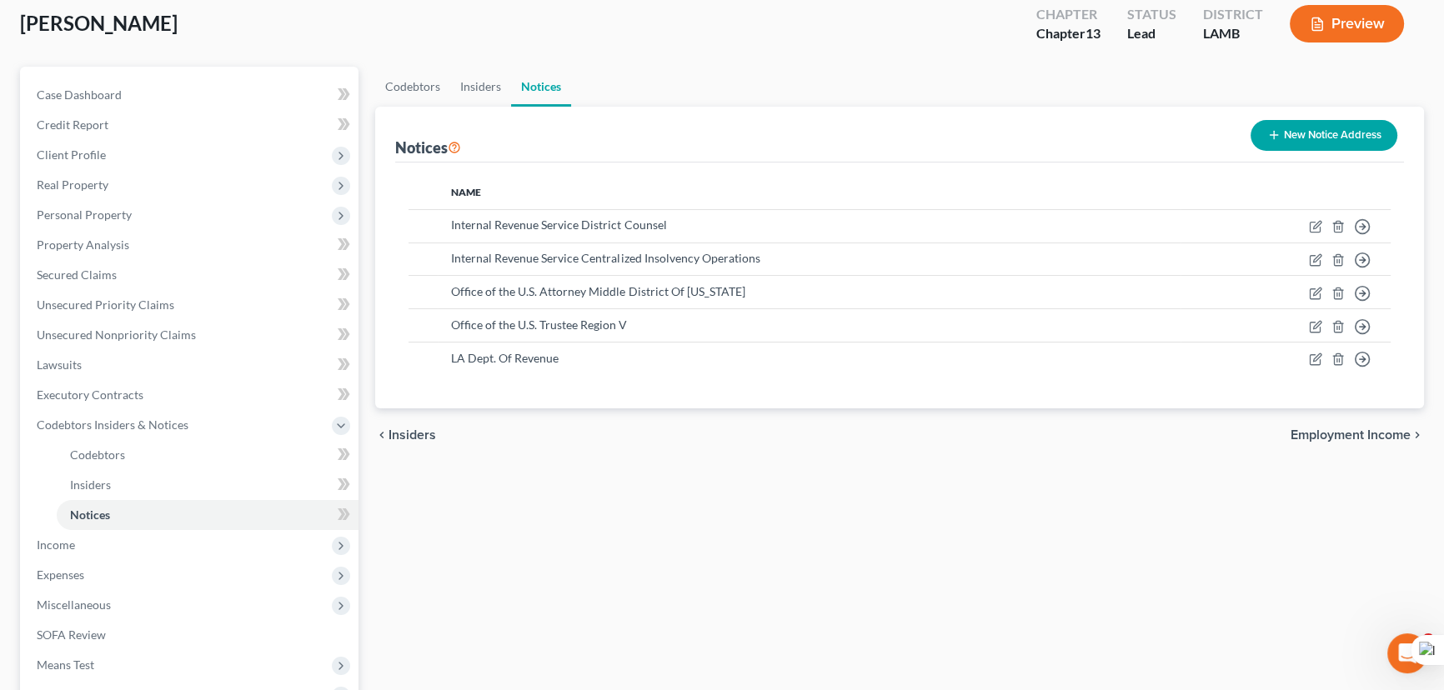
scroll to position [303, 0]
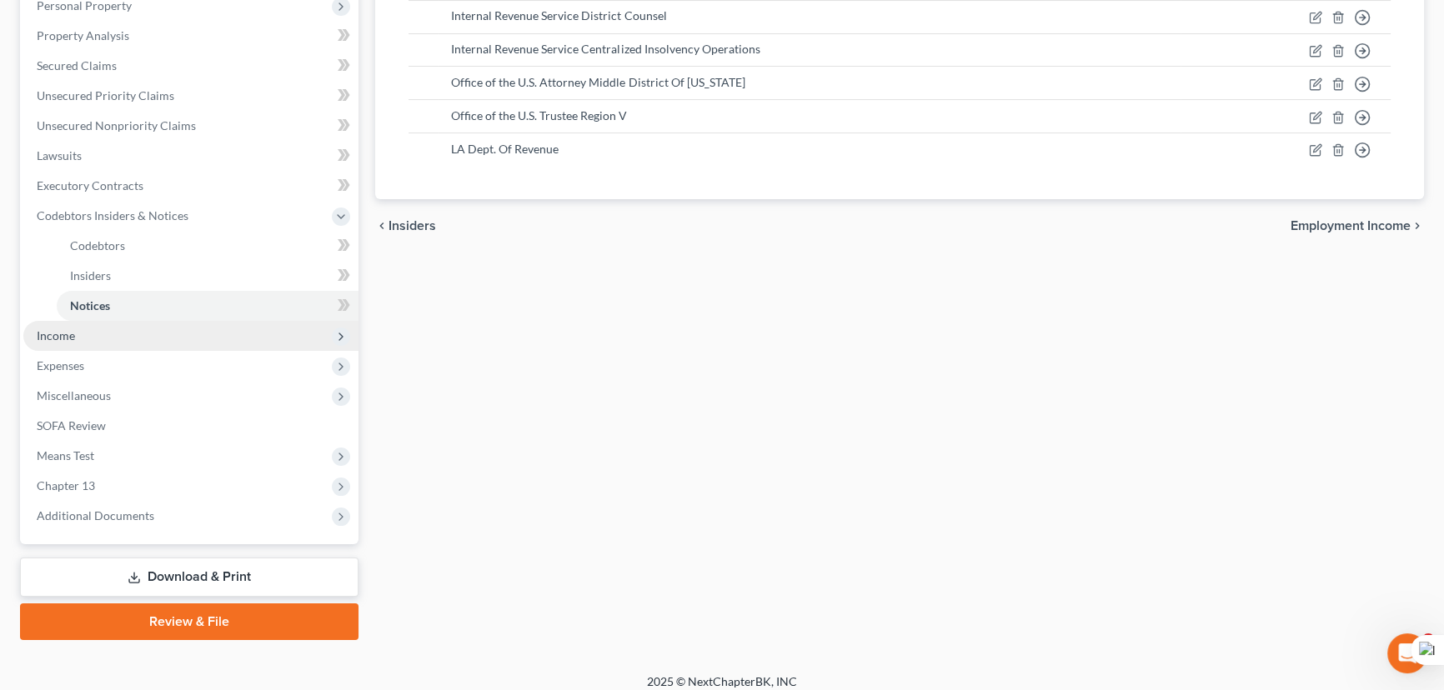
click at [220, 327] on span "Income" at bounding box center [190, 336] width 335 height 30
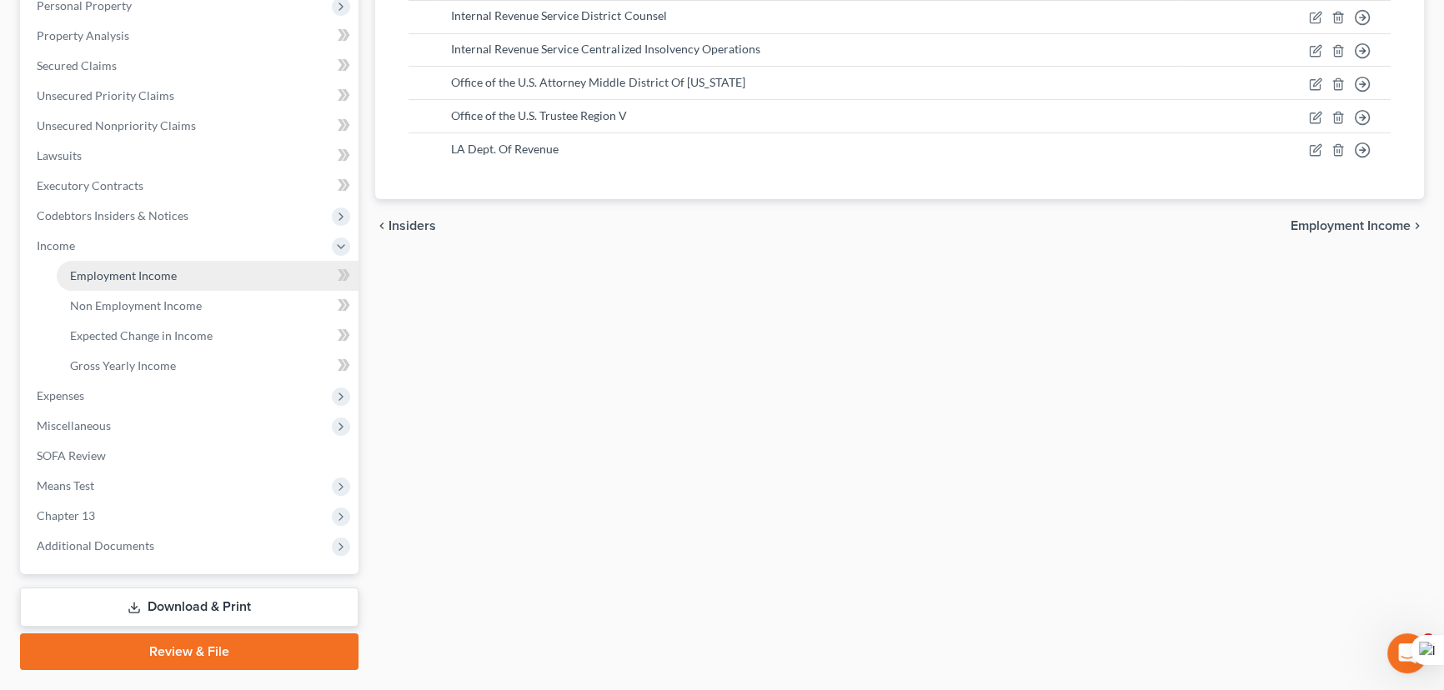
click at [198, 265] on link "Employment Income" at bounding box center [208, 276] width 302 height 30
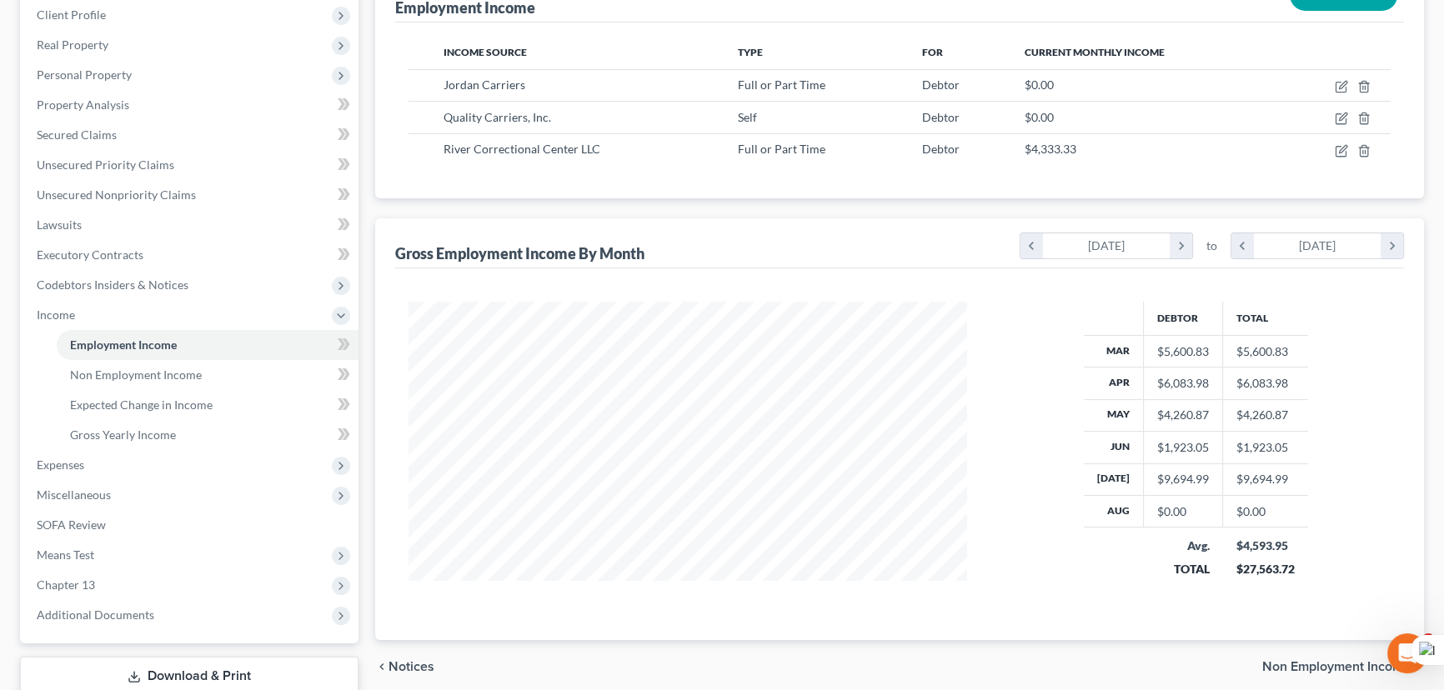
scroll to position [343, 0]
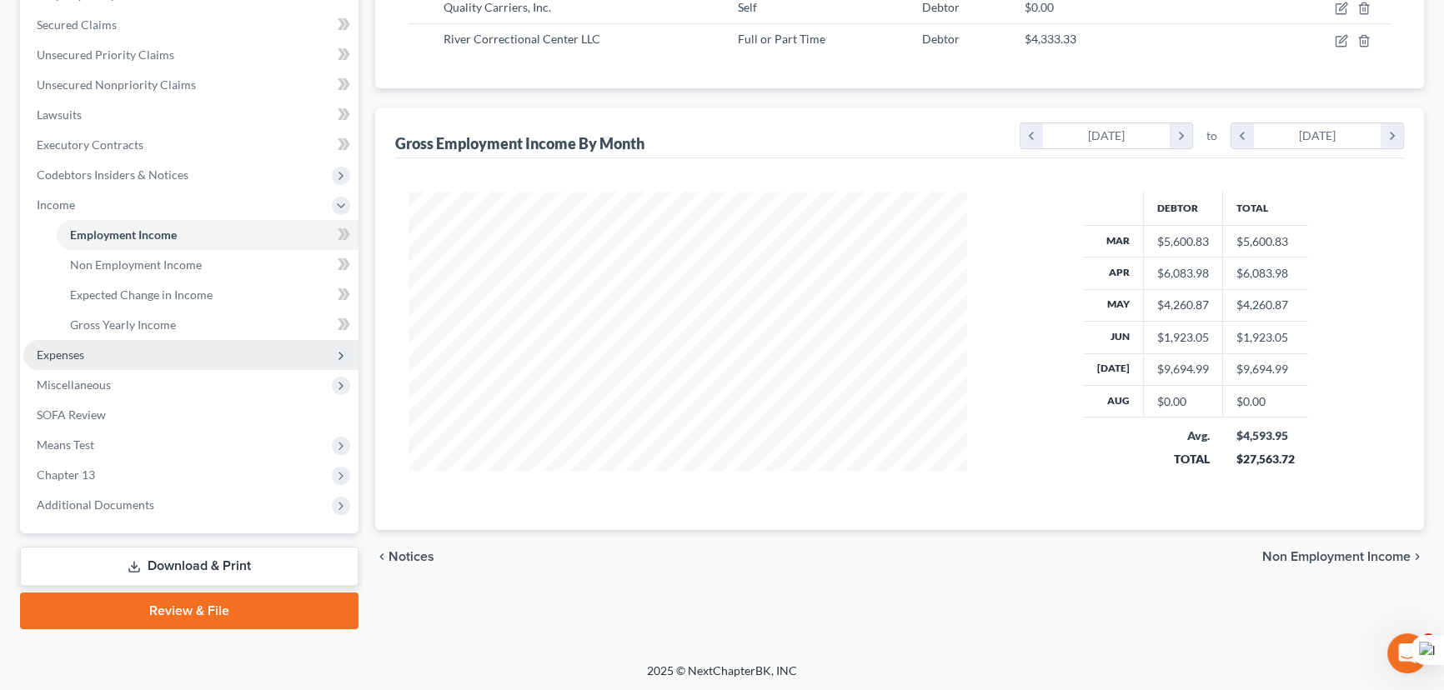
click at [218, 358] on span "Expenses" at bounding box center [190, 355] width 335 height 30
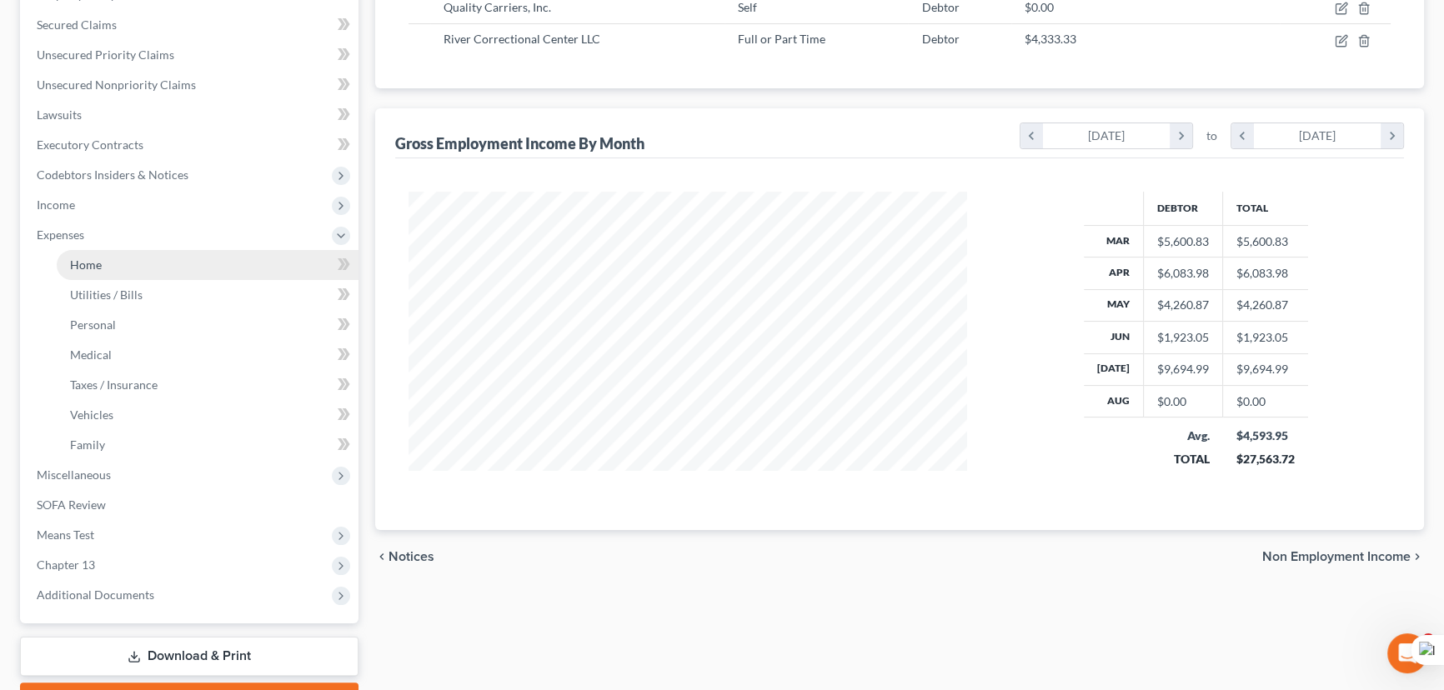
drag, startPoint x: 203, startPoint y: 268, endPoint x: 288, endPoint y: 262, distance: 86.0
click at [203, 267] on link "Home" at bounding box center [208, 265] width 302 height 30
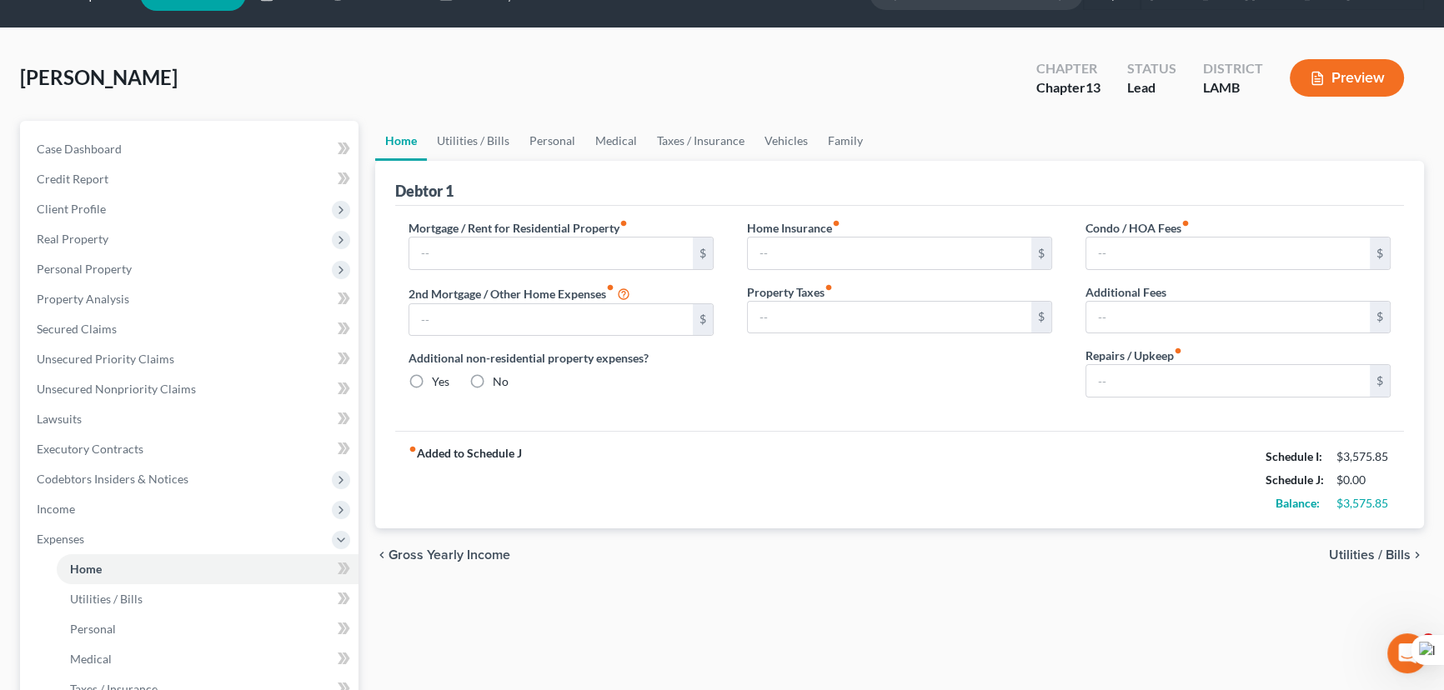
type input "0.00"
radio input "true"
type input "0.00"
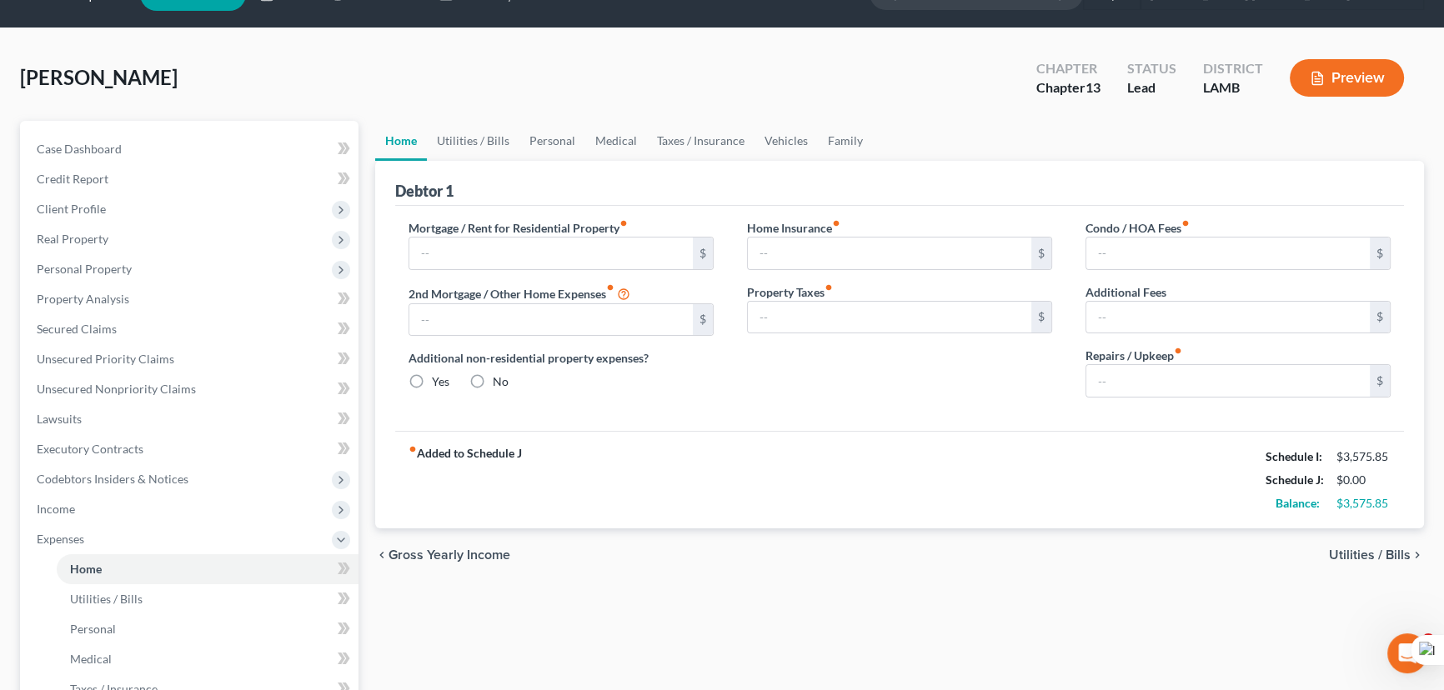
type input "0.00"
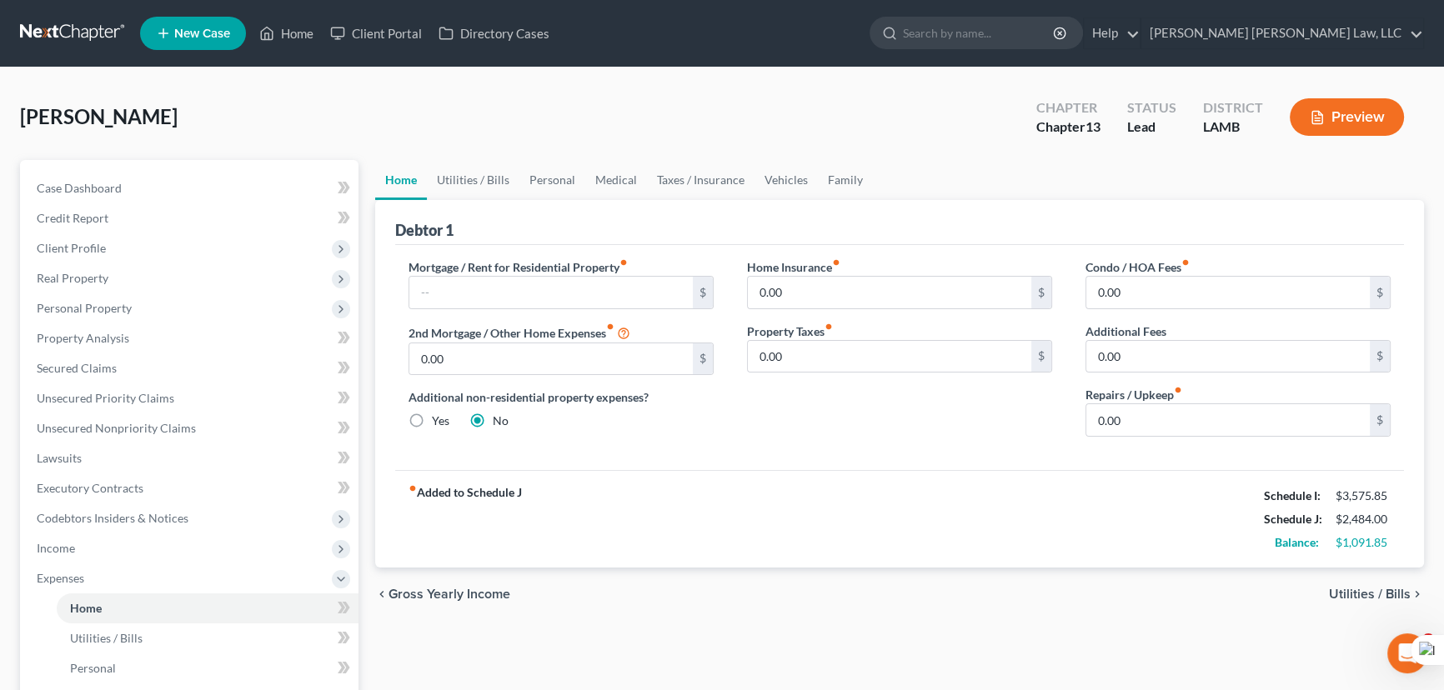
click at [482, 141] on div "Martin, James Upgraded Chapter Chapter 13 Status Lead District LAMB Preview" at bounding box center [722, 124] width 1404 height 73
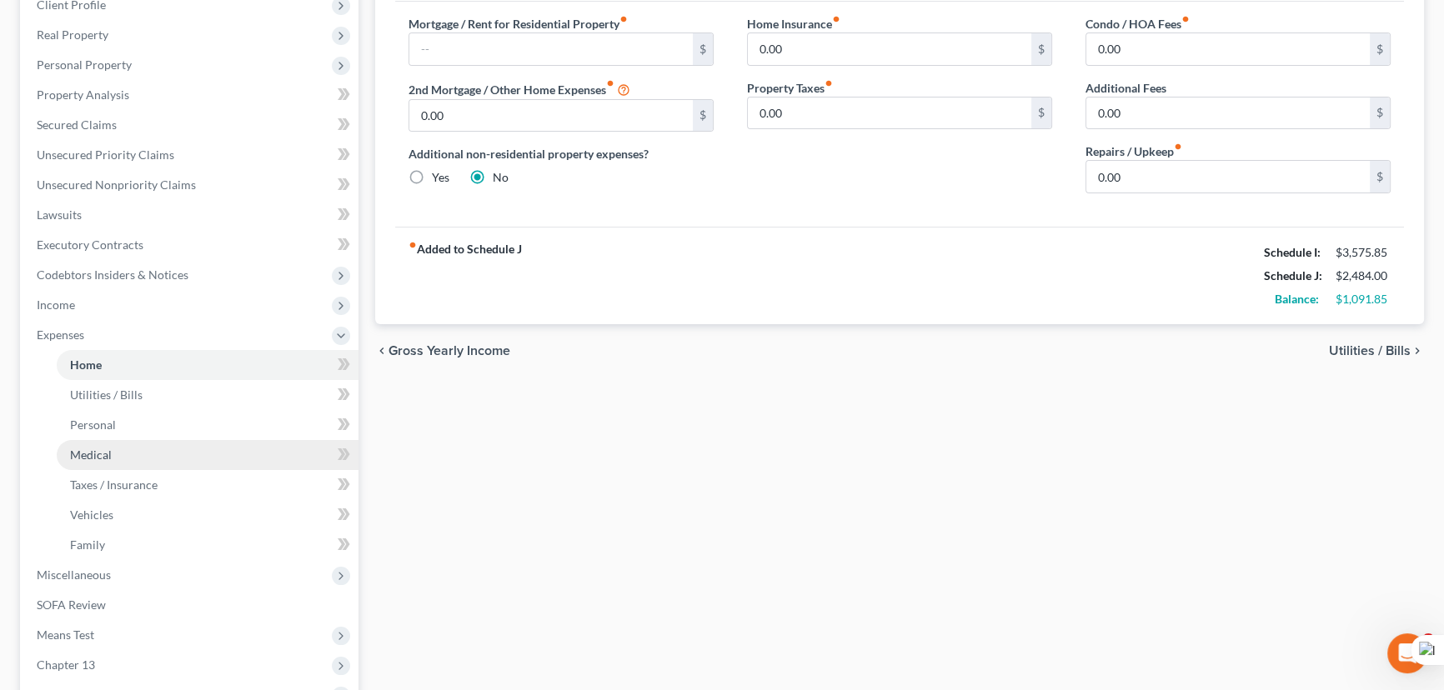
scroll to position [378, 0]
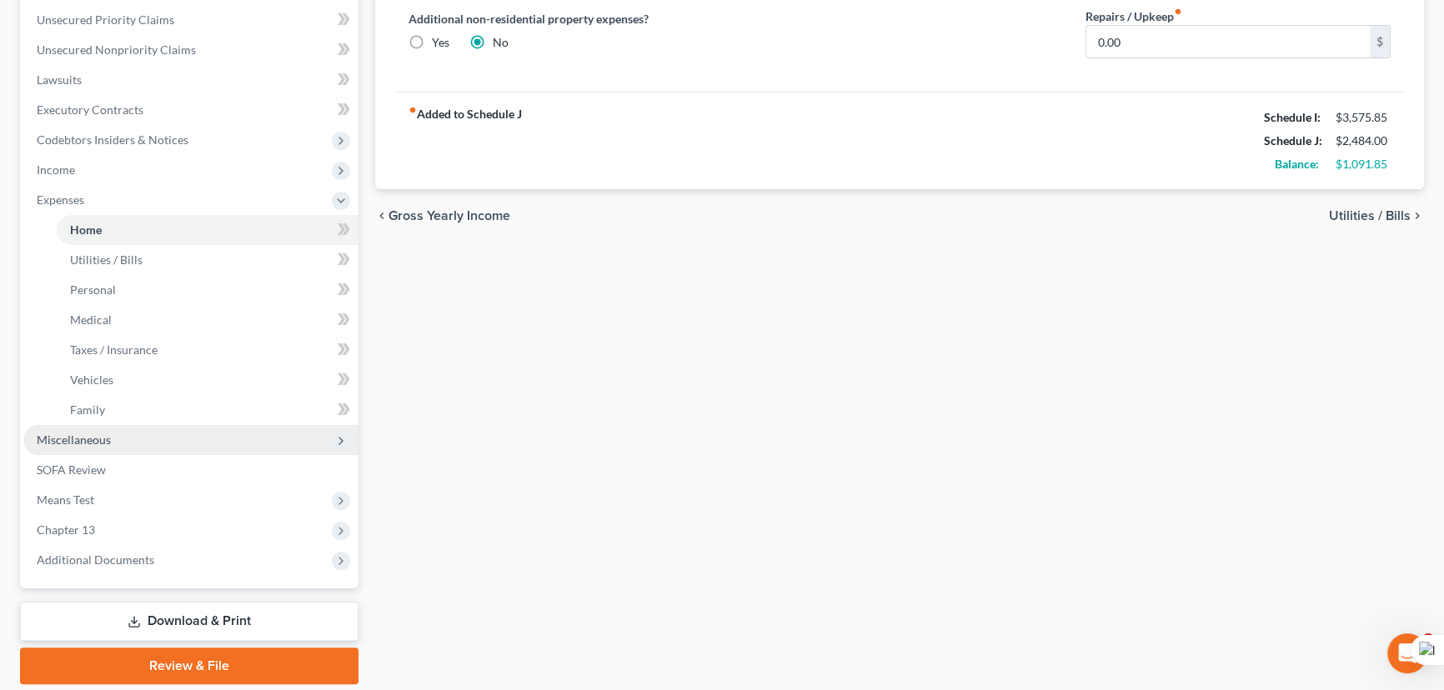
click at [144, 432] on span "Miscellaneous" at bounding box center [190, 440] width 335 height 30
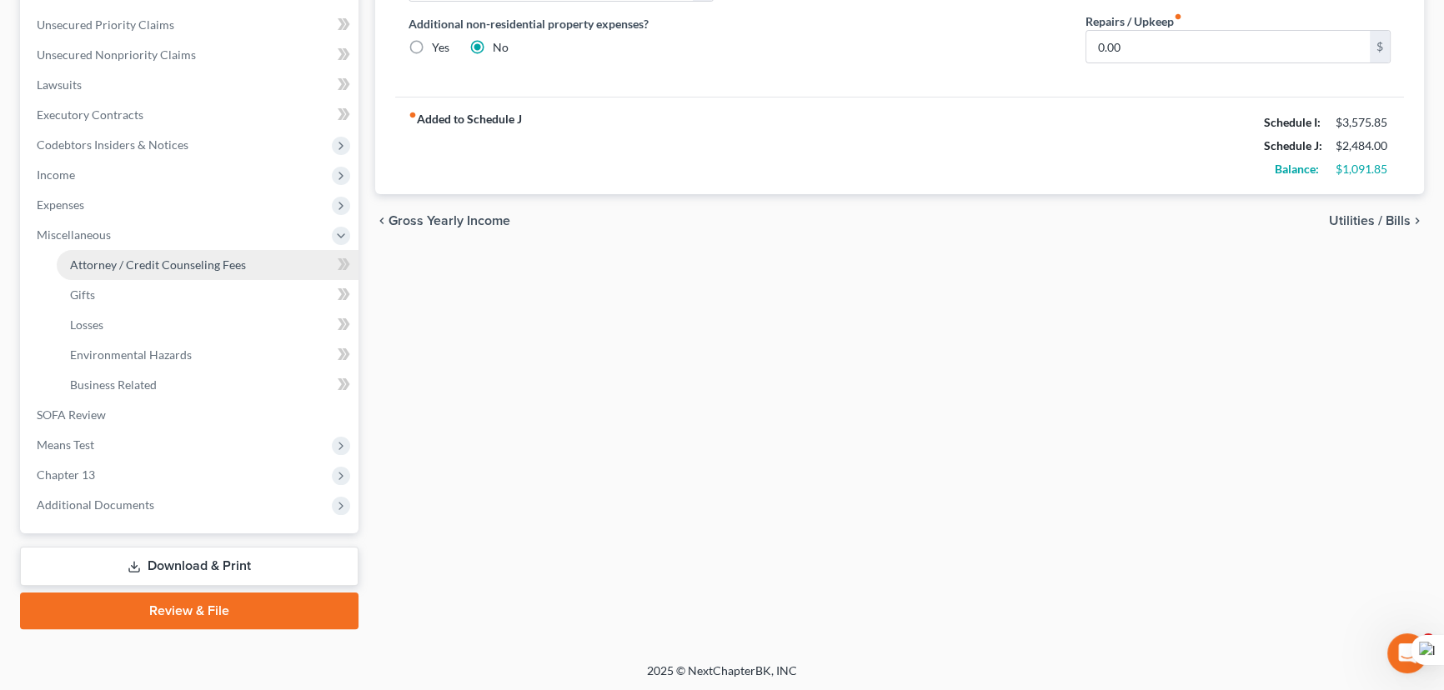
click at [150, 258] on span "Attorney / Credit Counseling Fees" at bounding box center [158, 265] width 176 height 14
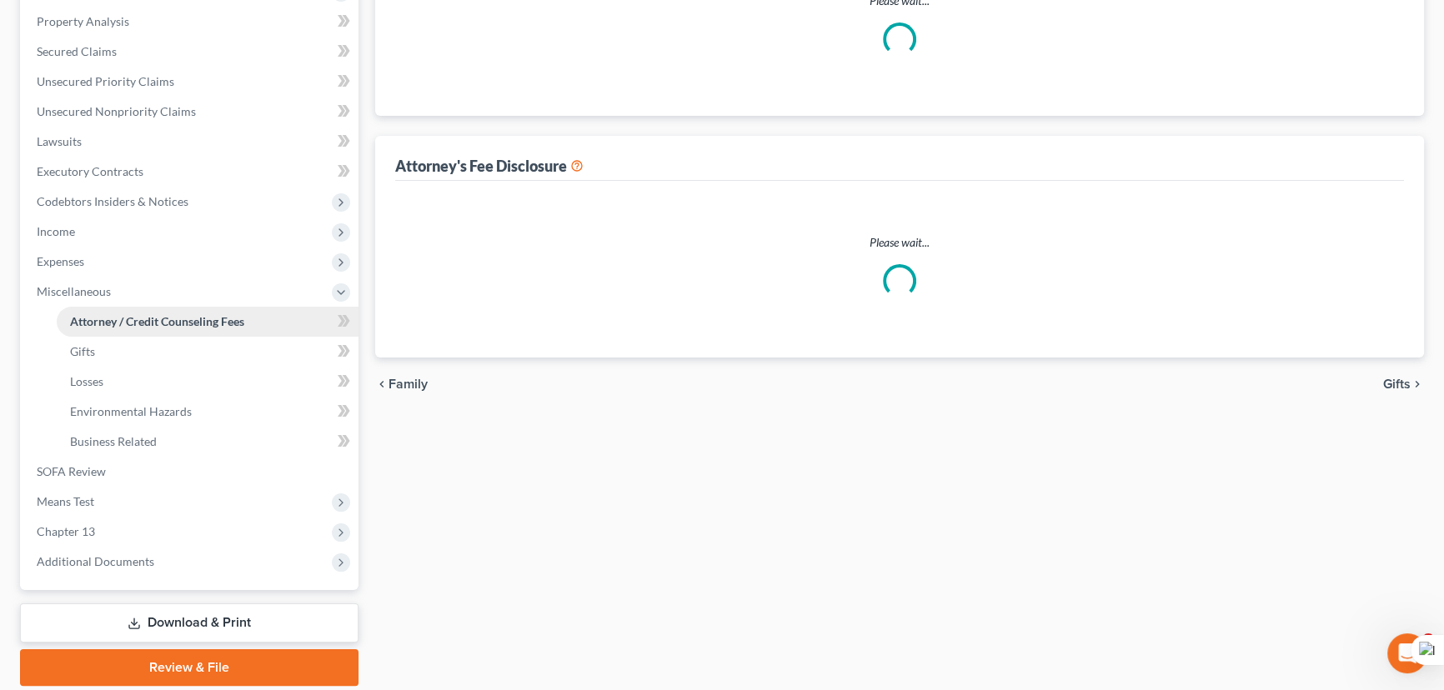
scroll to position [42, 0]
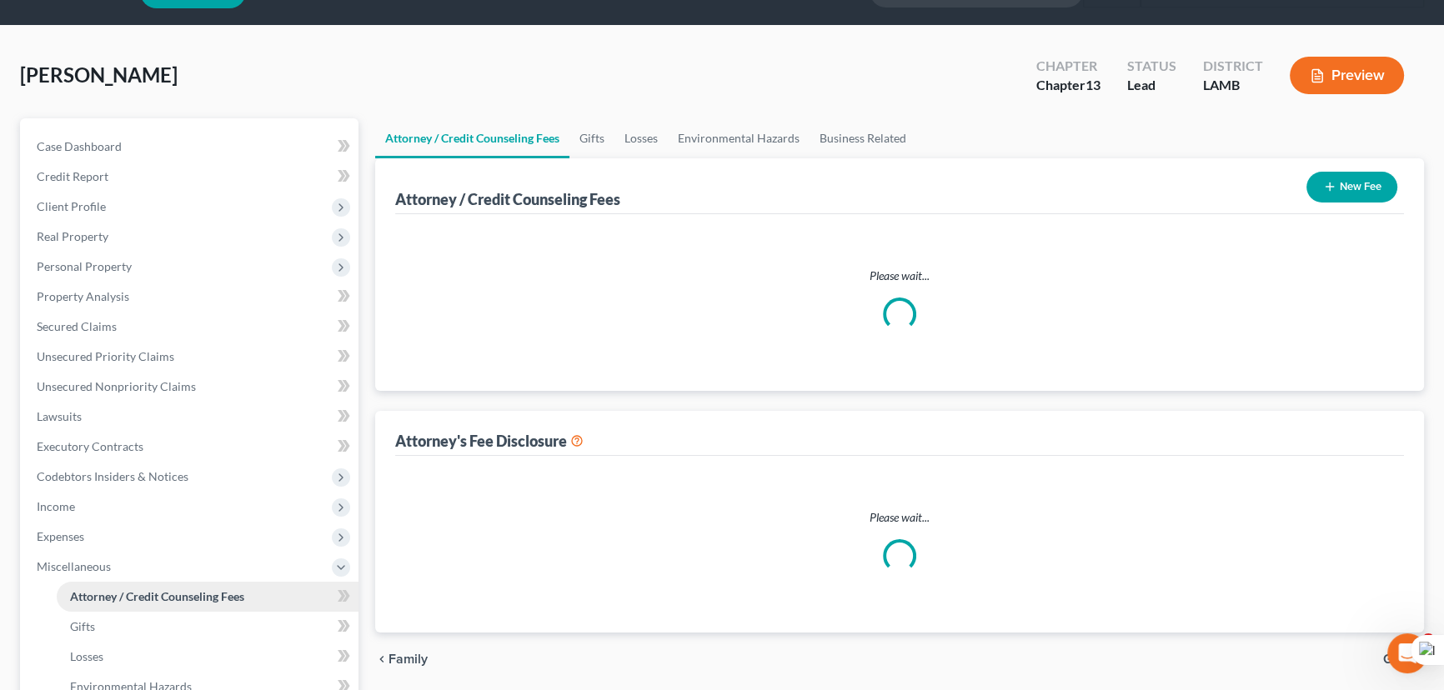
select select "2"
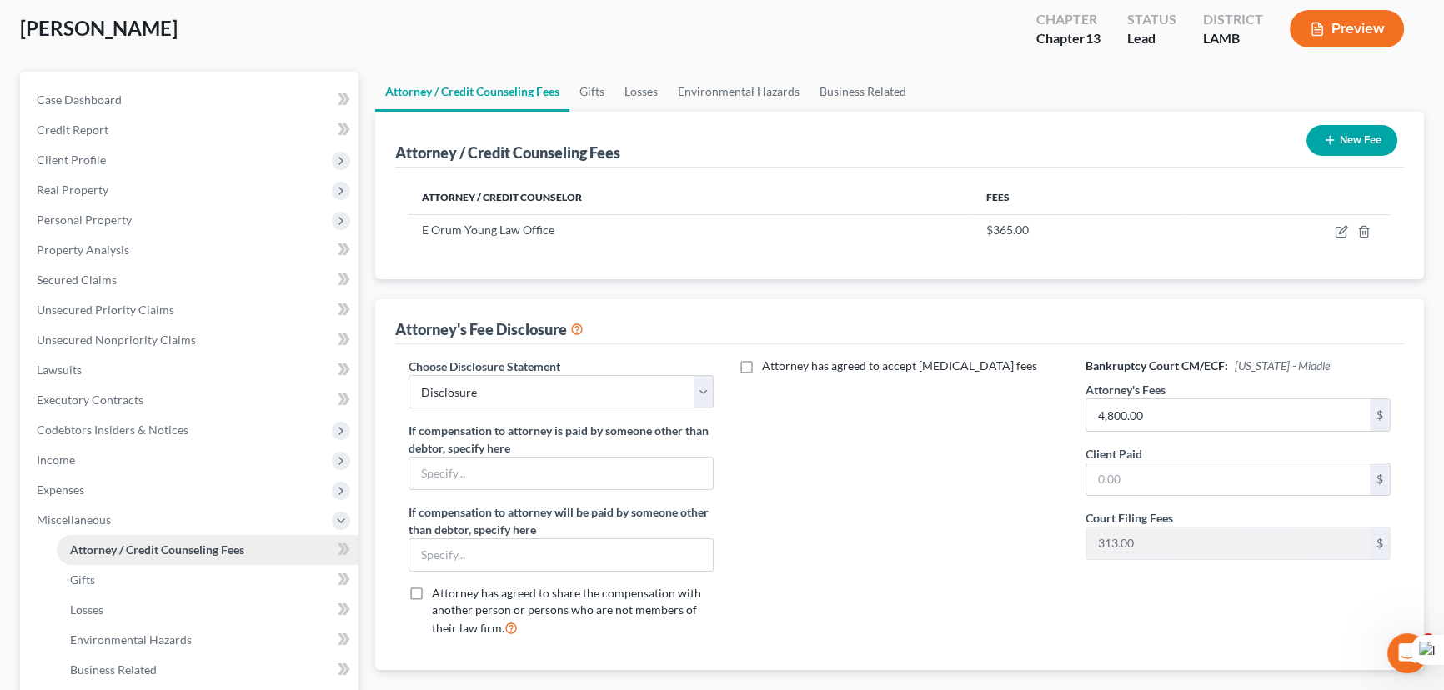
scroll to position [0, 0]
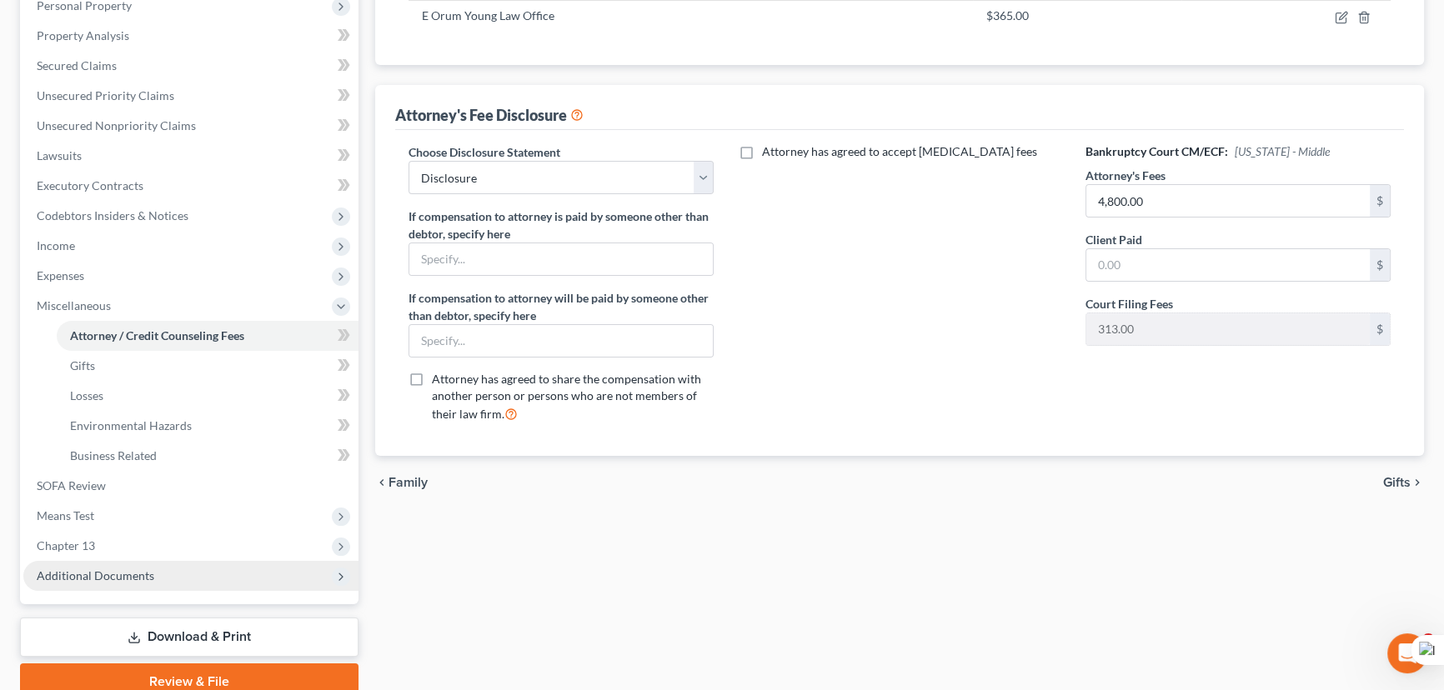
click at [164, 575] on span "Additional Documents" at bounding box center [190, 576] width 335 height 30
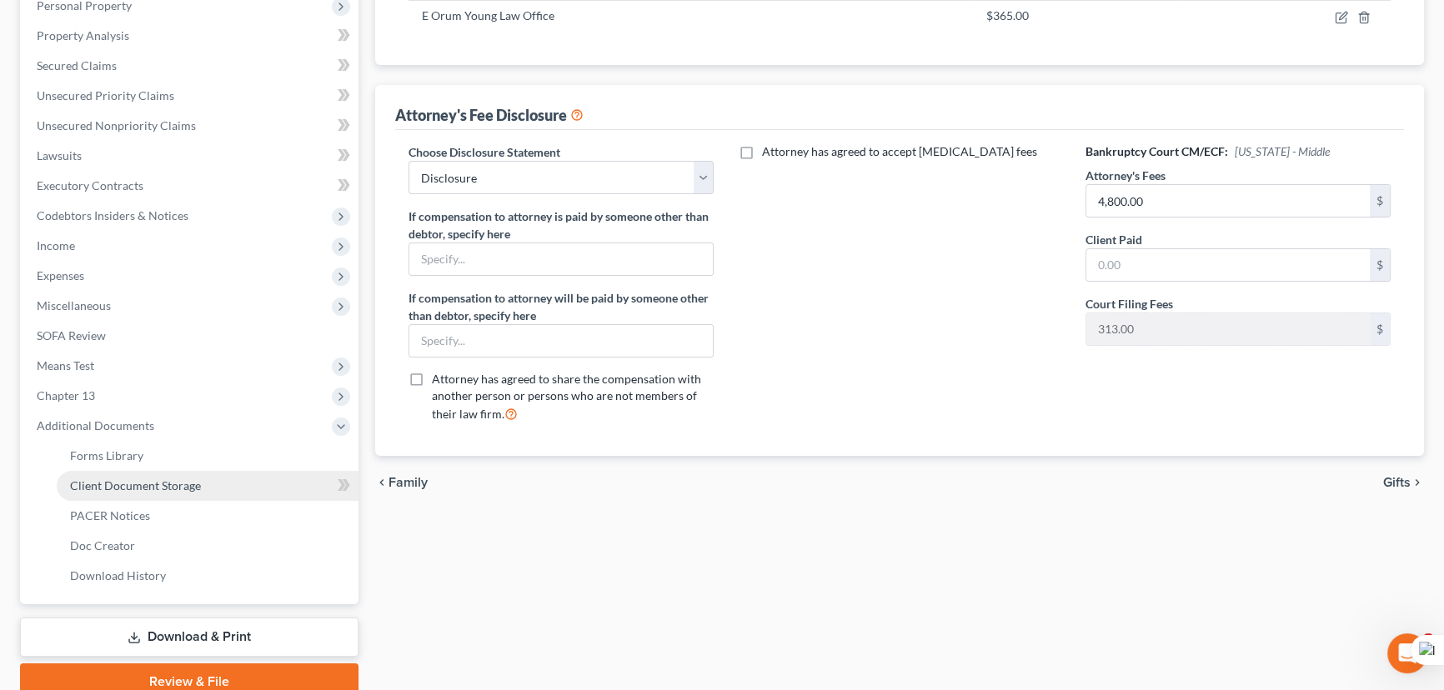
click at [177, 478] on span "Client Document Storage" at bounding box center [135, 485] width 131 height 14
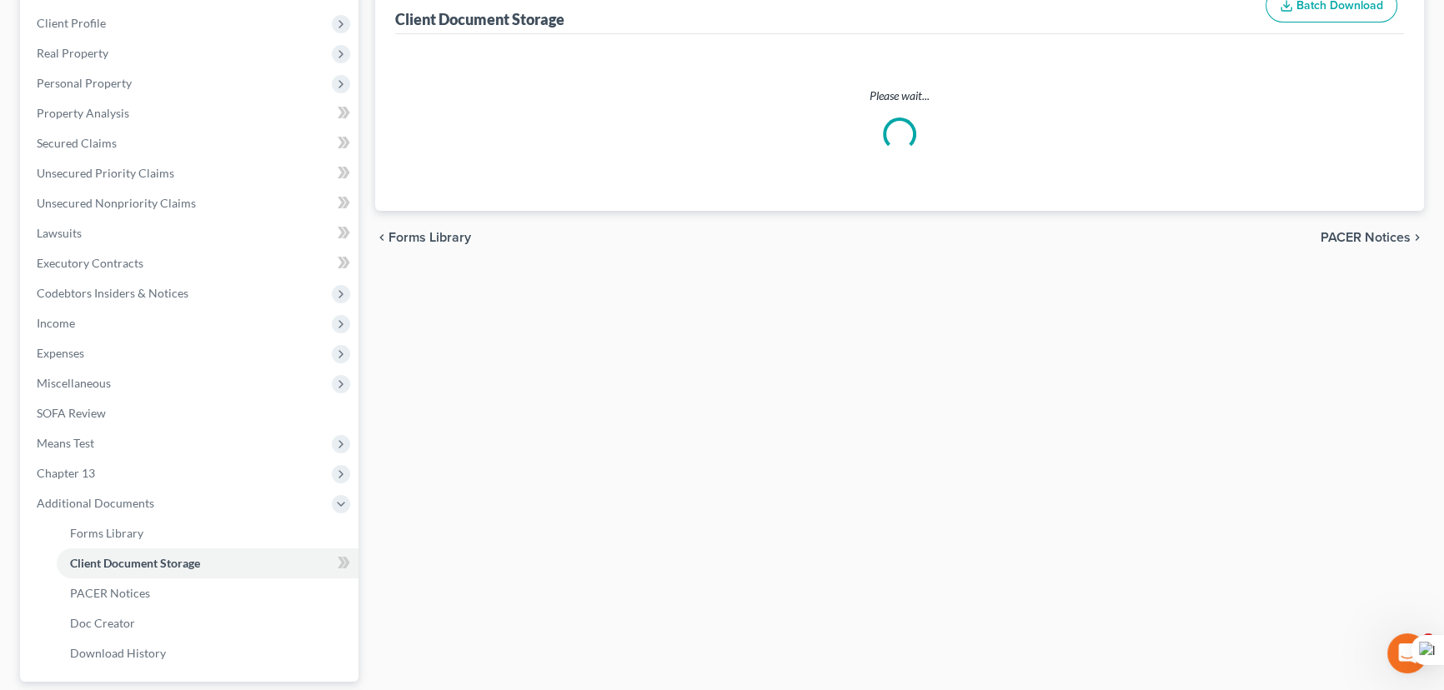
select select "13"
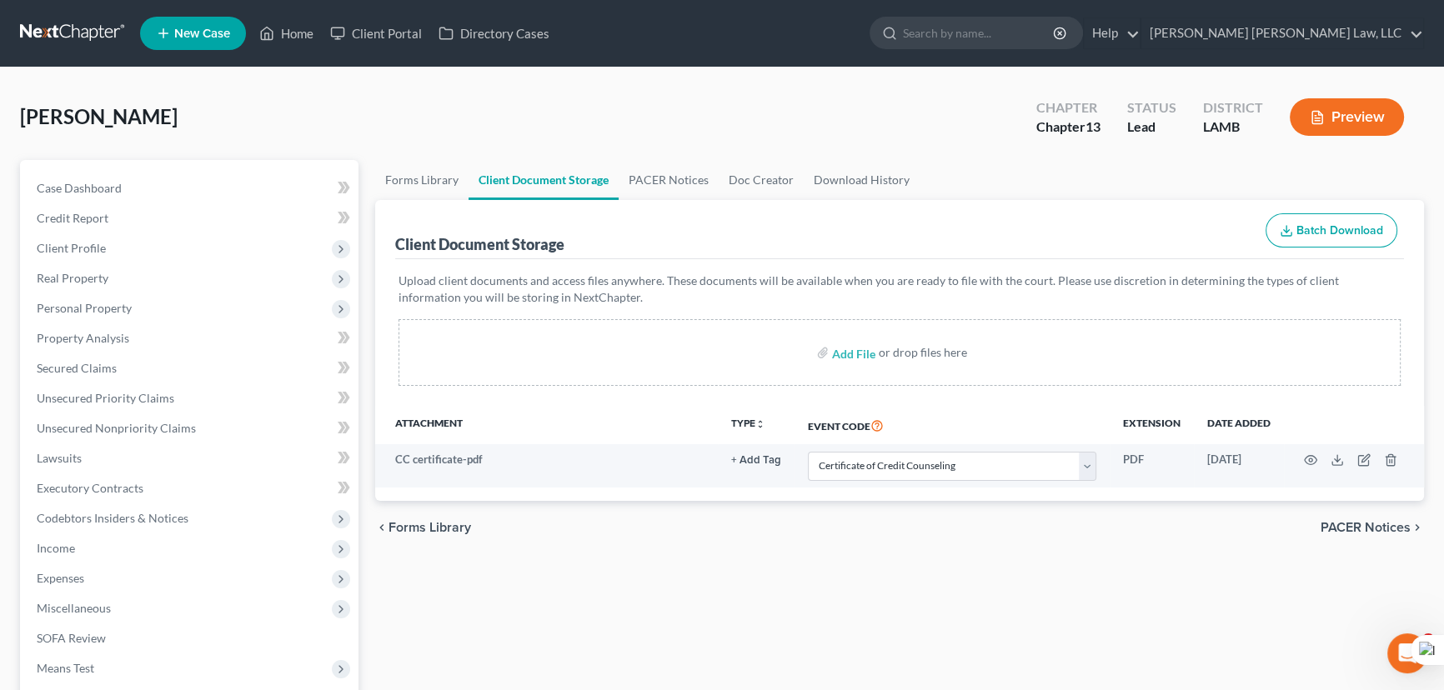
click at [67, 19] on link at bounding box center [73, 33] width 107 height 30
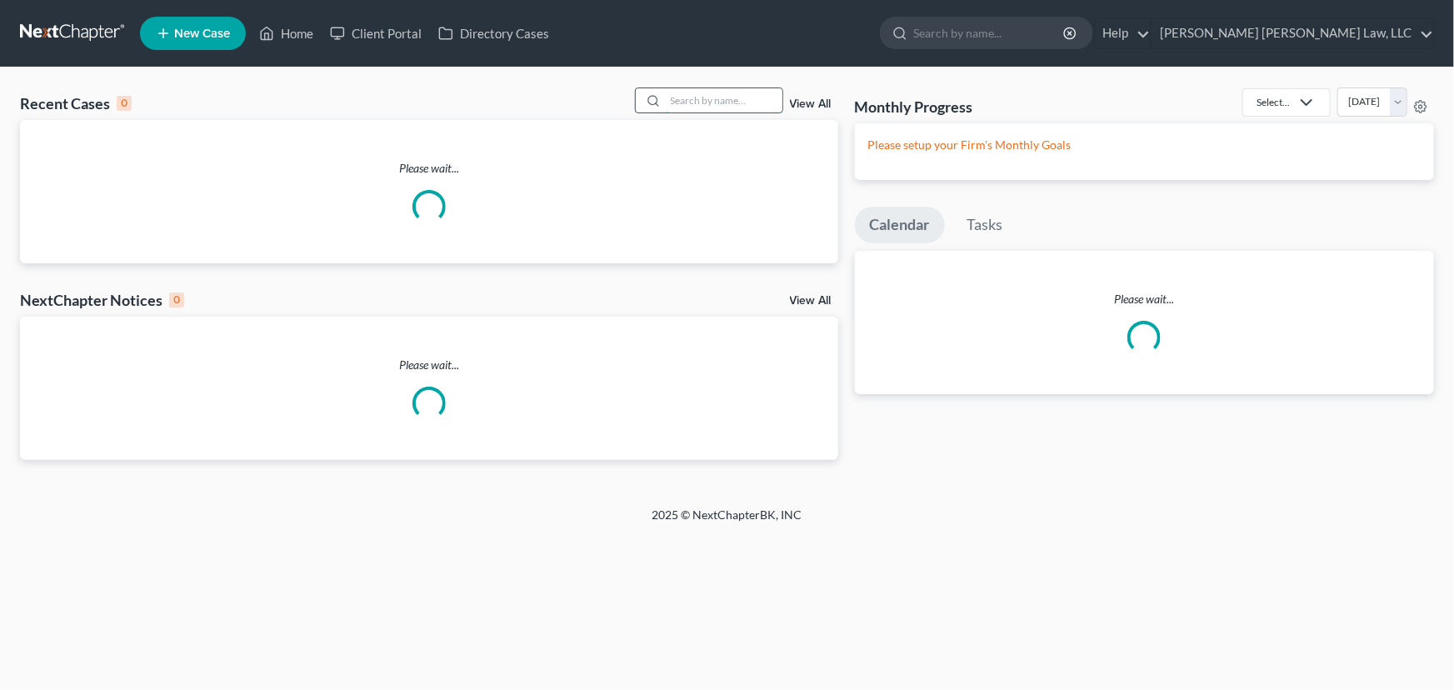
click at [749, 93] on input "search" at bounding box center [724, 100] width 117 height 24
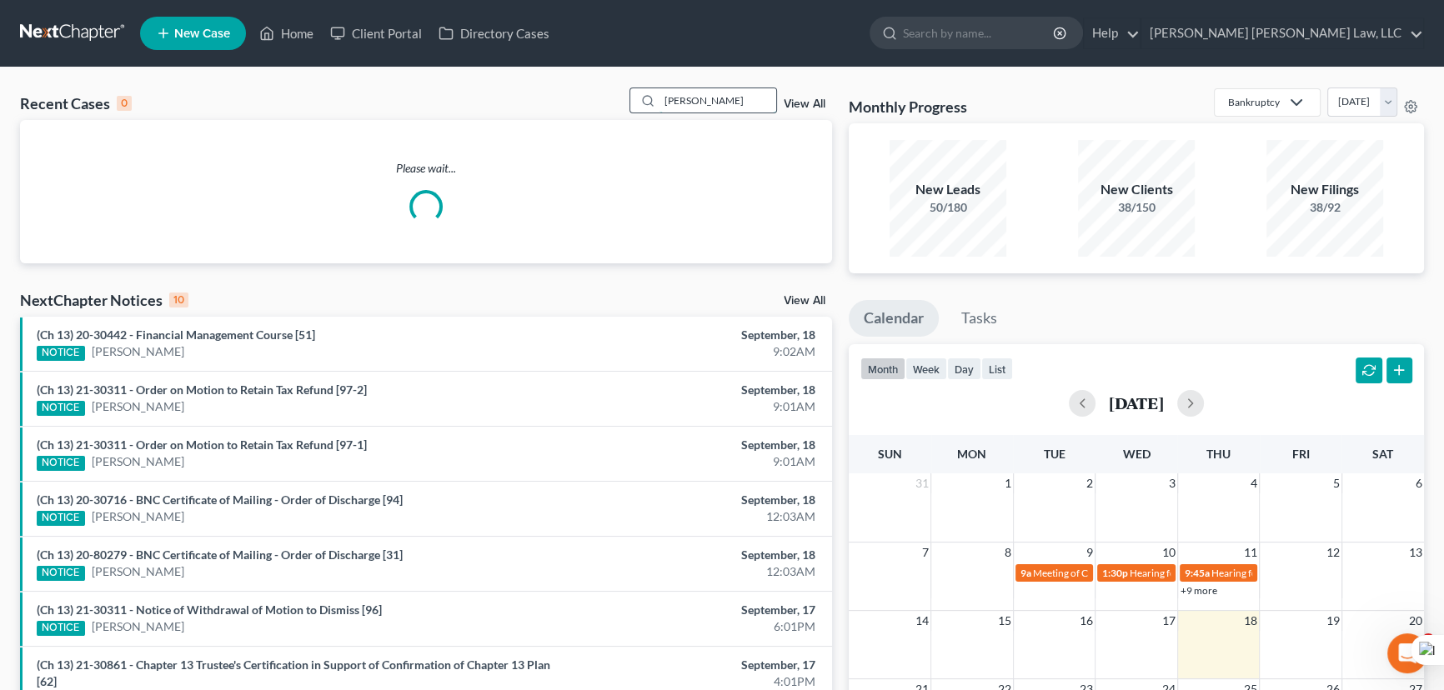
type input "[PERSON_NAME]"
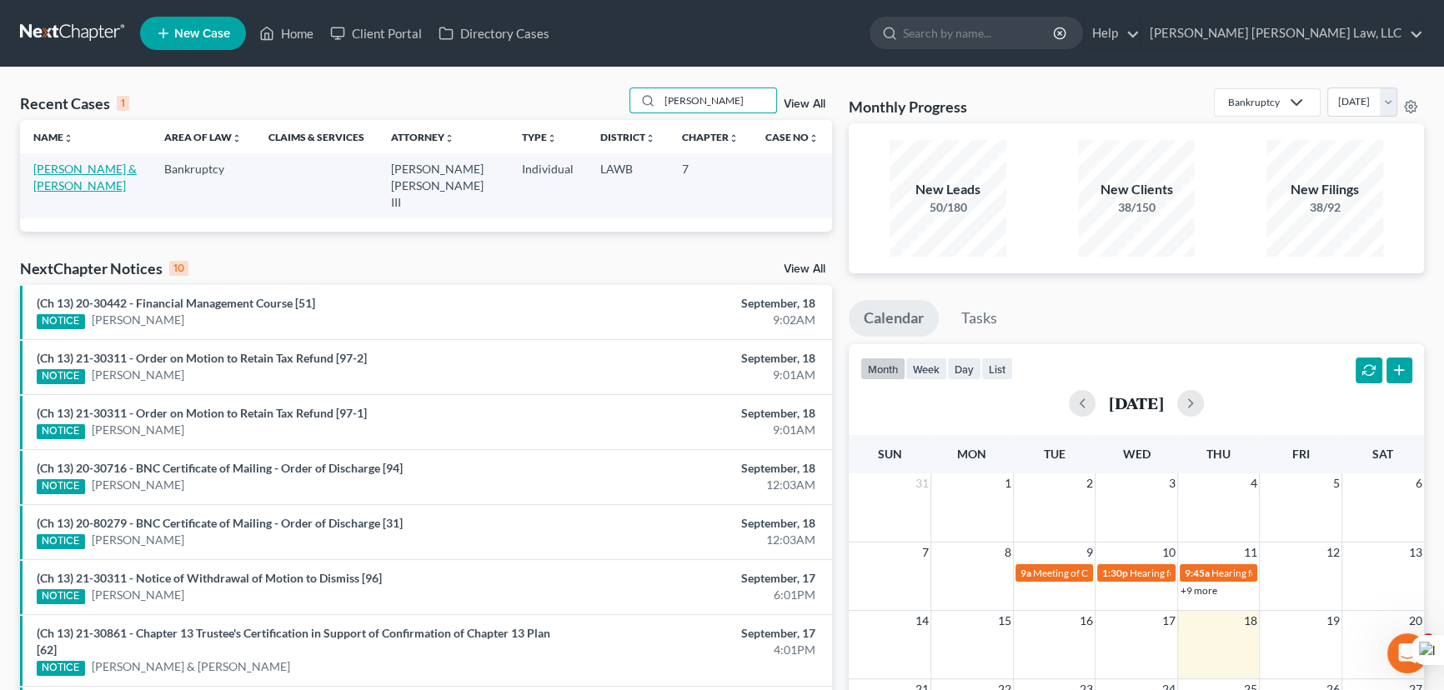
click at [109, 167] on link "[PERSON_NAME] & [PERSON_NAME]" at bounding box center [84, 177] width 103 height 31
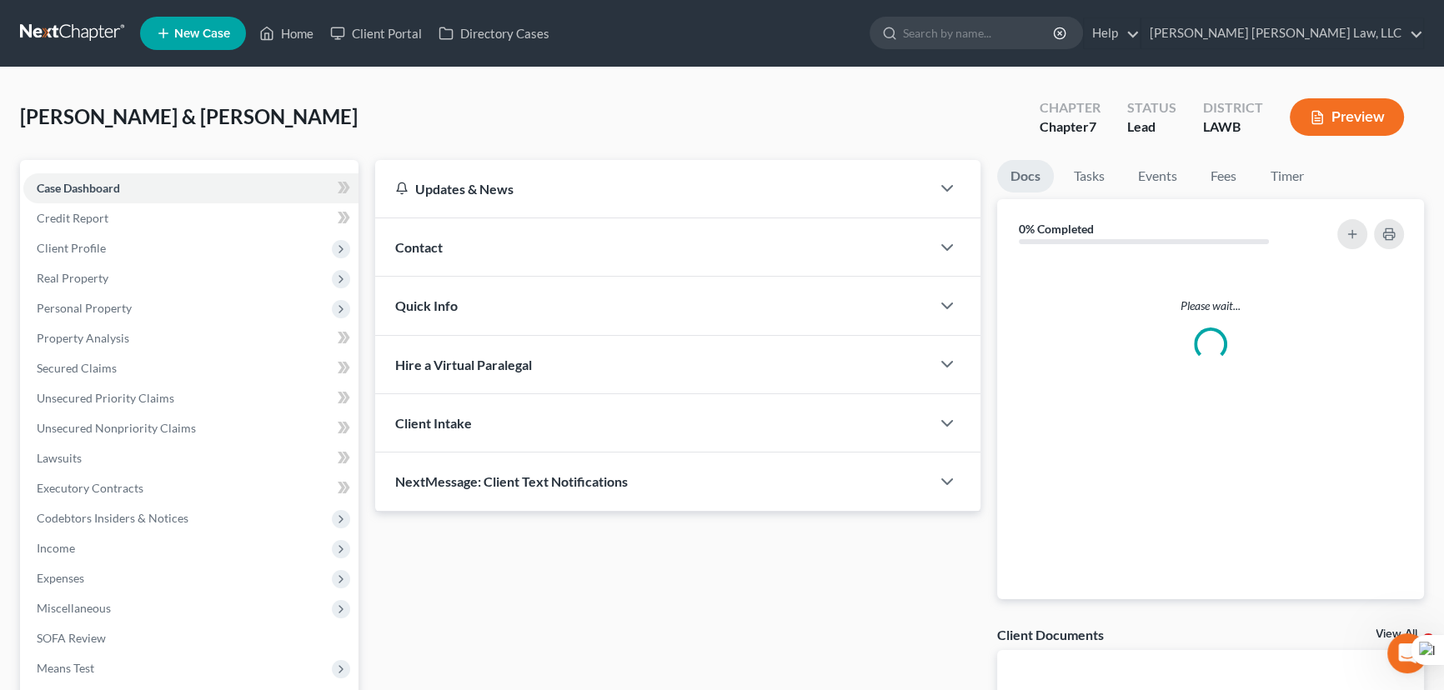
scroll to position [193, 0]
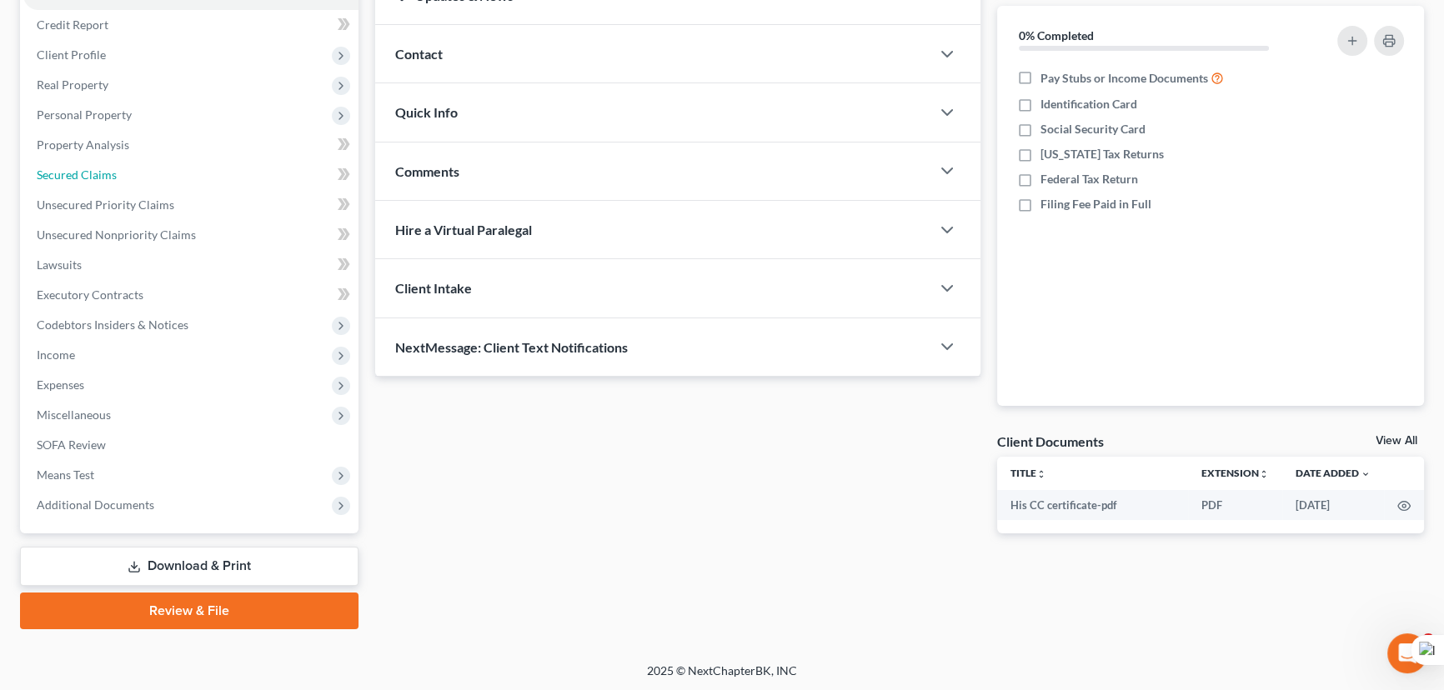
drag, startPoint x: 107, startPoint y: 167, endPoint x: 0, endPoint y: 2, distance: 196.5
click at [106, 168] on span "Secured Claims" at bounding box center [77, 175] width 80 height 14
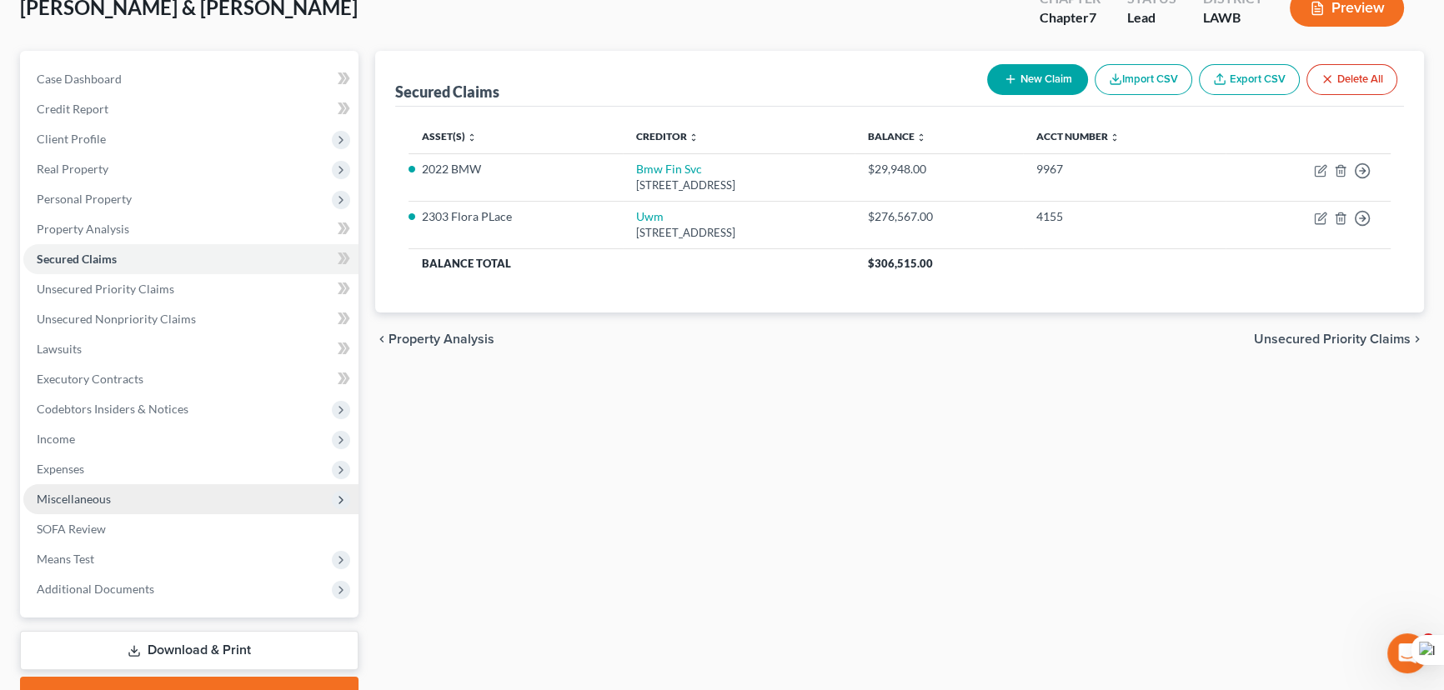
scroll to position [193, 0]
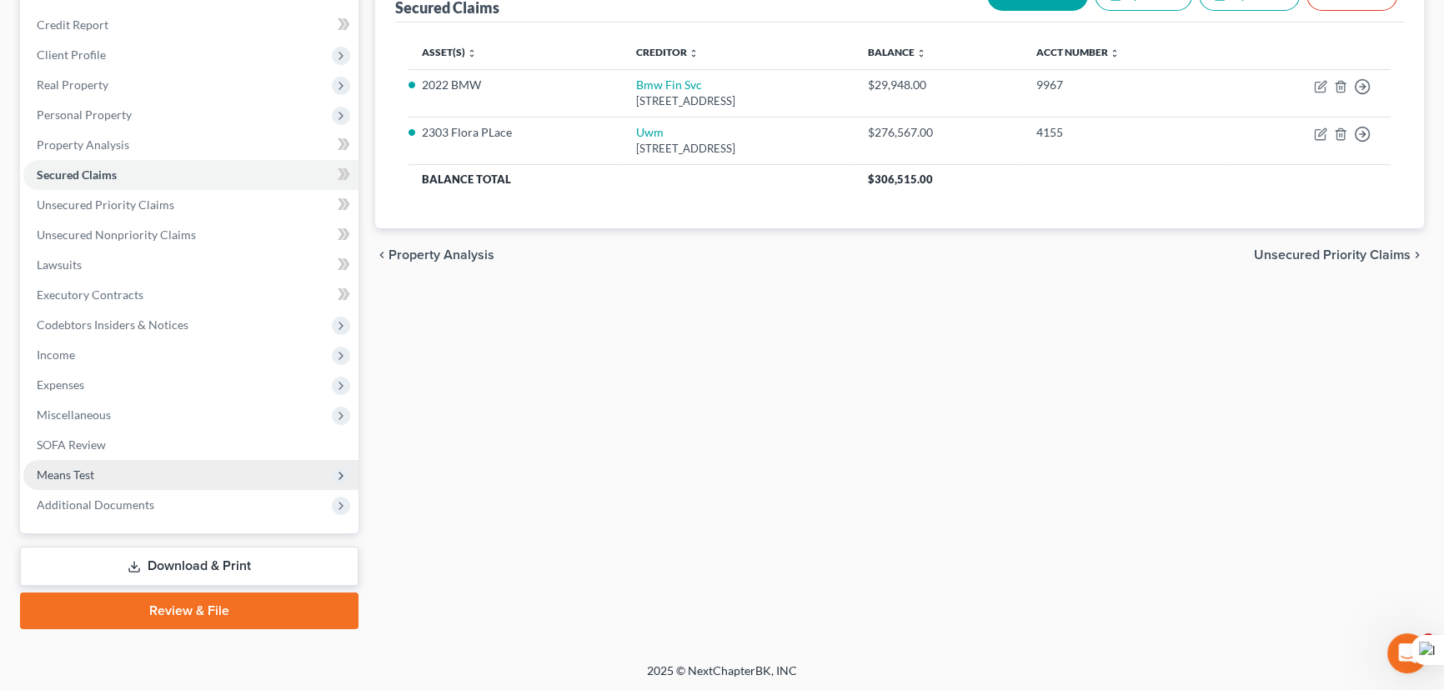
click at [133, 463] on span "Means Test" at bounding box center [190, 475] width 335 height 30
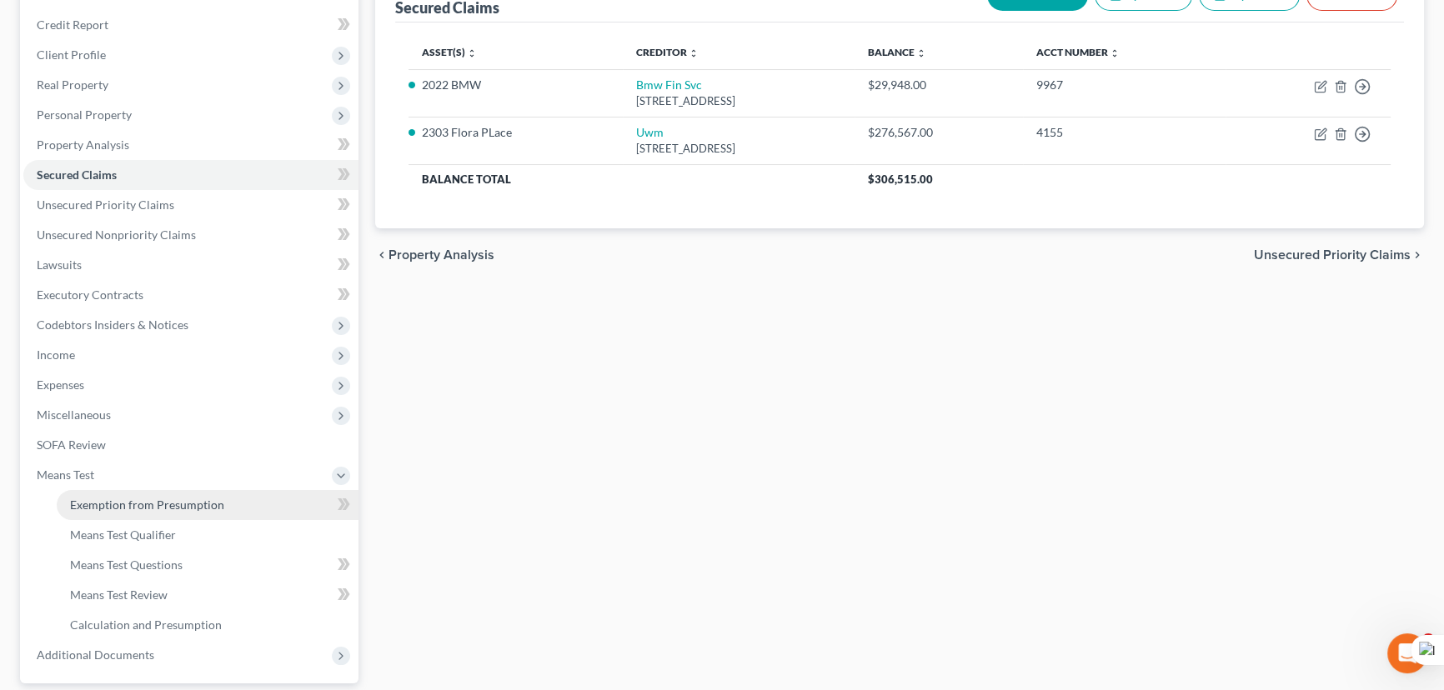
click at [143, 498] on span "Exemption from Presumption" at bounding box center [147, 505] width 154 height 14
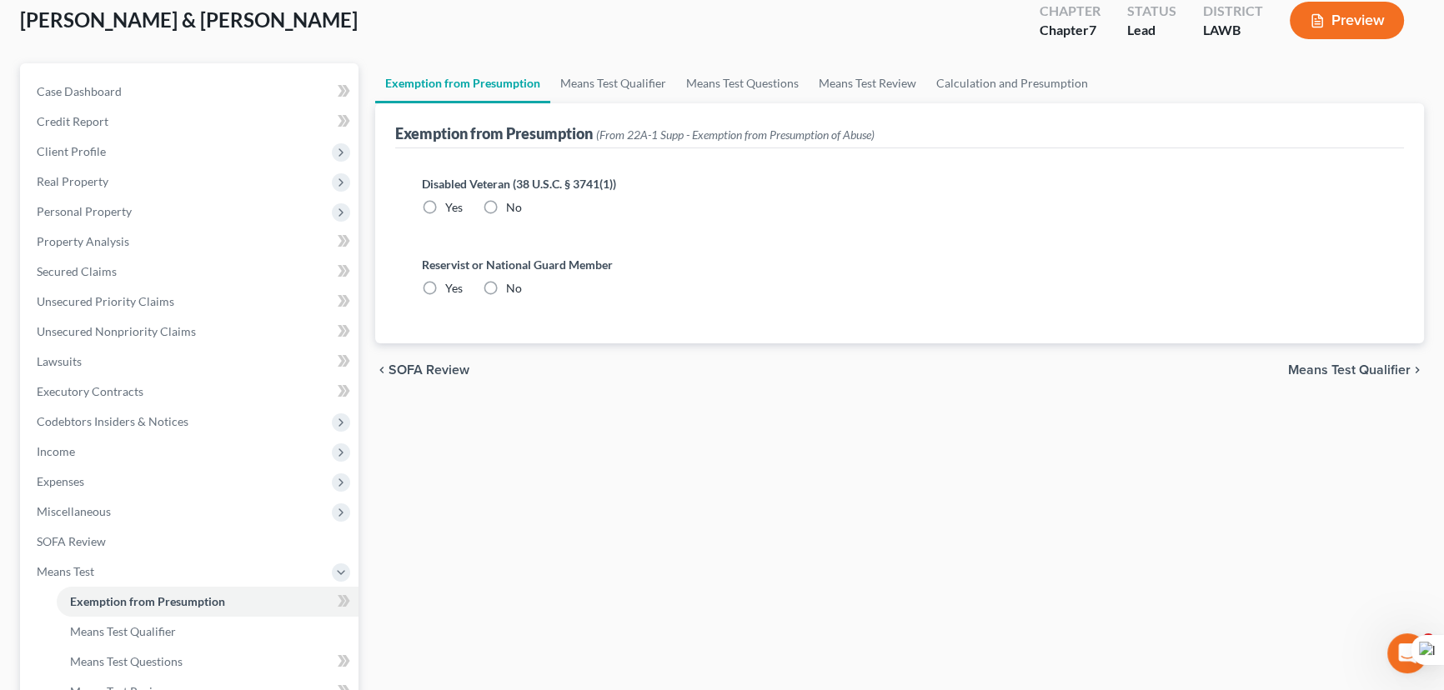
radio input "true"
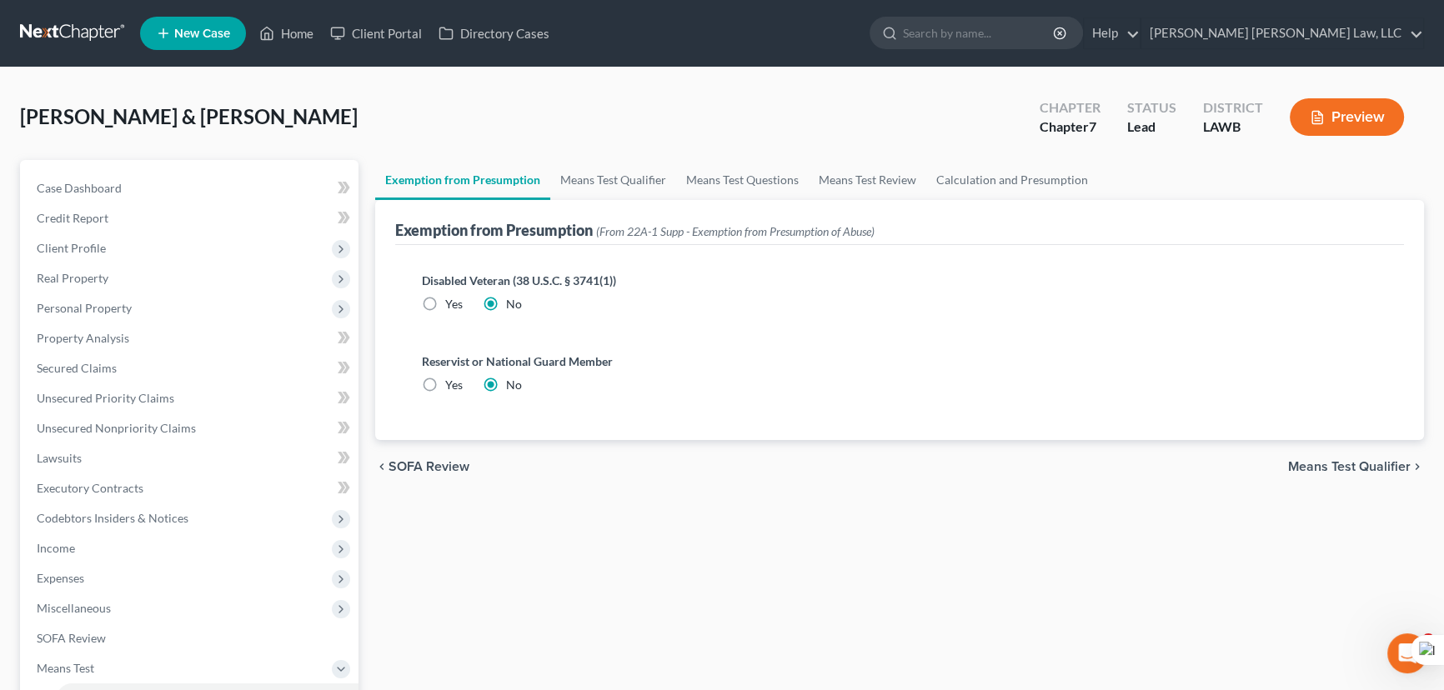
click at [1344, 464] on span "Means Test Qualifier" at bounding box center [1349, 466] width 123 height 13
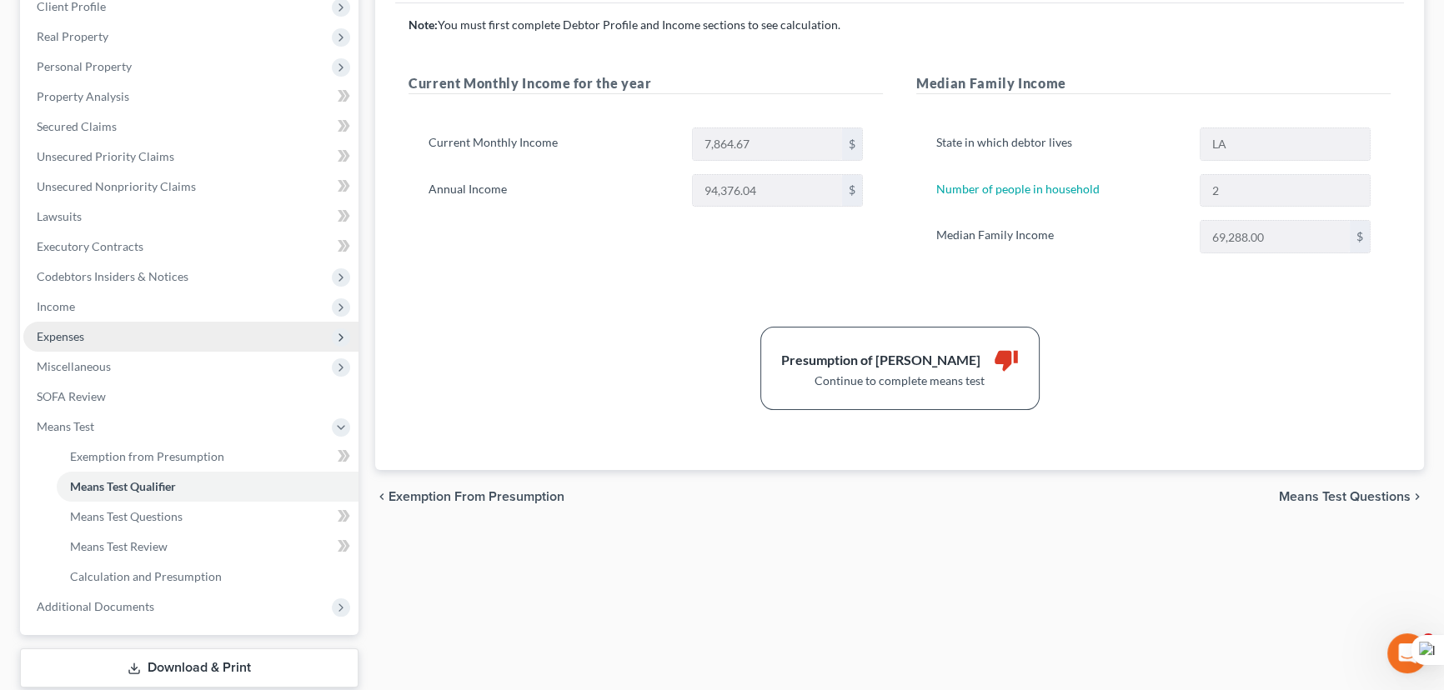
scroll to position [268, 0]
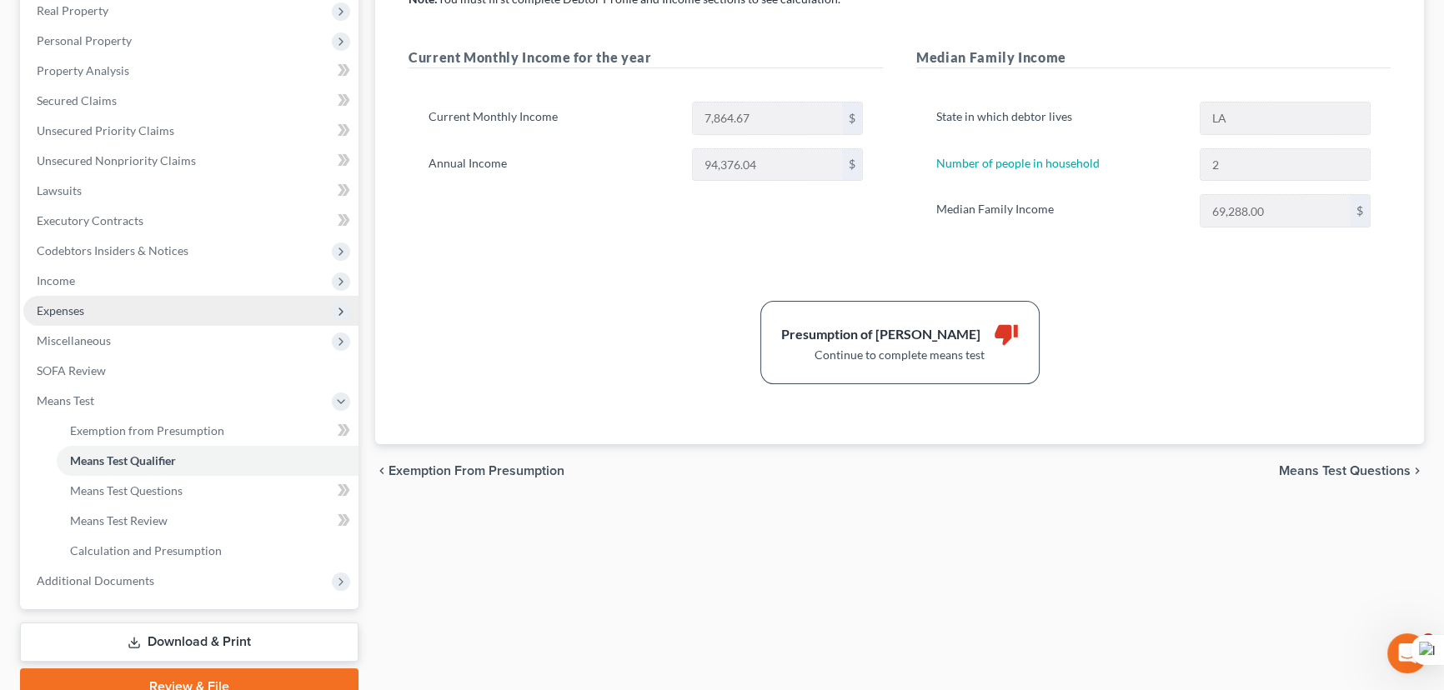
click at [129, 312] on span "Expenses" at bounding box center [190, 311] width 335 height 30
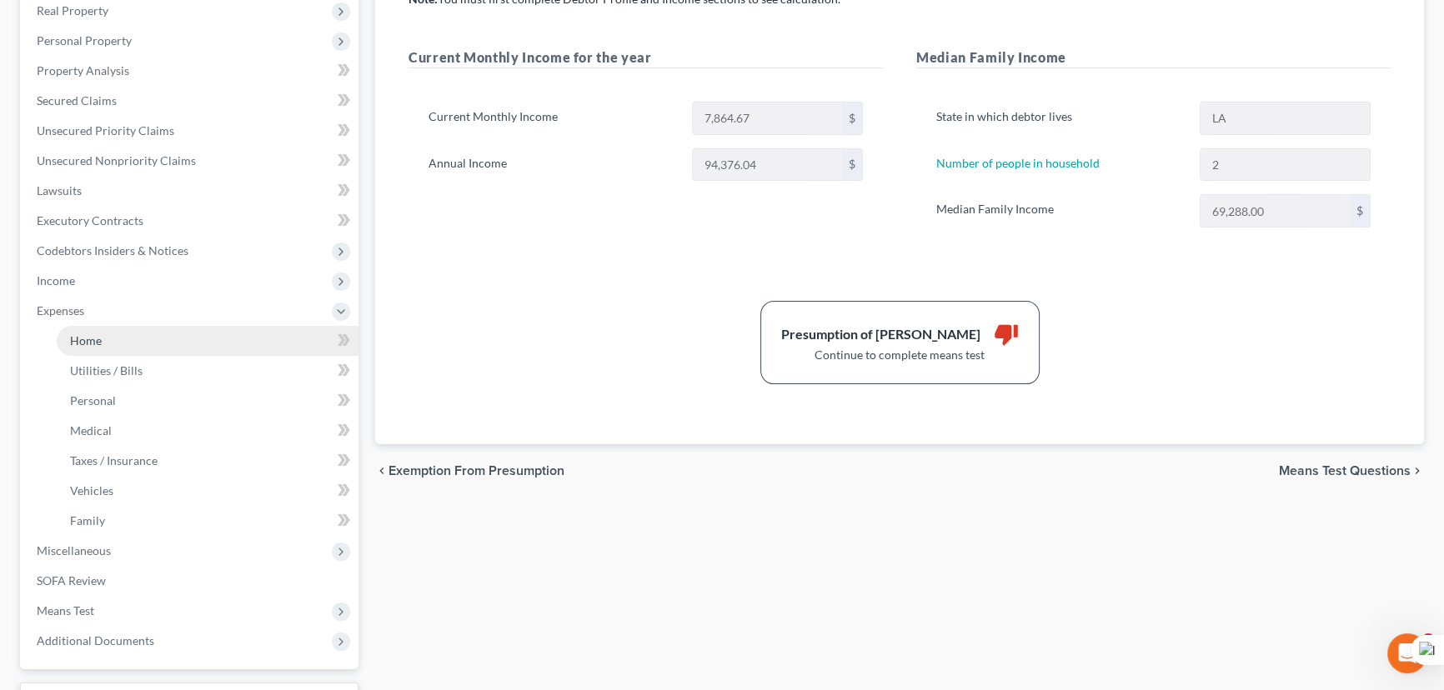
click at [135, 335] on link "Home" at bounding box center [208, 341] width 302 height 30
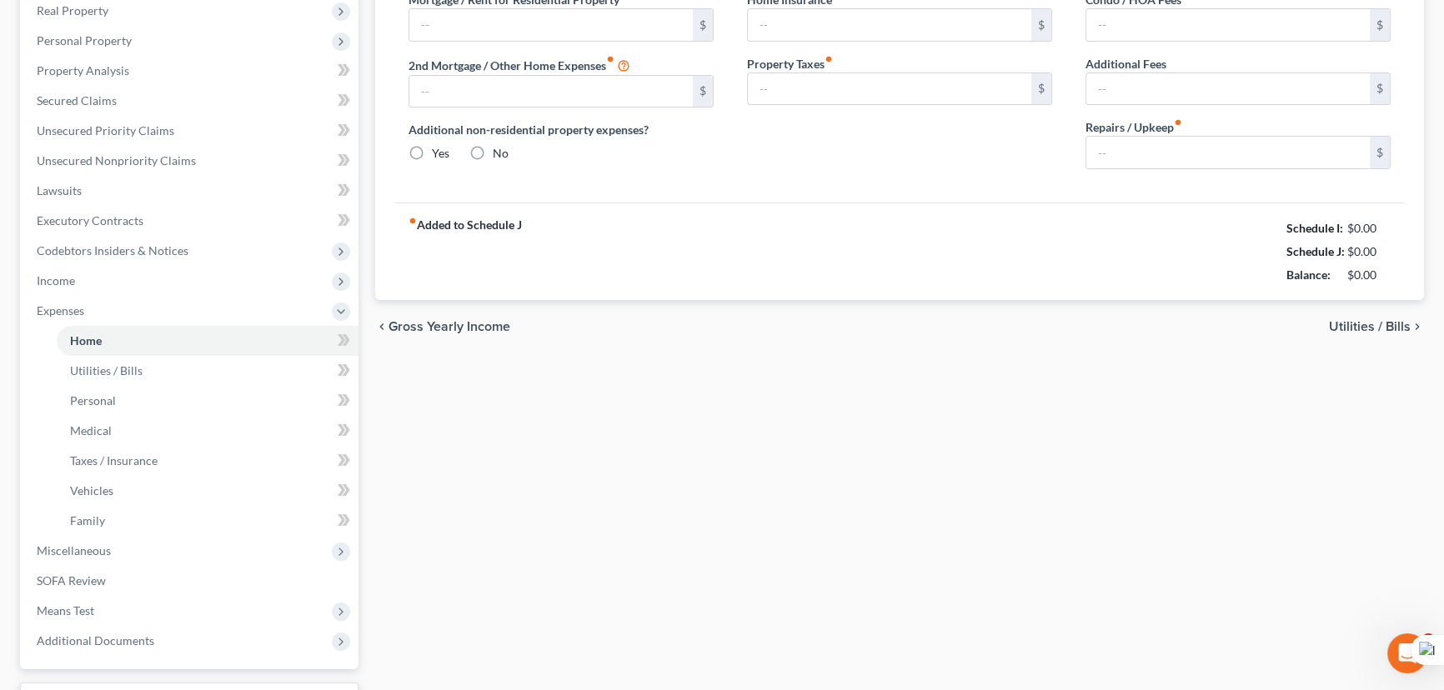
scroll to position [12, 0]
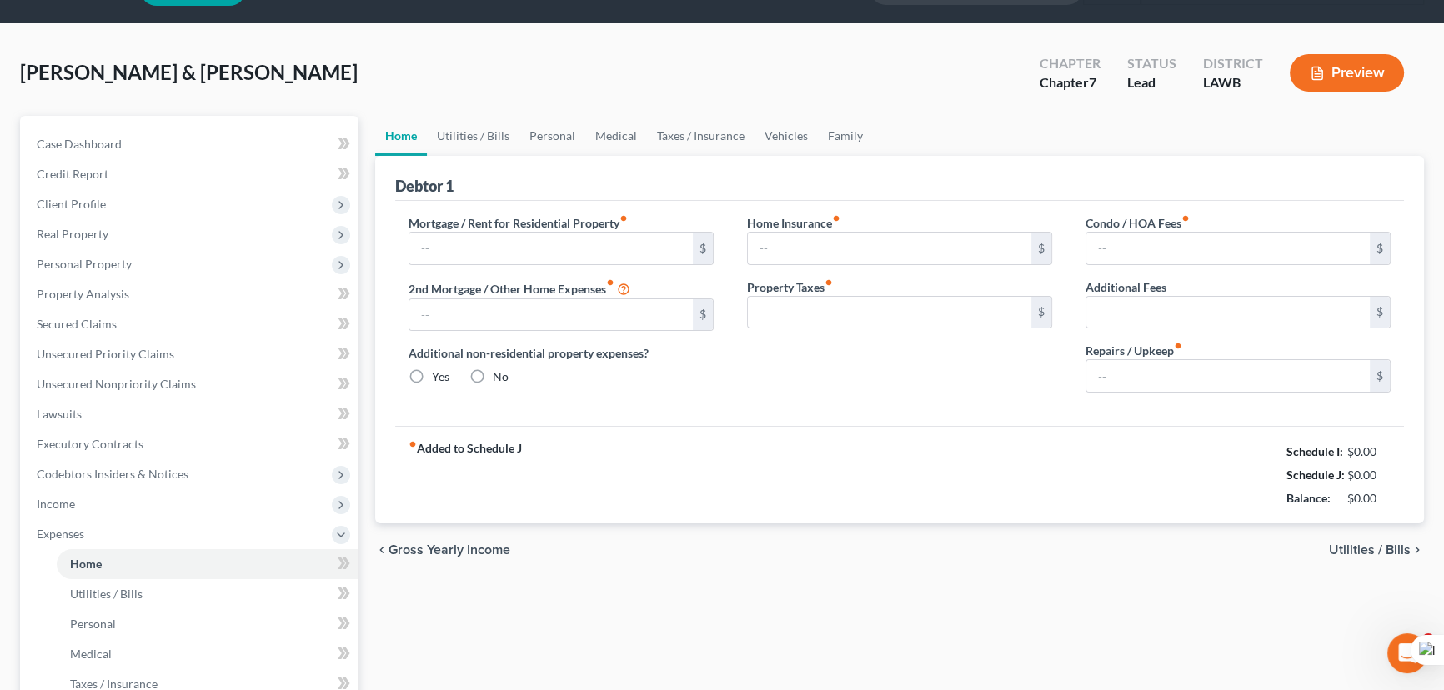
type input "2,143.00"
type input "0.00"
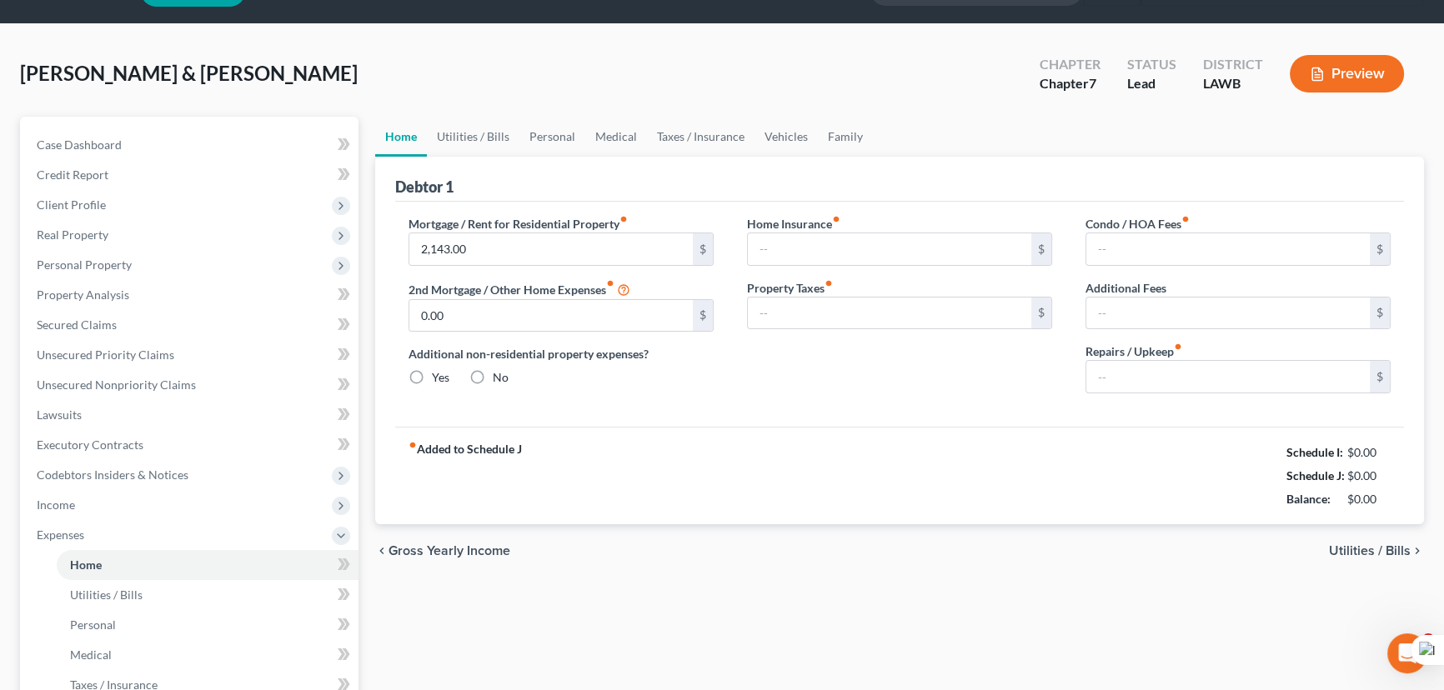
radio input "true"
type input "0.00"
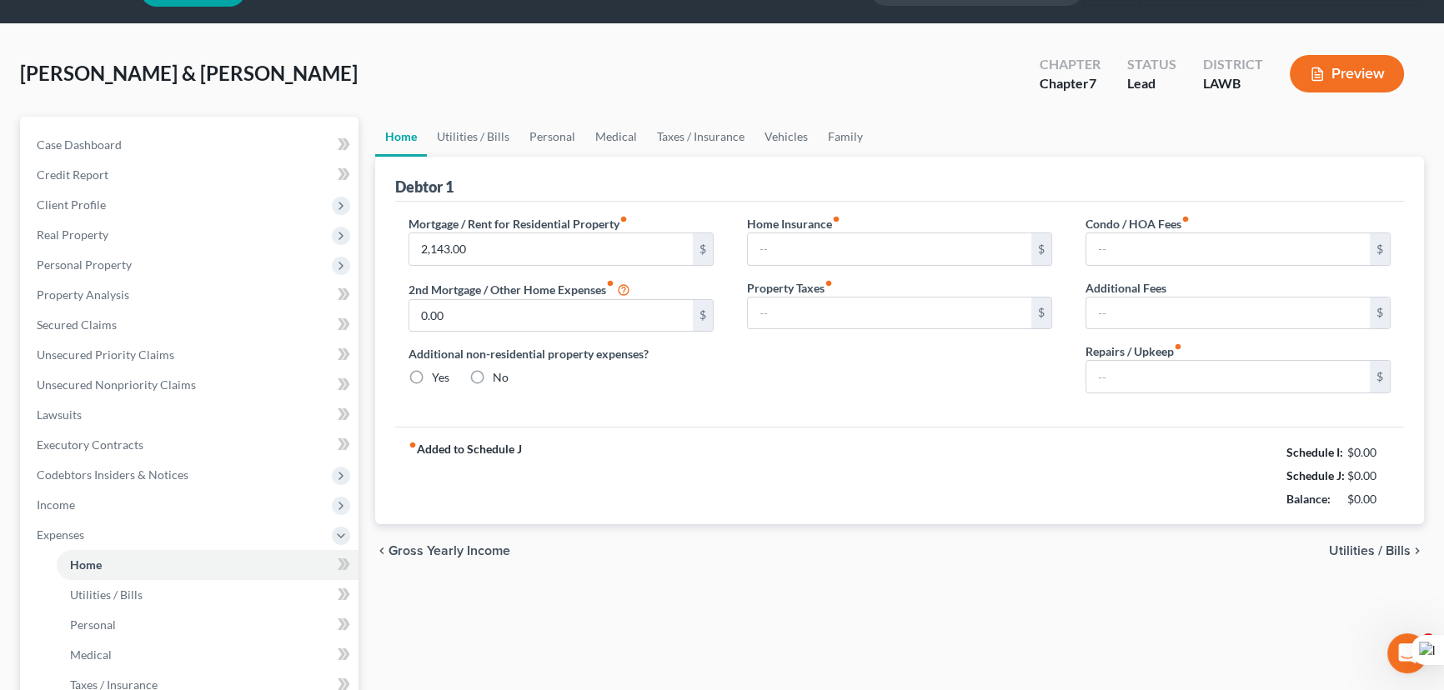
type input "0.00"
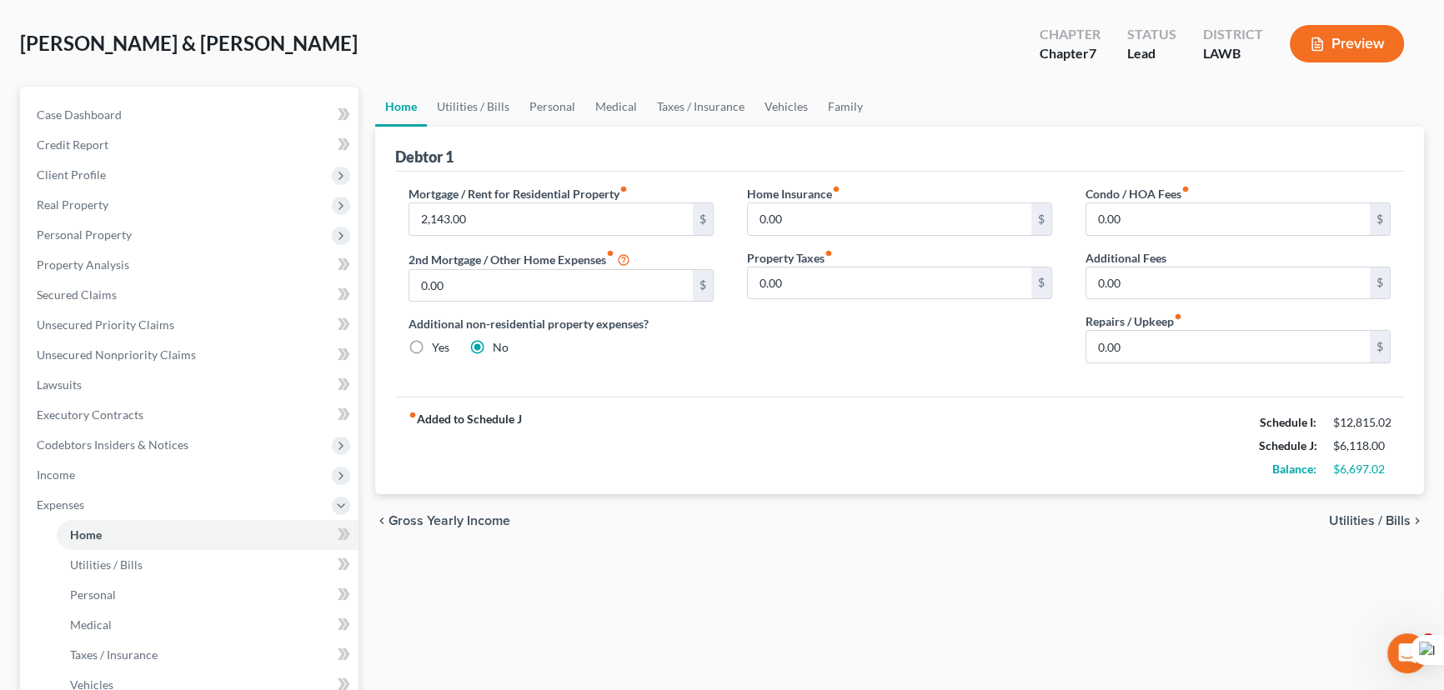
scroll to position [0, 0]
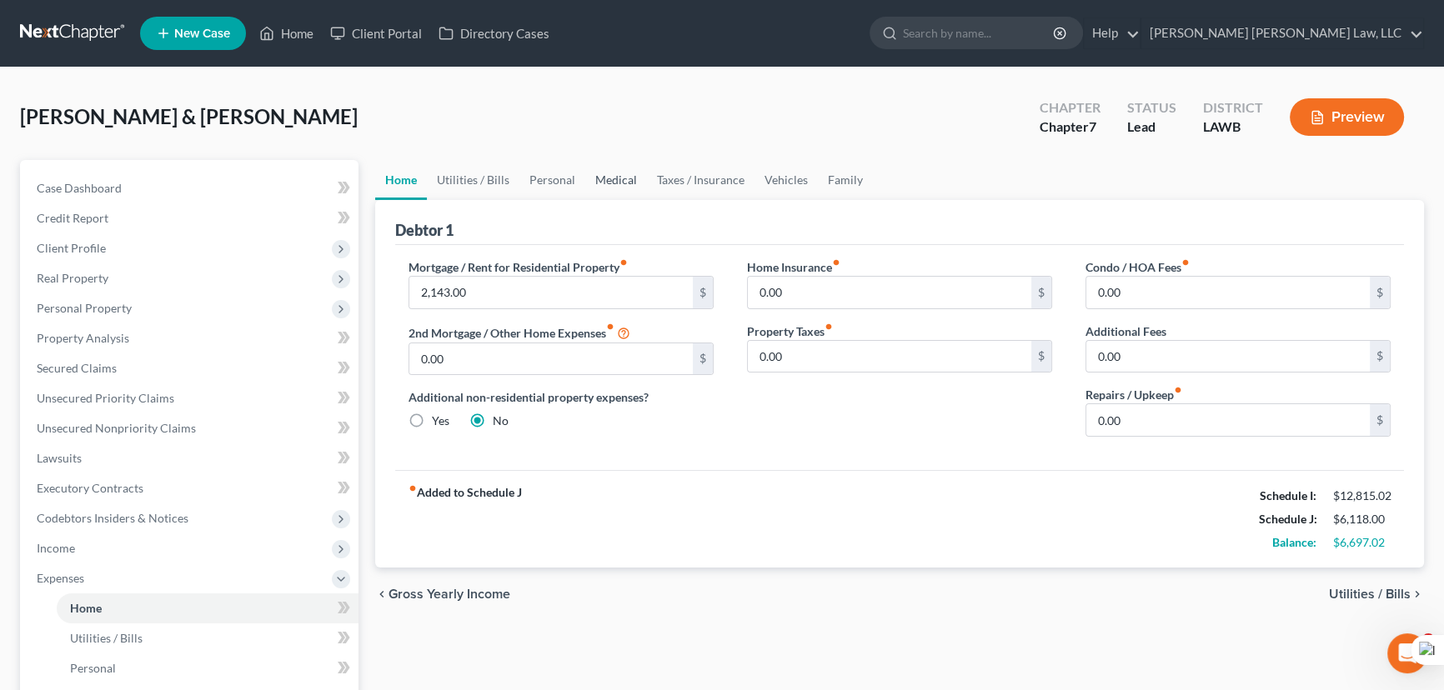
click at [630, 176] on link "Medical" at bounding box center [616, 180] width 62 height 40
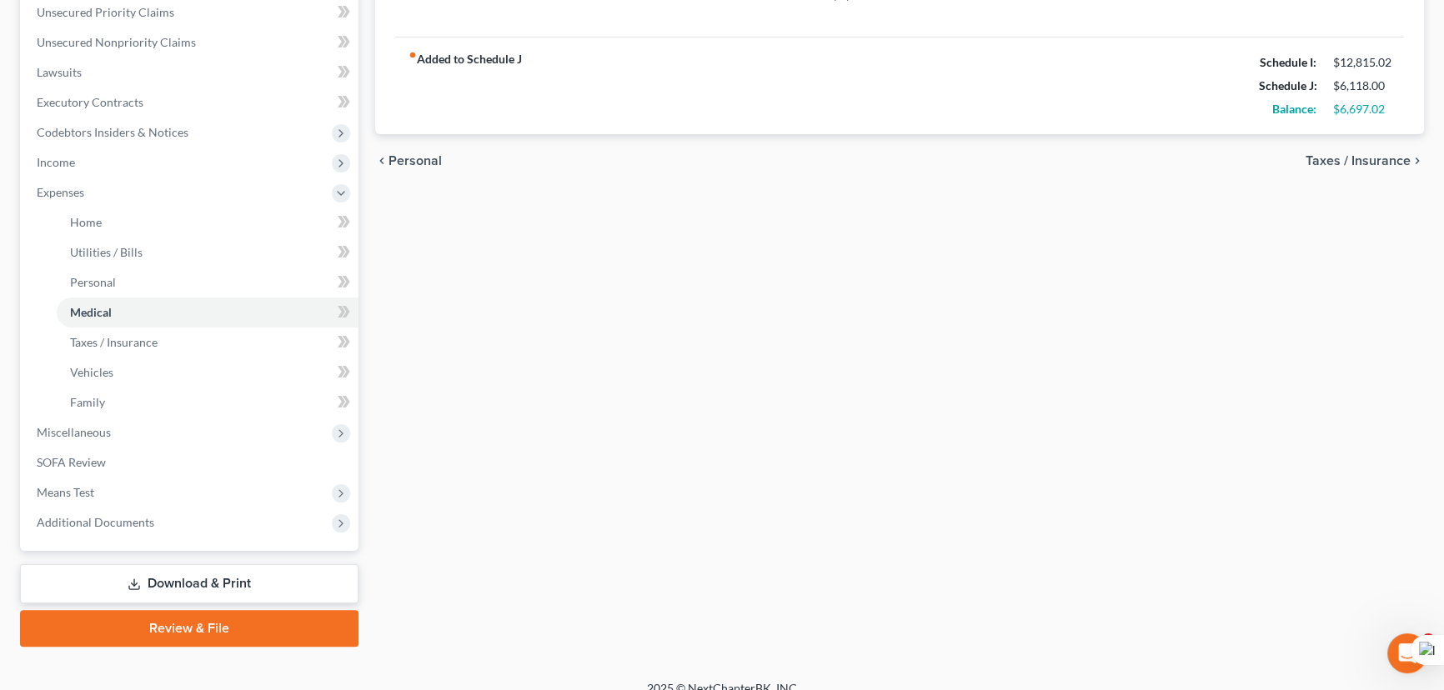
scroll to position [403, 0]
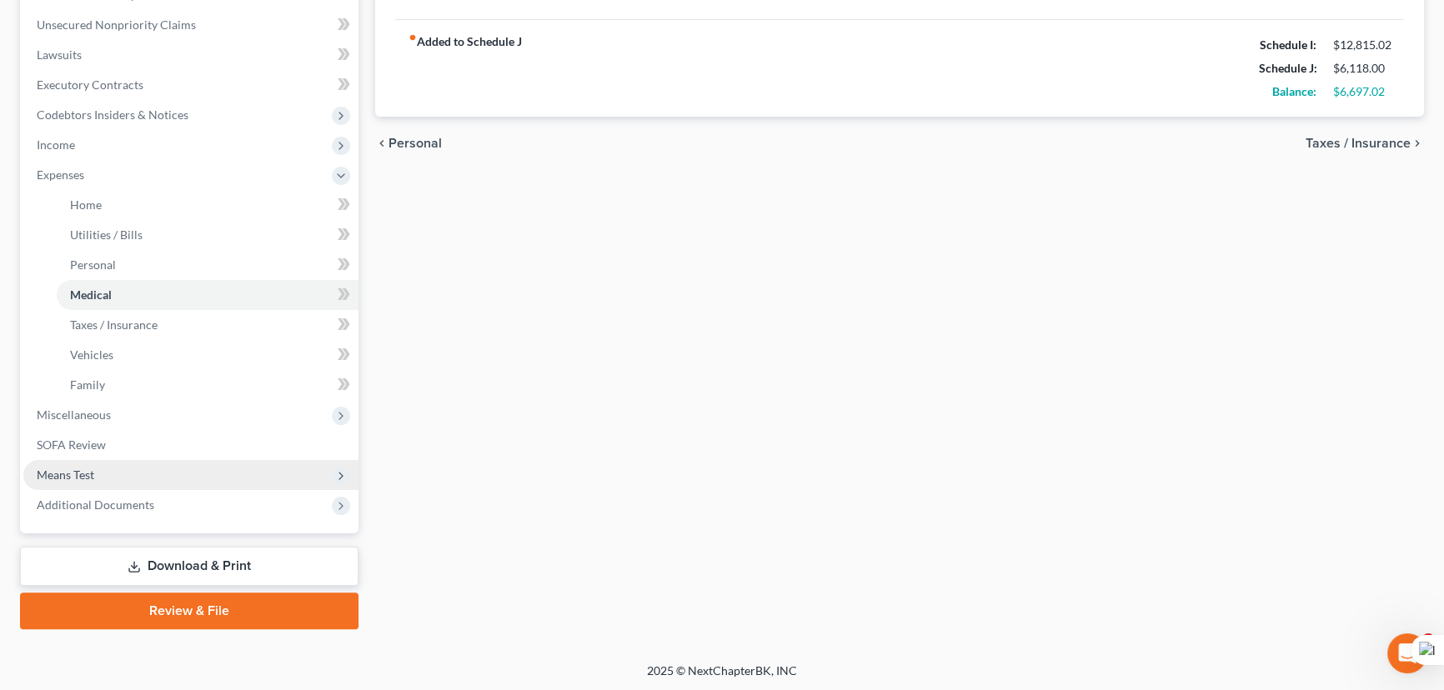
click at [168, 468] on span "Means Test" at bounding box center [190, 475] width 335 height 30
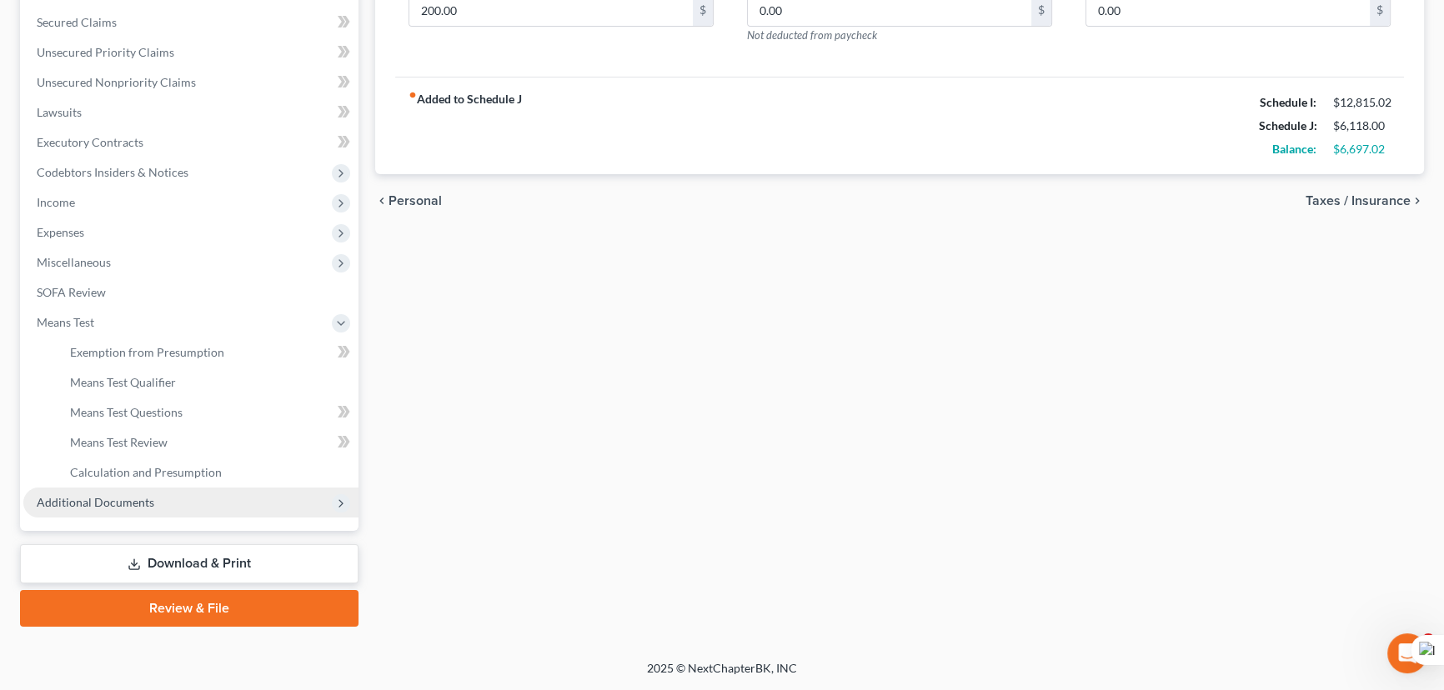
scroll to position [343, 0]
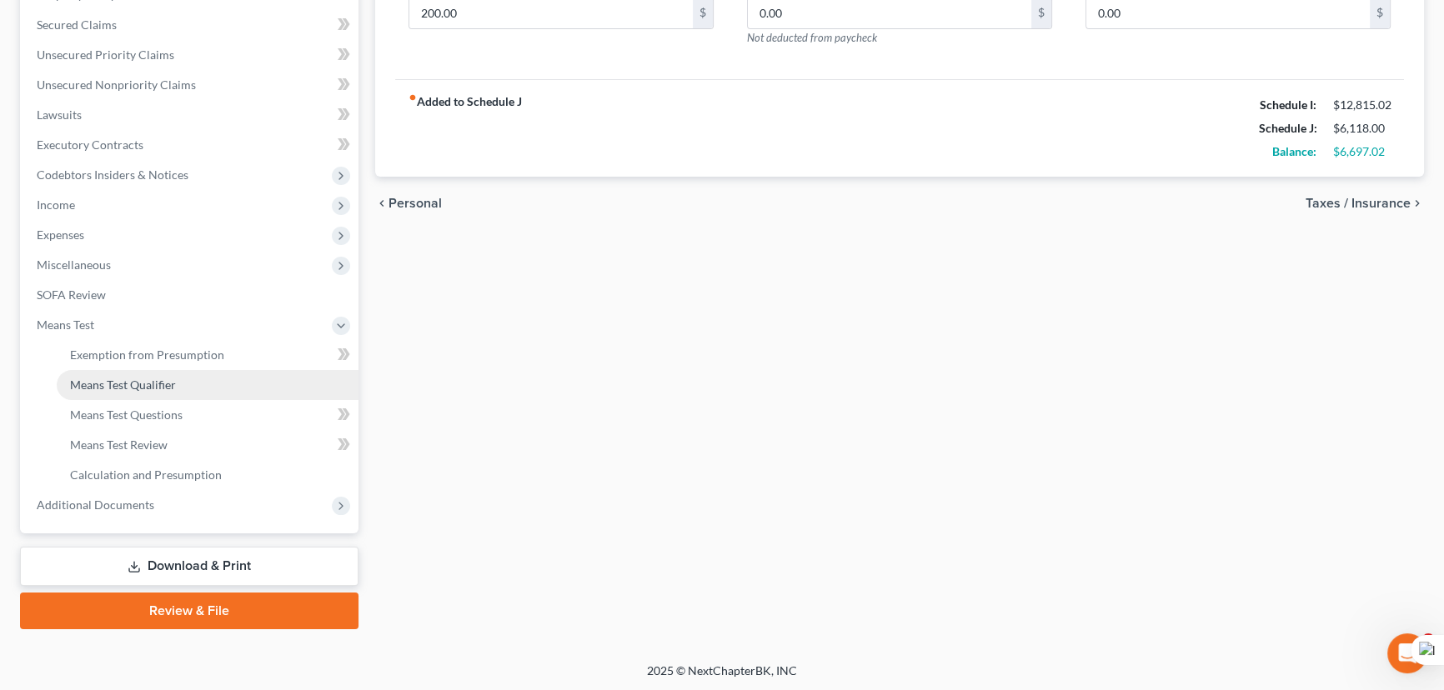
click at [177, 380] on link "Means Test Qualifier" at bounding box center [208, 385] width 302 height 30
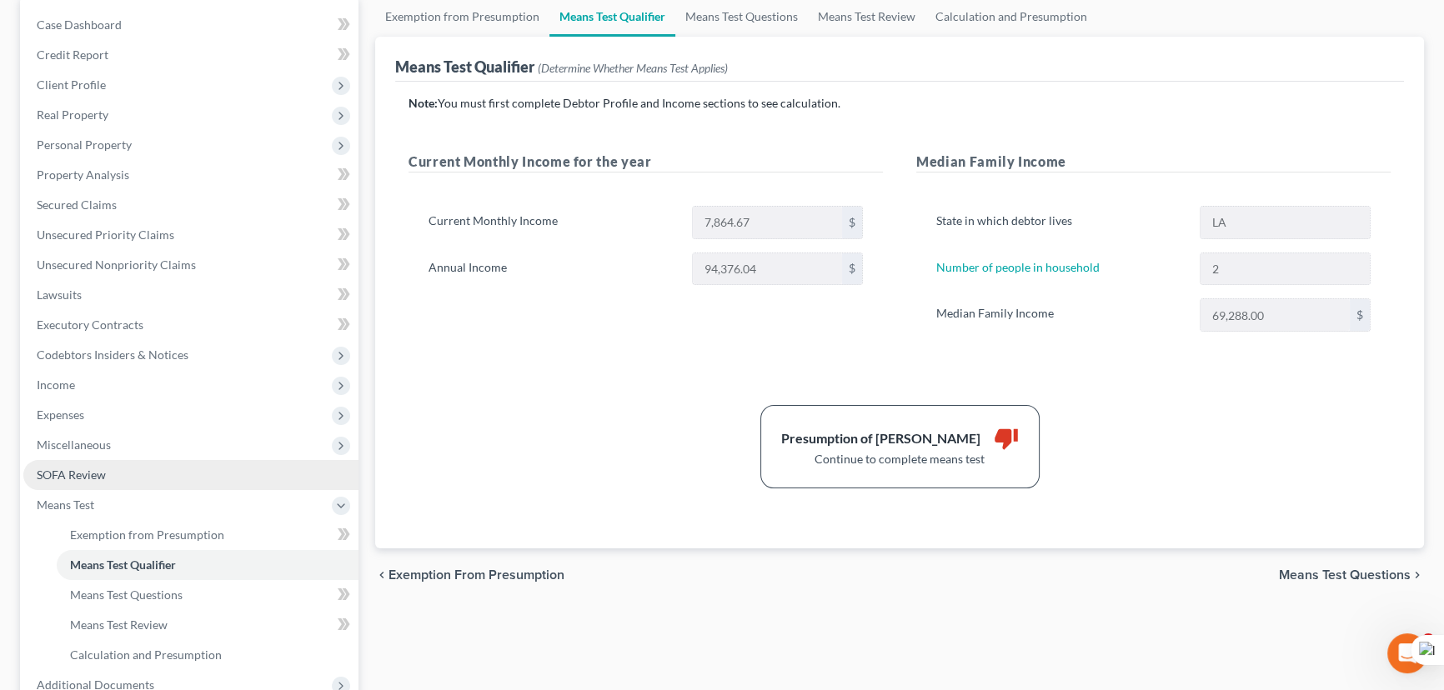
scroll to position [303, 0]
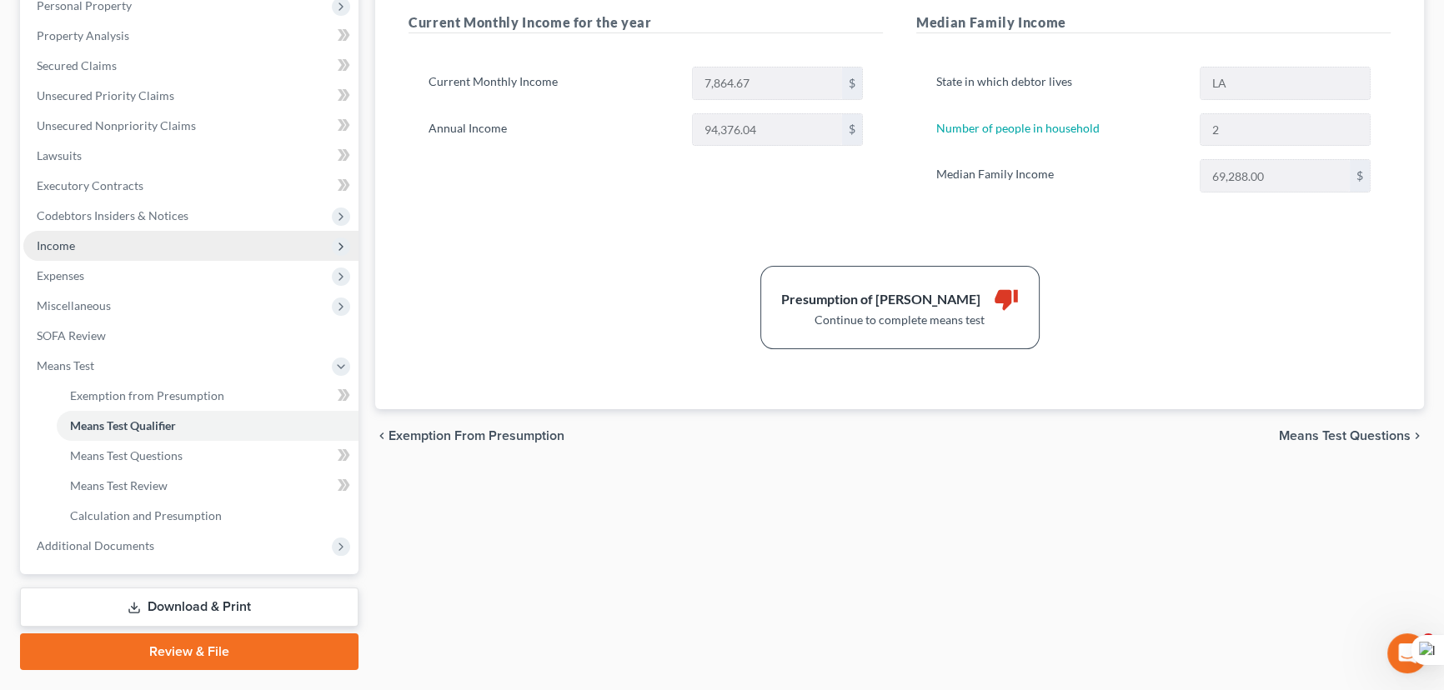
click at [137, 257] on span "Income" at bounding box center [190, 246] width 335 height 30
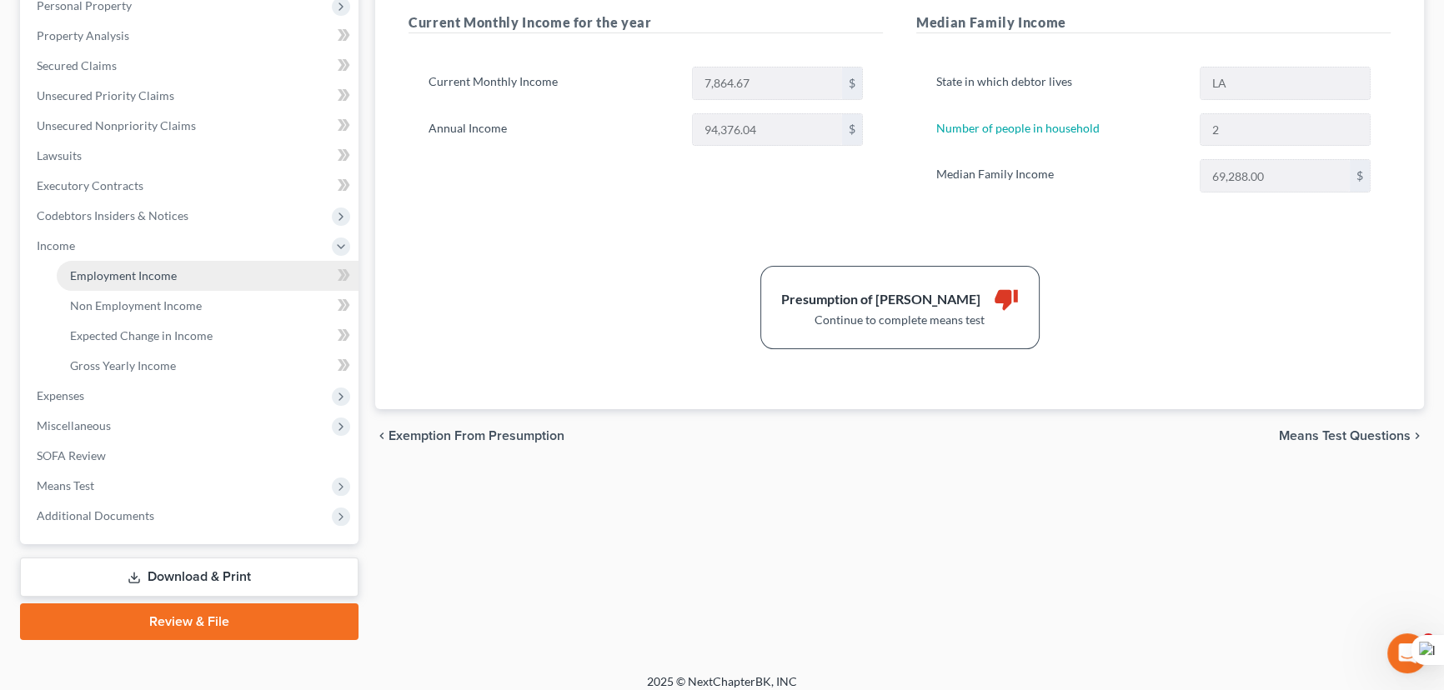
click at [135, 266] on link "Employment Income" at bounding box center [208, 276] width 302 height 30
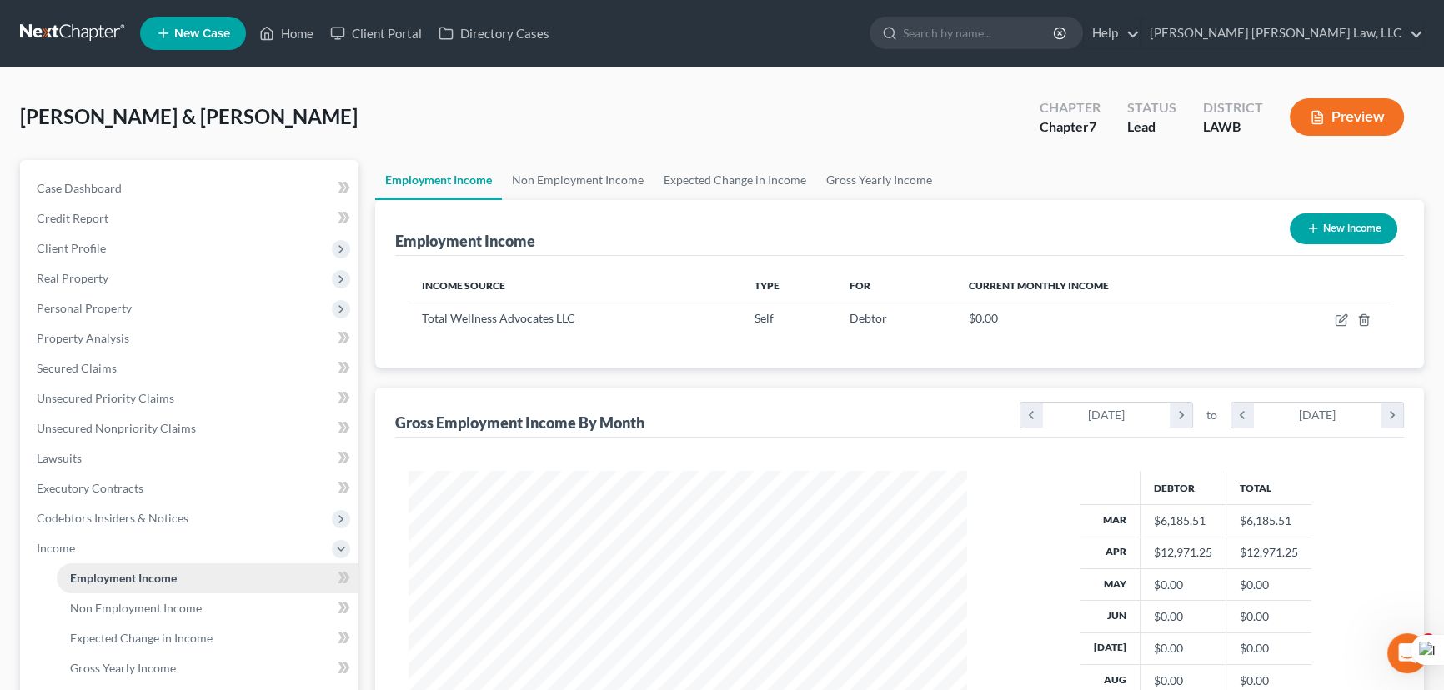
scroll to position [298, 592]
click at [592, 170] on link "Non Employment Income" at bounding box center [578, 180] width 152 height 40
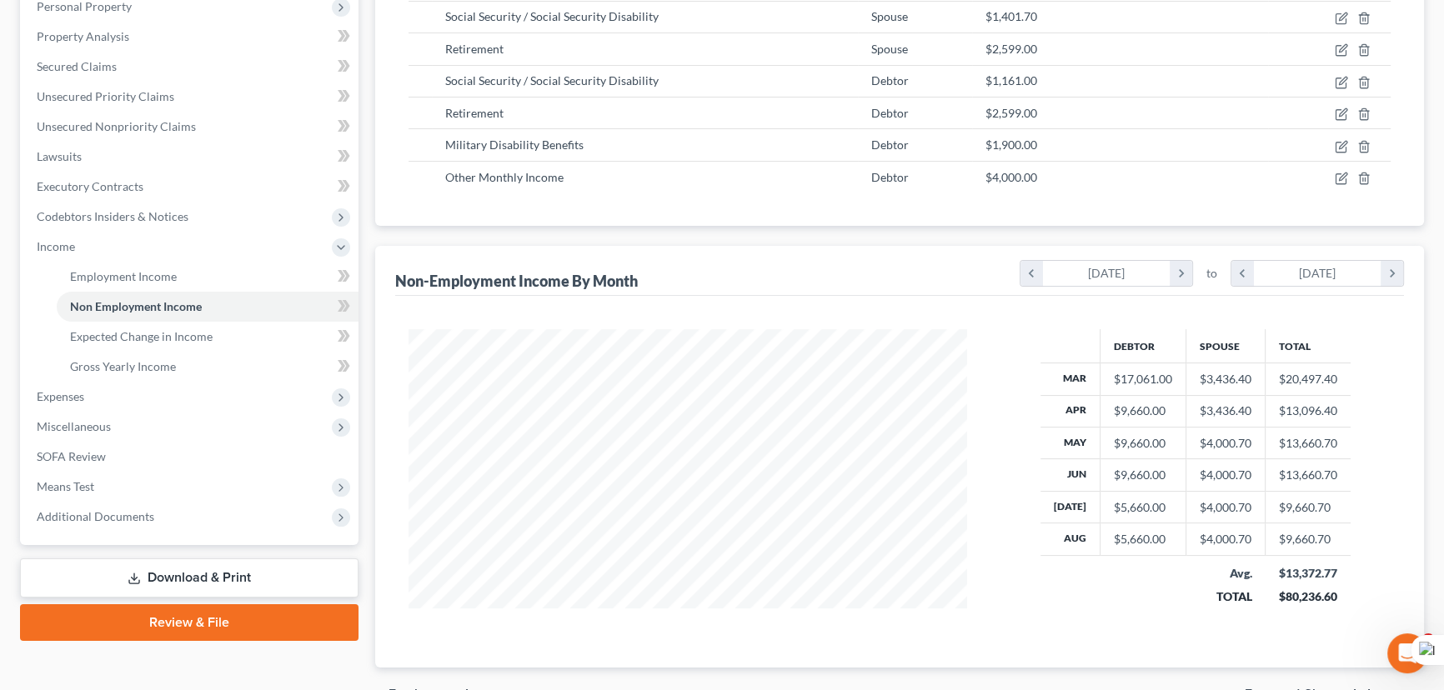
scroll to position [303, 0]
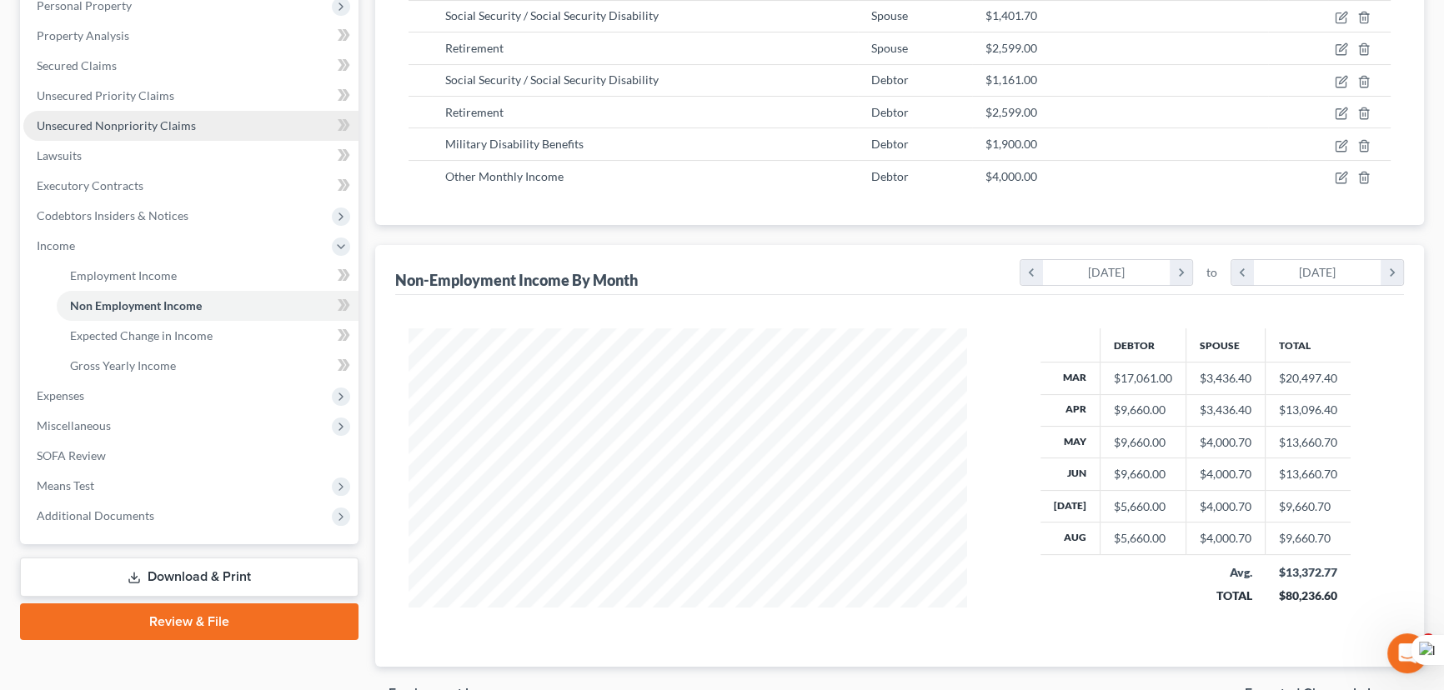
click at [121, 126] on span "Unsecured Nonpriority Claims" at bounding box center [116, 125] width 159 height 14
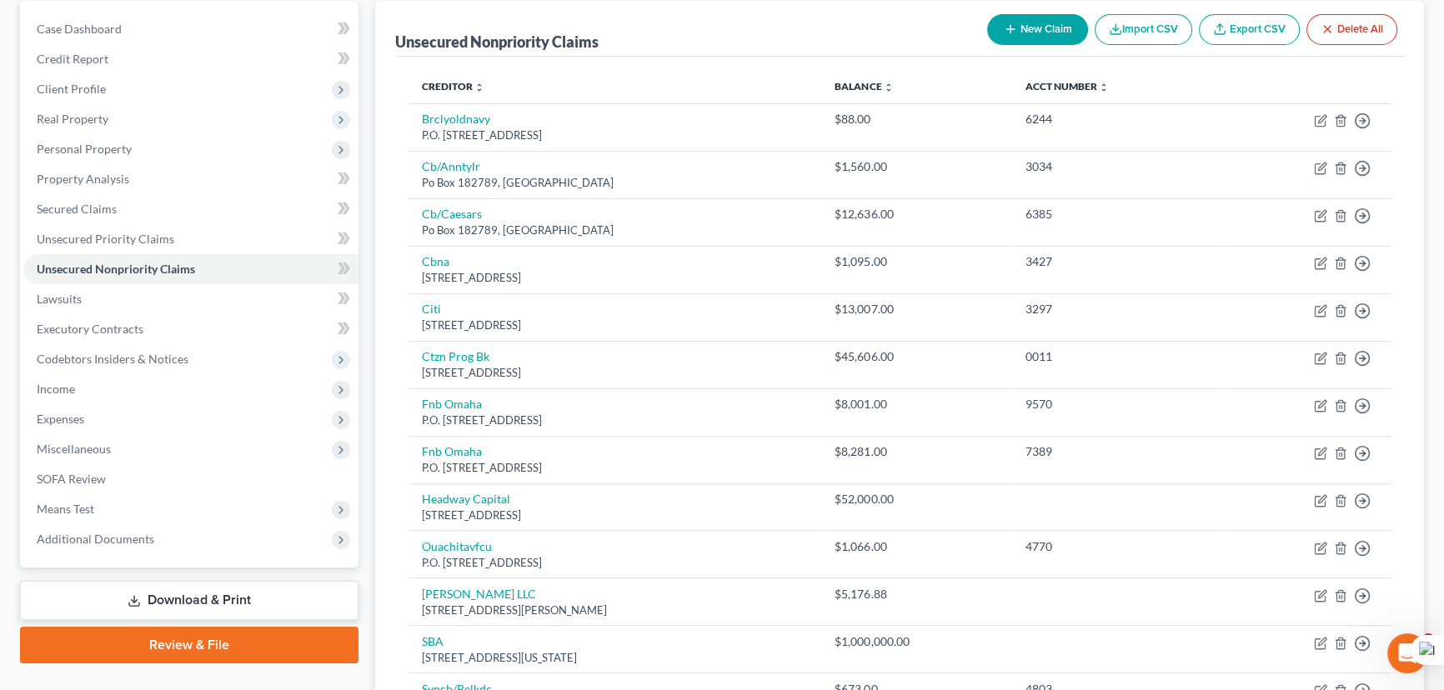
scroll to position [83, 0]
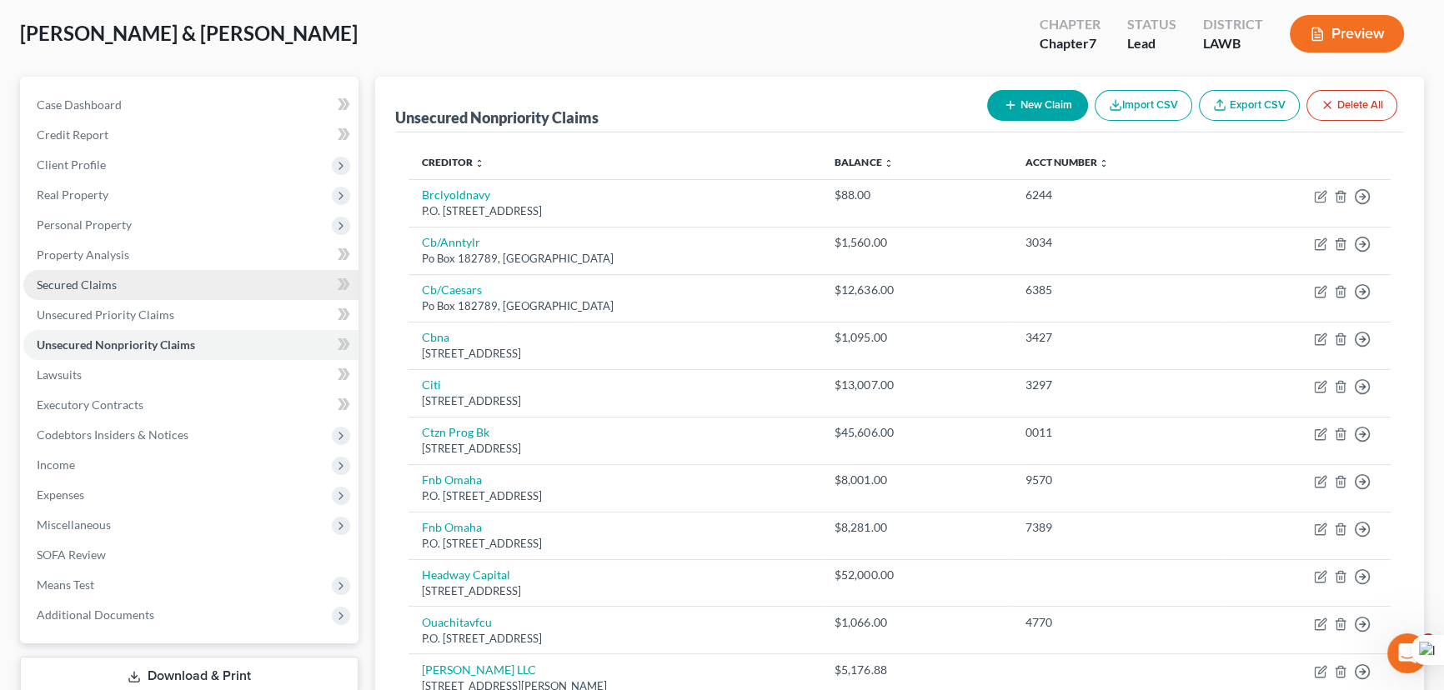
click at [218, 292] on link "Secured Claims" at bounding box center [190, 285] width 335 height 30
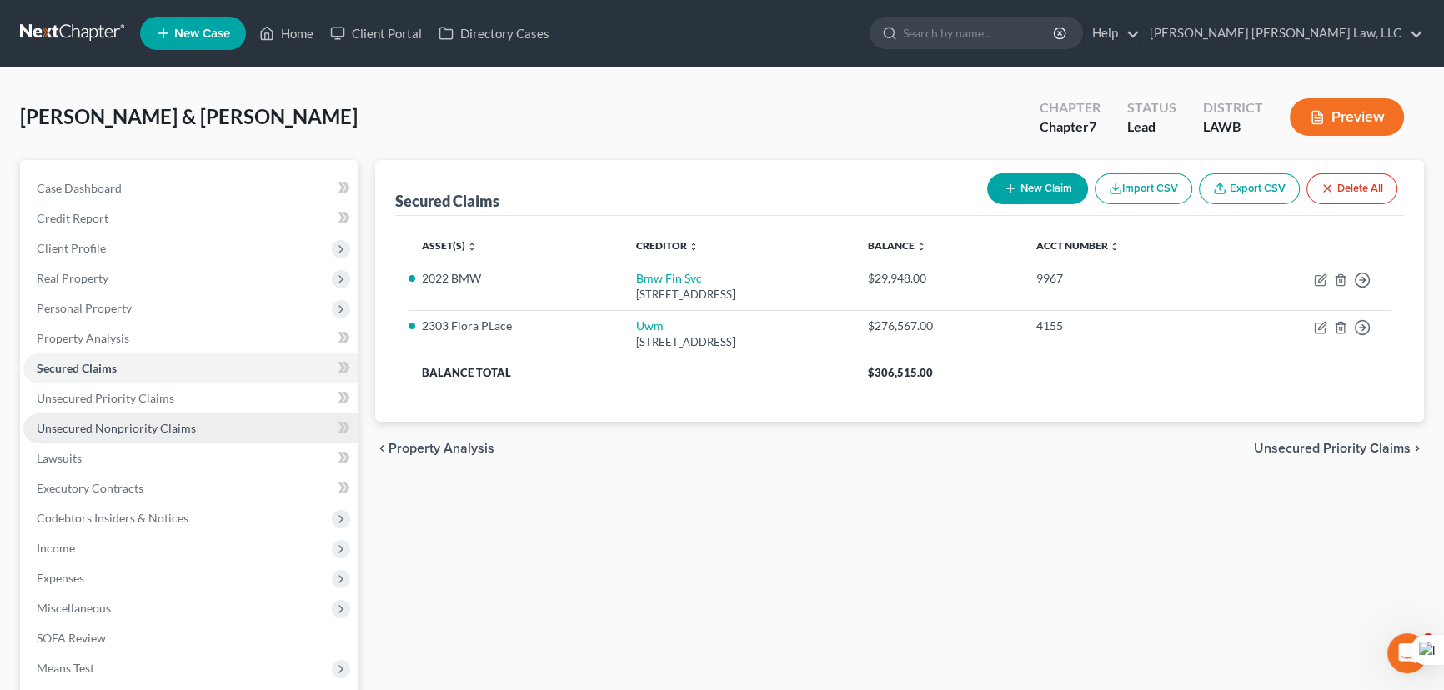
click at [273, 419] on link "Unsecured Nonpriority Claims" at bounding box center [190, 428] width 335 height 30
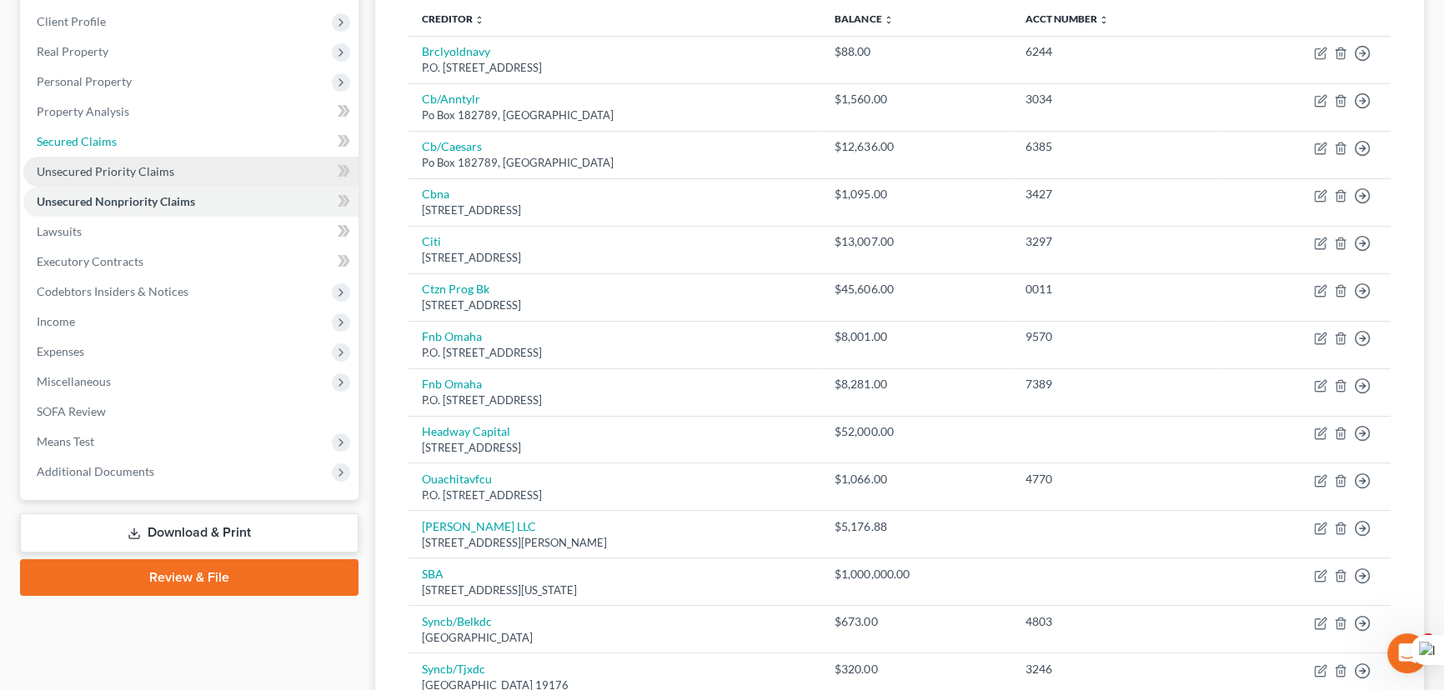
drag, startPoint x: 97, startPoint y: 143, endPoint x: 137, endPoint y: 203, distance: 71.4
click at [97, 143] on span "Secured Claims" at bounding box center [77, 141] width 80 height 14
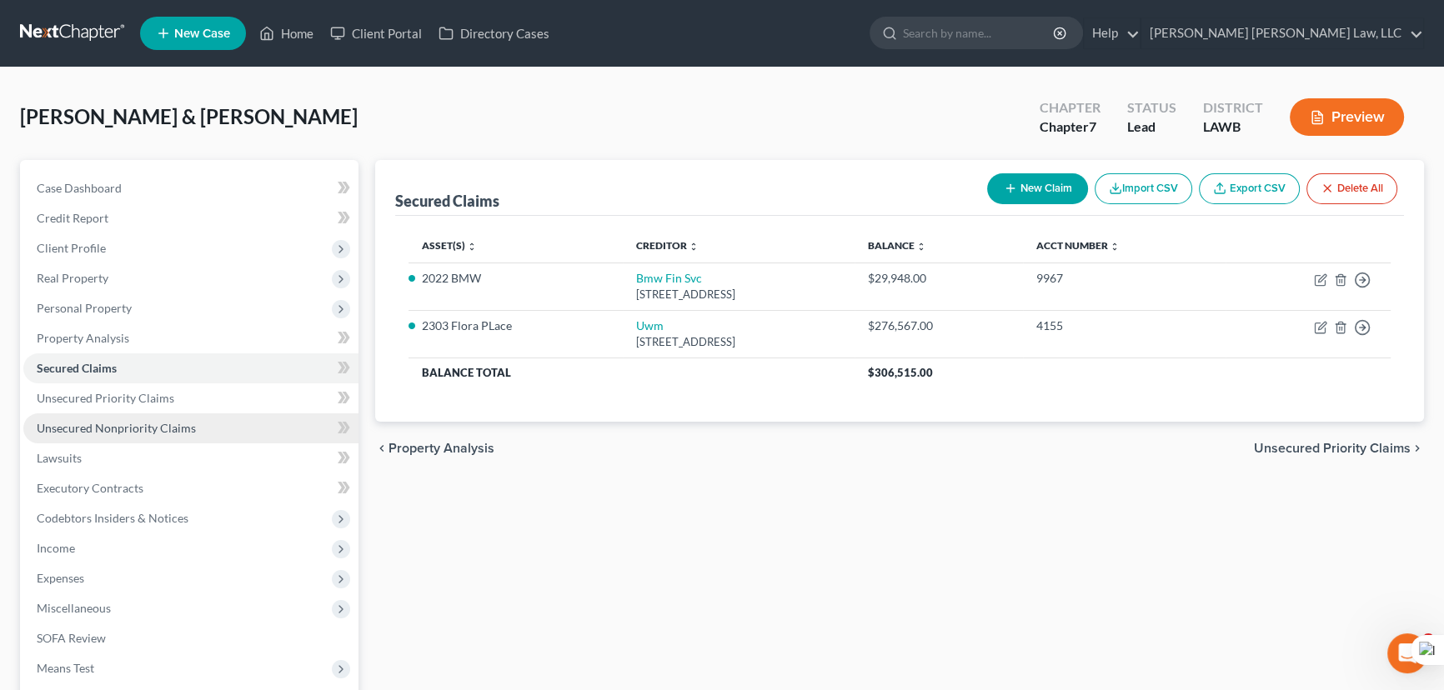
click at [208, 439] on link "Unsecured Nonpriority Claims" at bounding box center [190, 428] width 335 height 30
